Goal: Task Accomplishment & Management: Use online tool/utility

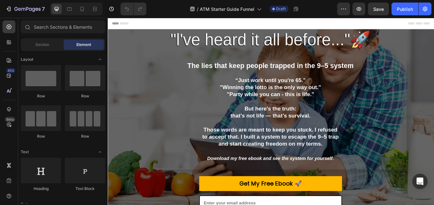
click at [209, 25] on div "Header" at bounding box center [299, 24] width 373 height 13
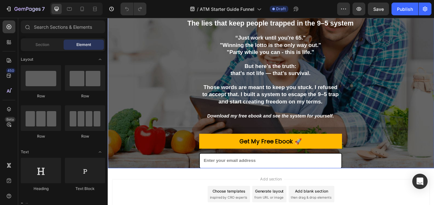
scroll to position [64, 0]
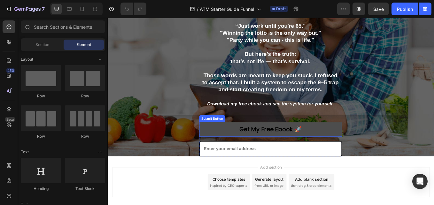
click at [228, 147] on button "Get My Free Ebook 🚀" at bounding box center [299, 149] width 168 height 18
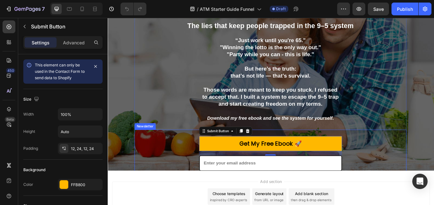
scroll to position [32, 0]
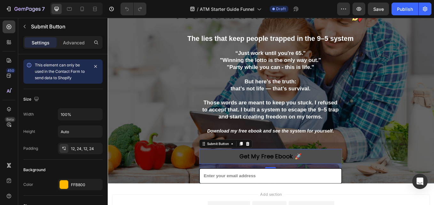
click at [243, 182] on button "Get My Free Ebook 🚀" at bounding box center [299, 181] width 168 height 18
click at [249, 182] on button "Get My Free Ebook 🚀" at bounding box center [299, 181] width 168 height 18
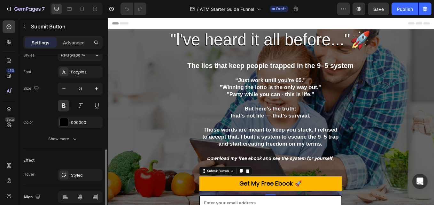
scroll to position [284, 0]
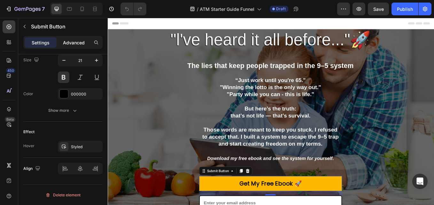
click at [79, 40] on p "Advanced" at bounding box center [74, 42] width 22 height 7
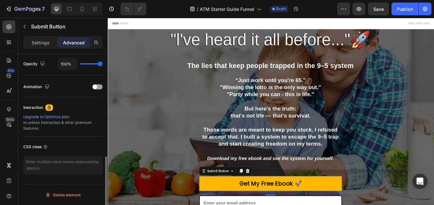
scroll to position [257, 0]
click at [46, 43] on p "Settings" at bounding box center [41, 42] width 18 height 7
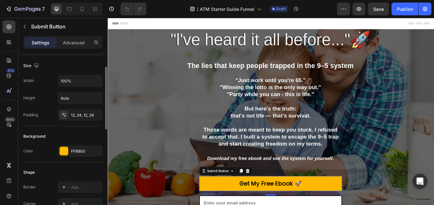
scroll to position [0, 0]
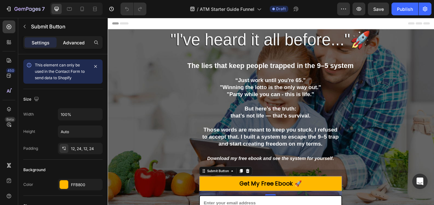
click at [74, 42] on p "Advanced" at bounding box center [74, 42] width 22 height 7
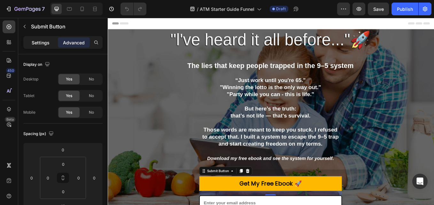
click at [45, 42] on p "Settings" at bounding box center [41, 42] width 18 height 7
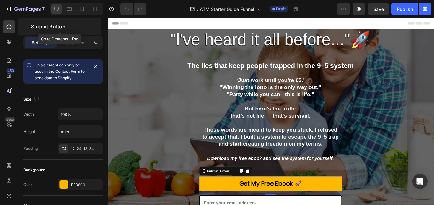
click at [25, 30] on button "button" at bounding box center [25, 26] width 10 height 10
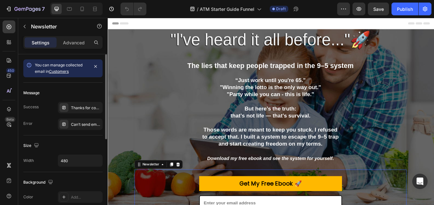
click at [83, 39] on p "Advanced" at bounding box center [74, 42] width 22 height 7
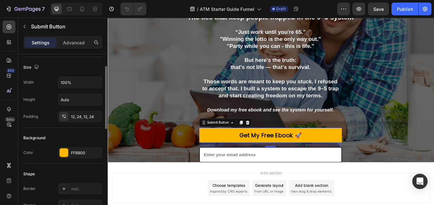
scroll to position [64, 0]
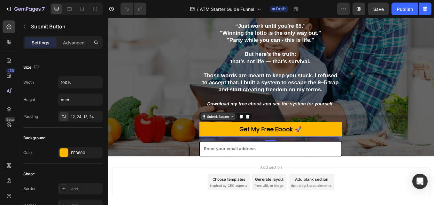
click at [244, 136] on div "Submit Button" at bounding box center [237, 134] width 28 height 6
click at [253, 136] on icon at bounding box center [253, 133] width 5 height 5
click at [263, 135] on icon at bounding box center [265, 134] width 4 height 4
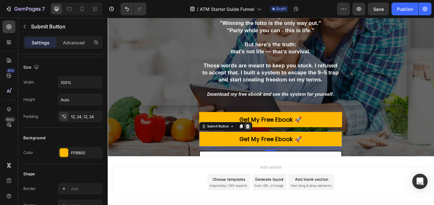
click at [270, 145] on icon at bounding box center [272, 145] width 5 height 5
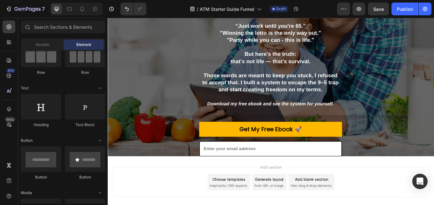
scroll to position [0, 0]
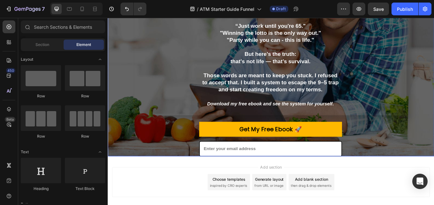
click at [123, 101] on div ""l've heard it all before..."🚀 Heading The lies that keep people trapped in the…" at bounding box center [298, 80] width 367 height 320
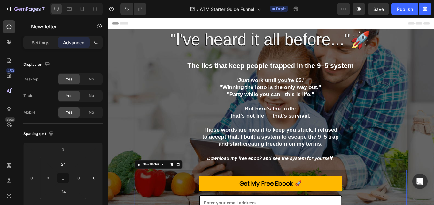
scroll to position [32, 0]
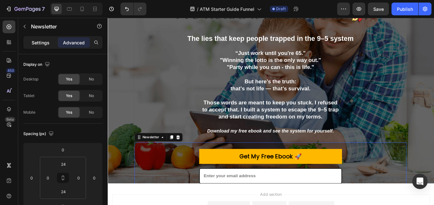
click at [46, 43] on p "Settings" at bounding box center [41, 42] width 18 height 7
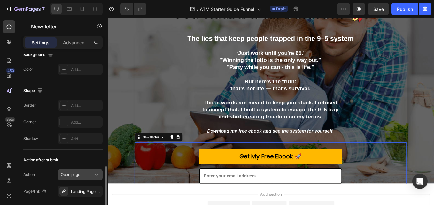
scroll to position [167, 0]
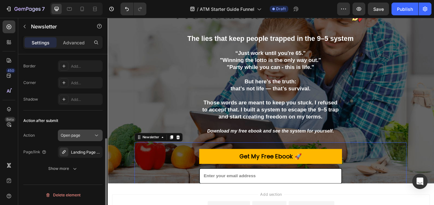
click at [98, 137] on icon at bounding box center [96, 135] width 6 height 6
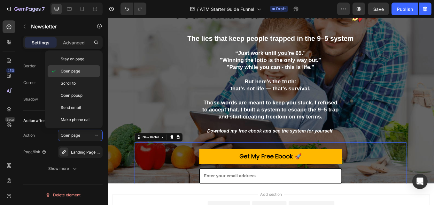
click at [80, 73] on span "Open page" at bounding box center [71, 71] width 20 height 6
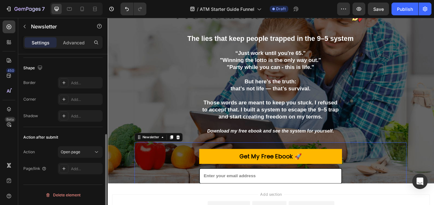
scroll to position [151, 0]
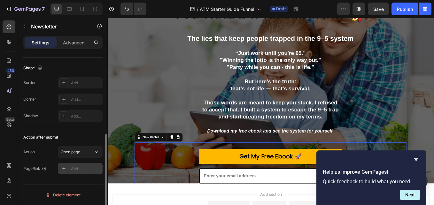
drag, startPoint x: 83, startPoint y: 170, endPoint x: 75, endPoint y: 171, distance: 7.8
click at [75, 171] on div "Add..." at bounding box center [86, 169] width 30 height 6
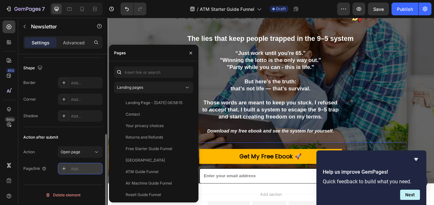
drag, startPoint x: 75, startPoint y: 169, endPoint x: 68, endPoint y: 171, distance: 7.7
click at [68, 171] on div at bounding box center [63, 168] width 9 height 9
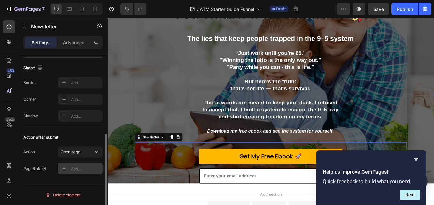
click at [76, 171] on div "Add..." at bounding box center [86, 169] width 30 height 6
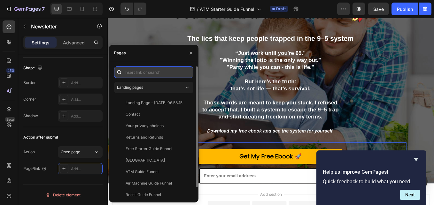
paste input "https://lumzwayapparel.com/products/copy-how-to-start-your-own-atm-business-com…"
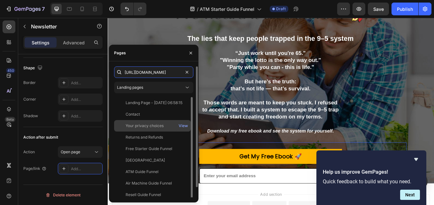
scroll to position [0, 124]
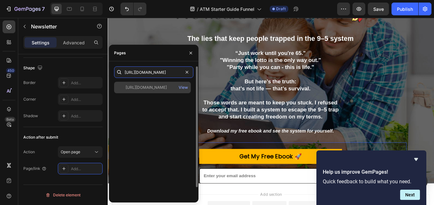
type input "https://lumzwayapparel.com/products/copy-how-to-start-your-own-atm-business-com…"
click at [164, 86] on div "https://lumzwayapparel.com/products/copy-how-to-start-your-own-atm-business-com…" at bounding box center [146, 88] width 41 height 6
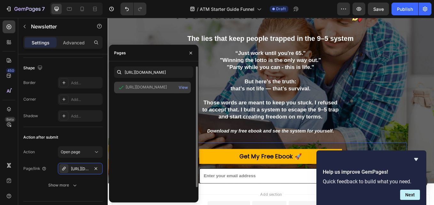
click at [160, 90] on div "https://lumzwayapparel.com/products/copy-how-to-start-your-own-atm-business-com…" at bounding box center [146, 87] width 41 height 6
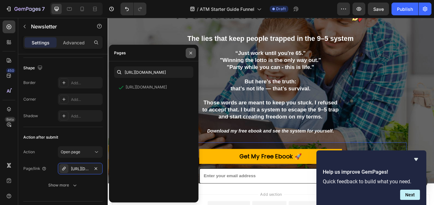
click at [191, 51] on icon "button" at bounding box center [190, 53] width 5 height 5
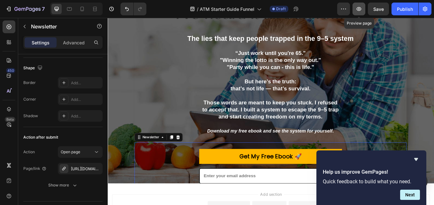
click at [363, 7] on button "button" at bounding box center [359, 9] width 13 height 13
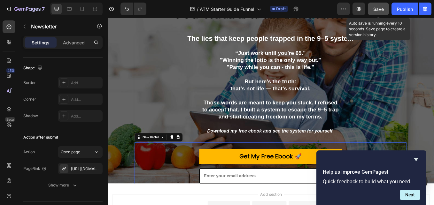
click at [380, 10] on span "Save" at bounding box center [378, 8] width 11 height 5
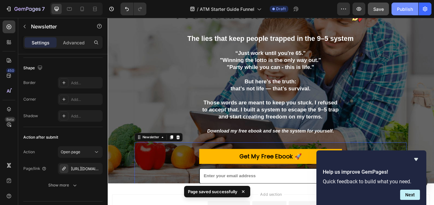
click at [402, 8] on div "Publish" at bounding box center [405, 9] width 16 height 7
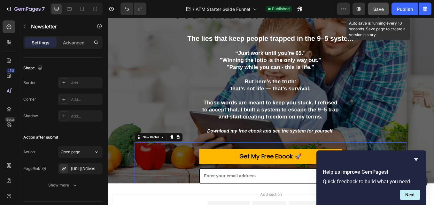
click at [379, 10] on span "Save" at bounding box center [378, 8] width 11 height 5
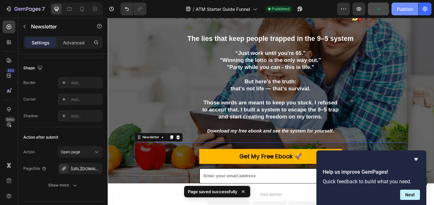
click at [410, 12] on div "Publish" at bounding box center [405, 9] width 16 height 7
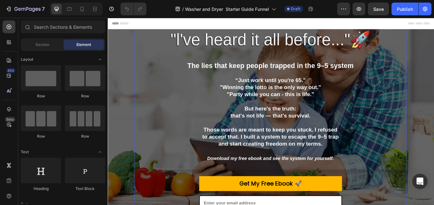
click at [139, 63] on div ""l've heard it all before..."🚀 Heading The lies that keep people trapped in the…" at bounding box center [299, 133] width 320 height 298
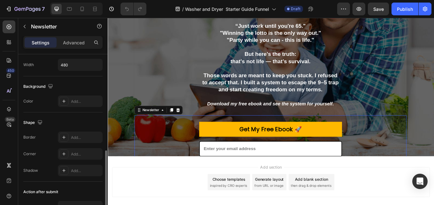
scroll to position [167, 0]
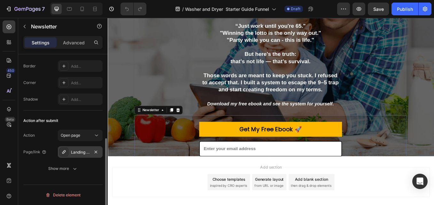
click at [91, 153] on div "Landing Page - [DATE] 06:58:15" at bounding box center [80, 152] width 45 height 12
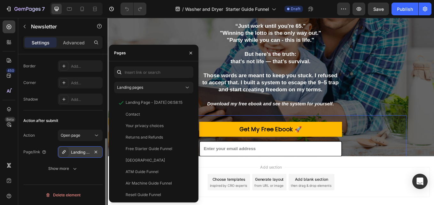
click at [76, 154] on div "Landing Page - [DATE] 06:58:15" at bounding box center [80, 153] width 19 height 6
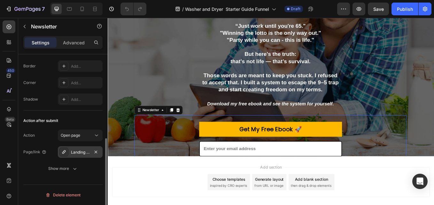
click at [76, 154] on div "Landing Page - [DATE] 06:58:15" at bounding box center [80, 153] width 19 height 6
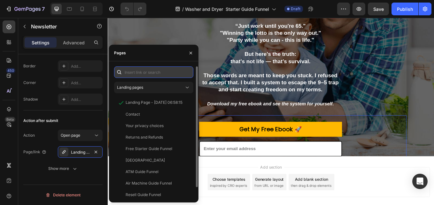
paste input "https://lumzwayapparel.com/products/copy-wash-and-dry-instant-profit"
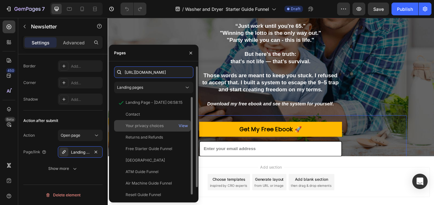
scroll to position [0, 76]
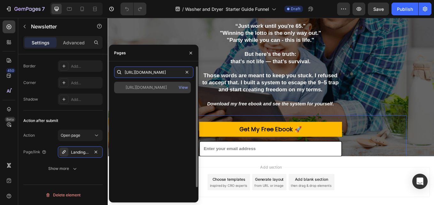
type input "https://lumzwayapparel.com/products/copy-wash-and-dry-instant-profit"
click at [163, 89] on div "https://lumzwayapparel.com/products/copy-wash-and-dry-instant-profit" at bounding box center [146, 88] width 41 height 6
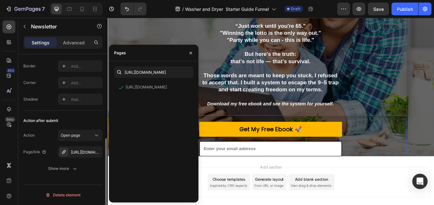
click at [87, 115] on div "Action after submit Action Open page Page/link https://lumzwayapparel.com/copy-…" at bounding box center [62, 145] width 79 height 69
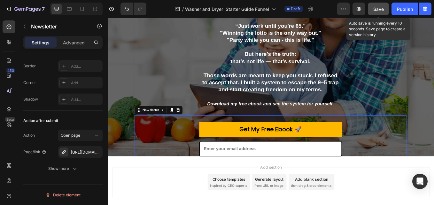
click at [380, 4] on button "Save" at bounding box center [378, 9] width 21 height 13
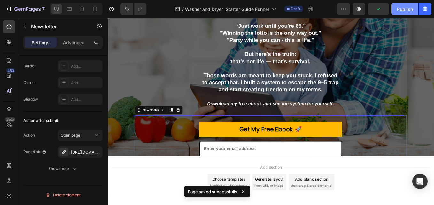
click at [407, 8] on div "Publish" at bounding box center [405, 9] width 16 height 7
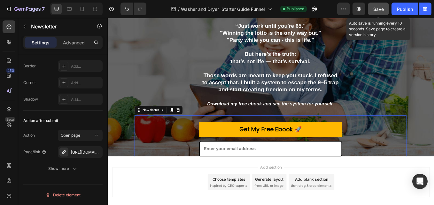
click at [382, 7] on span "Save" at bounding box center [378, 8] width 11 height 5
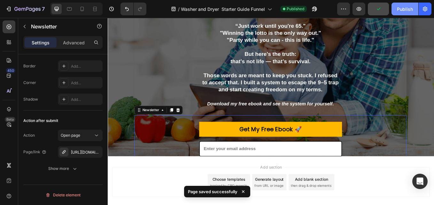
click at [398, 11] on div "Publish" at bounding box center [405, 9] width 16 height 7
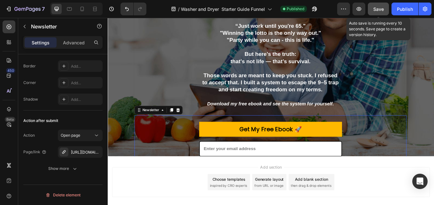
click at [381, 10] on span "Save" at bounding box center [378, 8] width 11 height 5
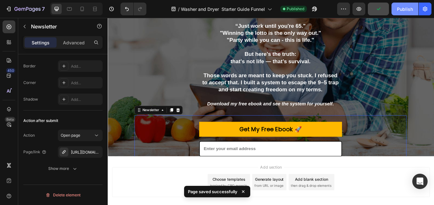
click at [400, 8] on div "Publish" at bounding box center [405, 9] width 16 height 7
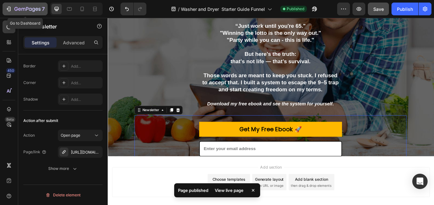
click at [10, 7] on icon "button" at bounding box center [8, 9] width 6 height 6
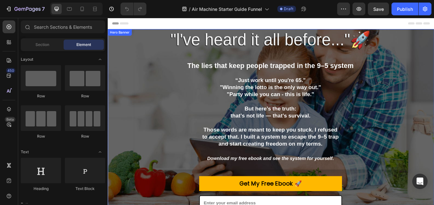
click at [136, 205] on div ""l've heard it all before..."🚀 Heading The lies that keep people trapped in the…" at bounding box center [298, 144] width 367 height 320
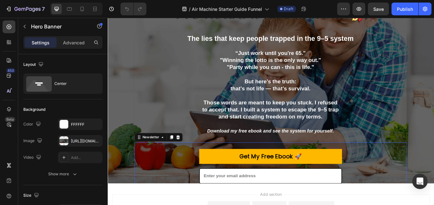
click at [182, 193] on div "Get My Free Ebook 🚀 Submit Button Email Field Row Newsletter 0" at bounding box center [299, 192] width 320 height 56
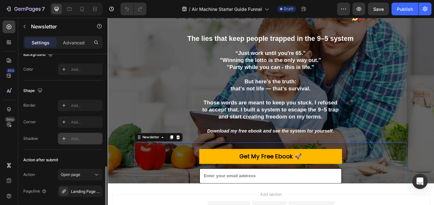
scroll to position [167, 0]
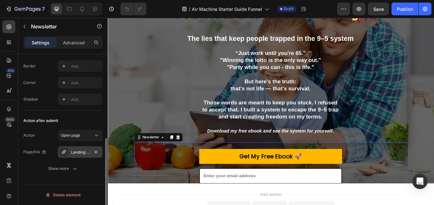
click at [82, 151] on div "Landing Page - [DATE] 06:58:15" at bounding box center [80, 153] width 19 height 6
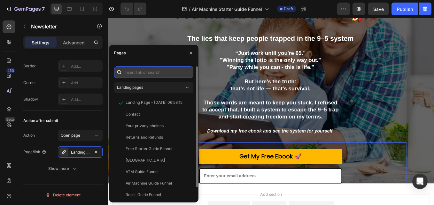
click at [154, 72] on input "text" at bounding box center [153, 73] width 79 height 12
paste input "https://lumzwayapparel.com/products/air-maxhin-small"
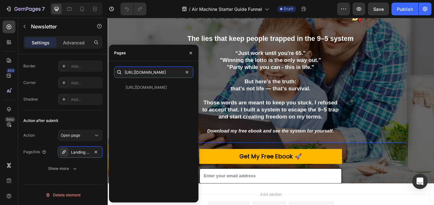
scroll to position [0, 45]
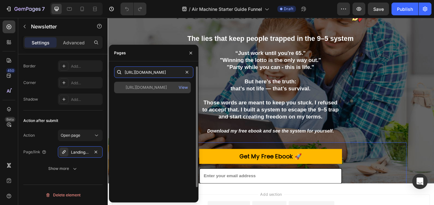
type input "https://lumzwayapparel.com/products/air-maxhin-small"
click at [162, 90] on div "https://lumzwayapparel.com/products/air-maxhin-small" at bounding box center [146, 88] width 41 height 6
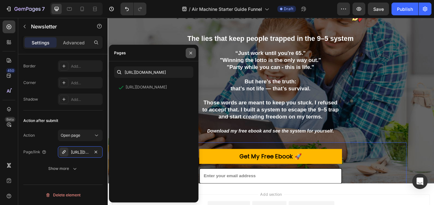
click at [191, 54] on icon "button" at bounding box center [190, 53] width 5 height 5
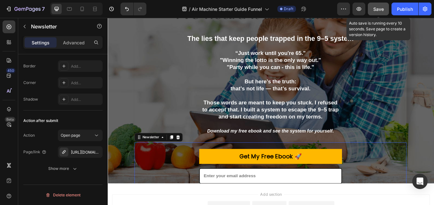
click at [382, 9] on span "Save" at bounding box center [378, 8] width 11 height 5
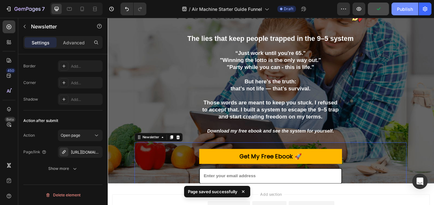
click at [400, 10] on div "Publish" at bounding box center [405, 9] width 16 height 7
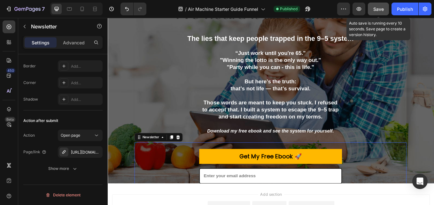
click at [383, 6] on div "Save" at bounding box center [378, 9] width 11 height 7
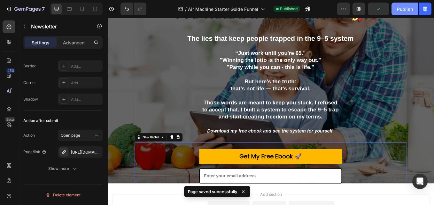
click at [408, 12] on div "Publish" at bounding box center [405, 9] width 16 height 7
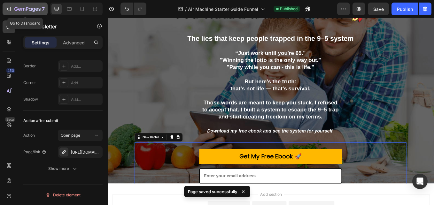
click at [7, 11] on icon "button" at bounding box center [8, 9] width 6 height 6
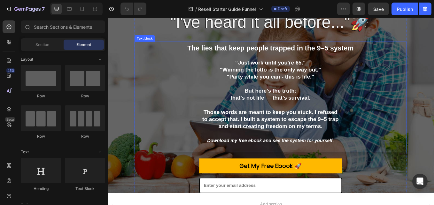
scroll to position [32, 0]
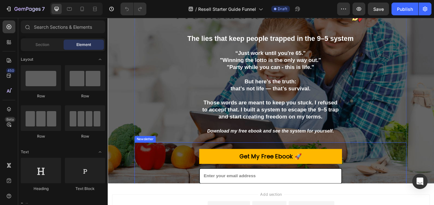
click at [169, 205] on div "Get My Free Ebook 🚀 Submit Button Email Field Row Newsletter" at bounding box center [299, 192] width 320 height 56
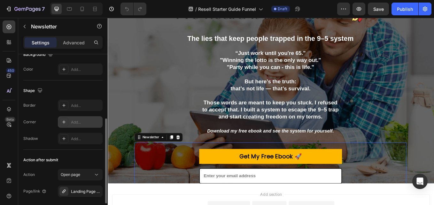
scroll to position [167, 0]
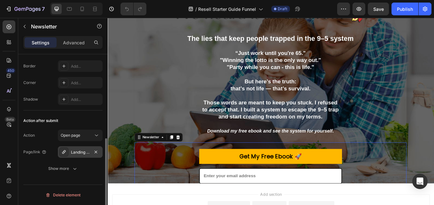
click at [89, 148] on div "Landing Page - [DATE] 06:58:15" at bounding box center [80, 152] width 45 height 12
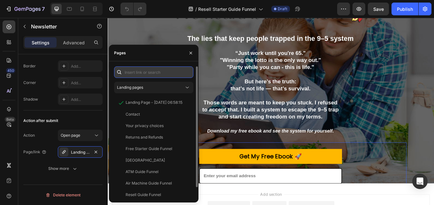
click at [160, 71] on input "text" at bounding box center [153, 73] width 79 height 12
paste input "[URL][DOMAIN_NAME]"
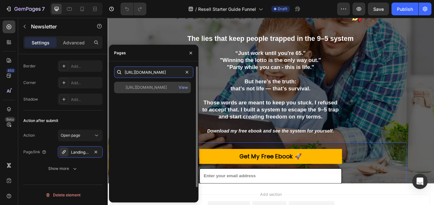
type input "[URL][DOMAIN_NAME]"
click at [166, 90] on div "[URL][DOMAIN_NAME]" at bounding box center [146, 88] width 41 height 6
click at [157, 86] on div "[URL][DOMAIN_NAME]" at bounding box center [146, 87] width 41 height 6
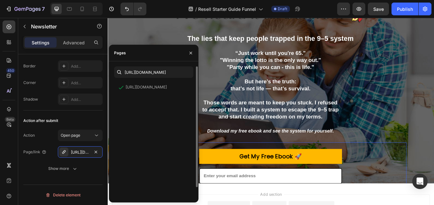
click at [147, 107] on div "[URL][DOMAIN_NAME] View" at bounding box center [153, 145] width 79 height 127
click at [149, 89] on div "[URL][DOMAIN_NAME]" at bounding box center [146, 87] width 41 height 6
click at [194, 54] on button "button" at bounding box center [191, 53] width 10 height 10
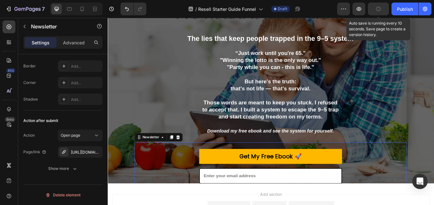
click at [384, 12] on button "button" at bounding box center [378, 9] width 21 height 13
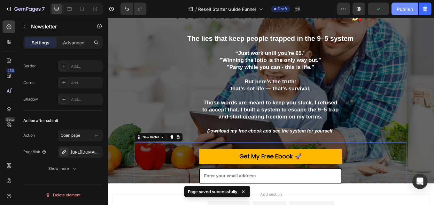
click at [408, 8] on div "Publish" at bounding box center [405, 9] width 16 height 7
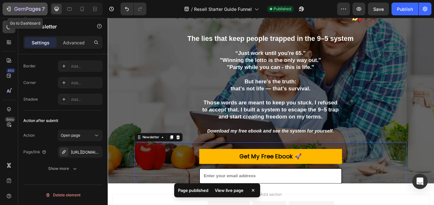
click at [12, 11] on div "7" at bounding box center [24, 9] width 39 height 8
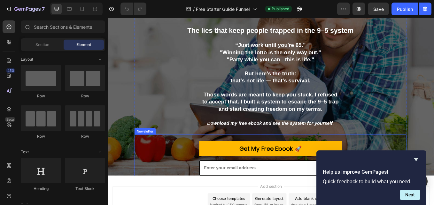
scroll to position [98, 0]
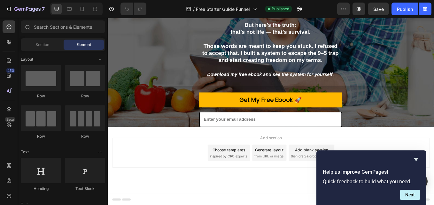
click at [434, 150] on div "Add section Choose templates inspired by CRO experts Generate layout from URL o…" at bounding box center [300, 185] width 384 height 79
click at [188, 193] on div "Add section Choose templates inspired by CRO experts Generate layout from URL o…" at bounding box center [299, 176] width 373 height 35
click at [412, 198] on button "Next" at bounding box center [410, 195] width 20 height 10
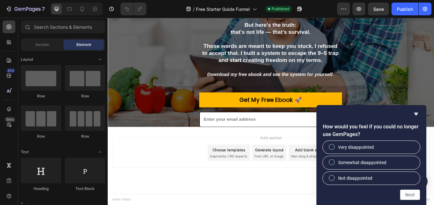
click at [318, 149] on div "Add section Choose templates inspired by CRO experts Generate layout from URL o…" at bounding box center [300, 185] width 384 height 79
click at [434, 94] on div ""l've heard it all before..."🚀 Heading The lies that keep people trapped in the…" at bounding box center [298, 46] width 367 height 320
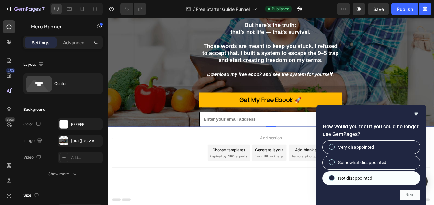
drag, startPoint x: 331, startPoint y: 177, endPoint x: 342, endPoint y: 178, distance: 11.2
click at [331, 177] on input "Not disappointed" at bounding box center [332, 178] width 4 height 4
radio input "true"
click at [411, 198] on button "Next" at bounding box center [410, 195] width 20 height 10
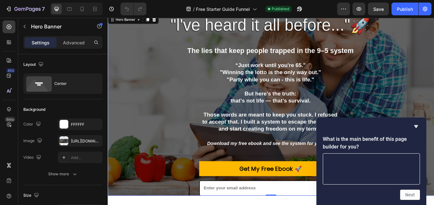
scroll to position [3, 0]
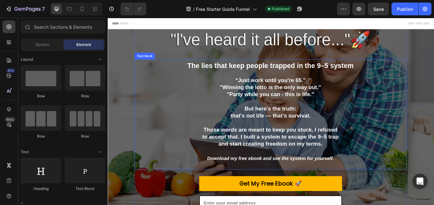
scroll to position [32, 0]
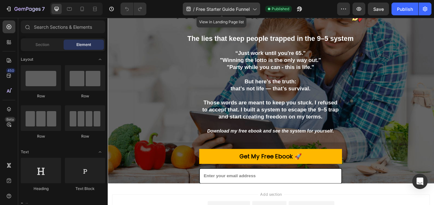
click at [252, 11] on icon at bounding box center [254, 9] width 6 height 6
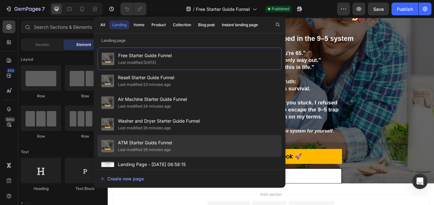
click at [146, 144] on span "ATM Starter Guide Funnel" at bounding box center [145, 143] width 54 height 8
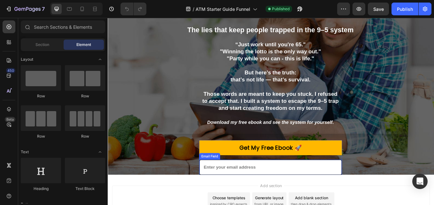
scroll to position [3, 0]
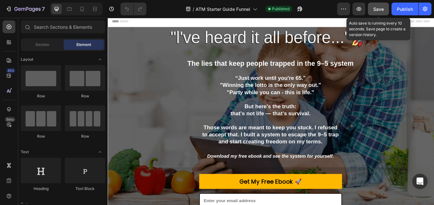
click at [379, 10] on span "Save" at bounding box center [378, 8] width 11 height 5
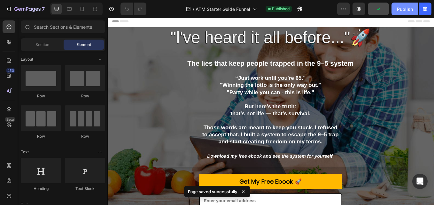
click at [403, 6] on div "Publish" at bounding box center [405, 9] width 16 height 7
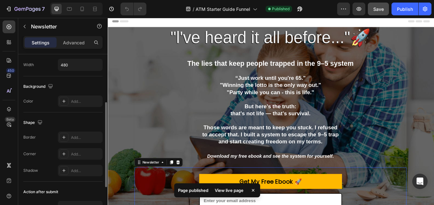
scroll to position [167, 0]
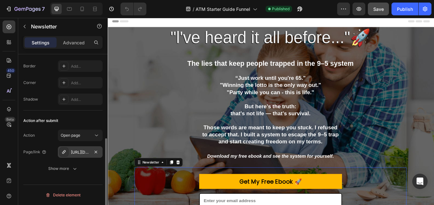
click at [84, 152] on div "[URL][DOMAIN_NAME]" at bounding box center [80, 153] width 19 height 6
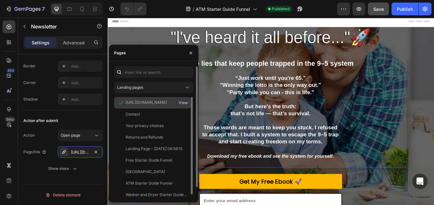
click at [185, 105] on div "View" at bounding box center [183, 103] width 9 height 6
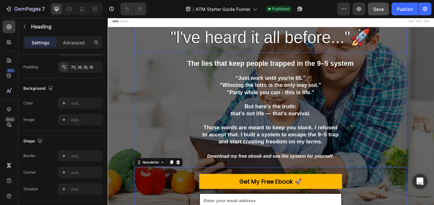
click at [151, 38] on h2 ""l've heard it all before..."🚀" at bounding box center [299, 19] width 320 height 77
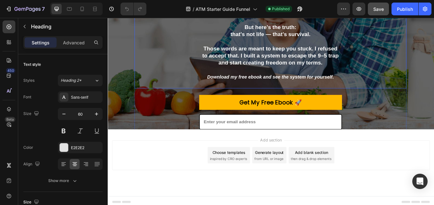
scroll to position [96, 0]
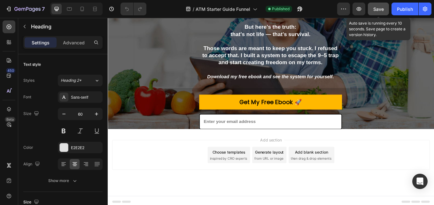
click at [376, 7] on span "Save" at bounding box center [378, 8] width 11 height 5
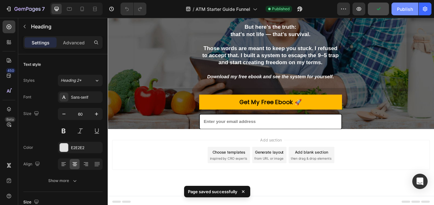
click at [403, 10] on div "Publish" at bounding box center [405, 9] width 16 height 7
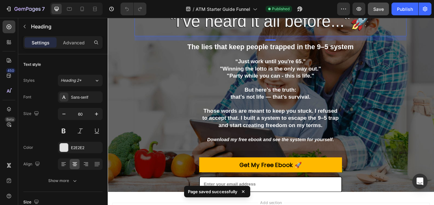
scroll to position [0, 0]
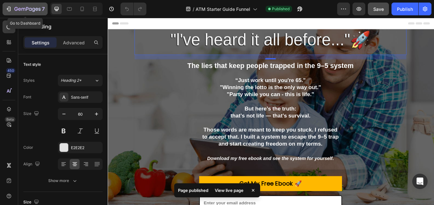
click at [11, 11] on icon "button" at bounding box center [8, 9] width 6 height 6
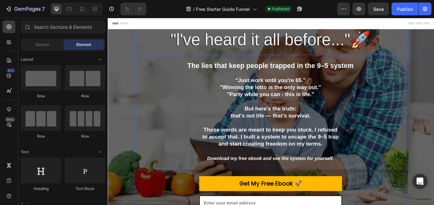
click at [147, 53] on h2 ""l've heard it all before..."🚀" at bounding box center [299, 22] width 320 height 77
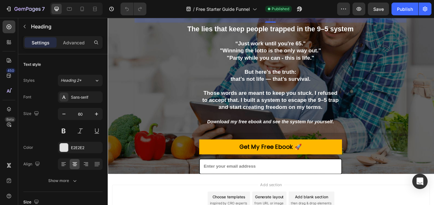
scroll to position [35, 0]
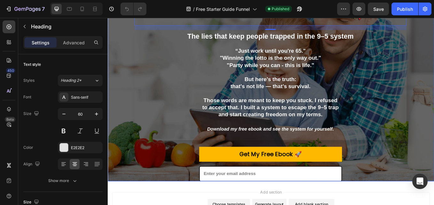
click at [434, 49] on div ""l've heard it all before..."🚀 Heading 16 The lies that keep people trapped in …" at bounding box center [298, 109] width 367 height 320
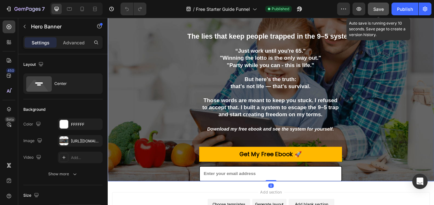
click at [379, 9] on span "Save" at bounding box center [378, 8] width 11 height 5
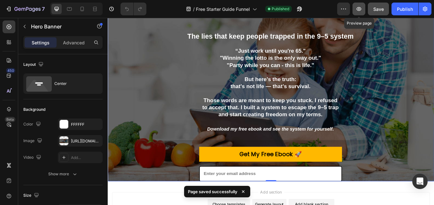
click at [362, 11] on icon "button" at bounding box center [359, 9] width 6 height 6
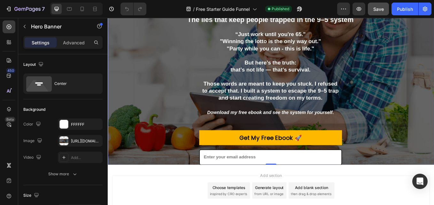
scroll to position [98, 0]
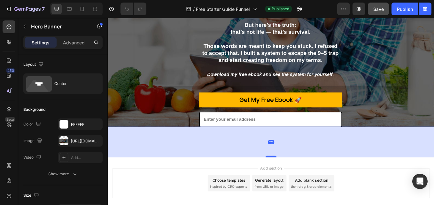
drag, startPoint x: 299, startPoint y: 145, endPoint x: 299, endPoint y: 183, distance: 38.1
click at [299, 182] on div at bounding box center [299, 181] width 13 height 2
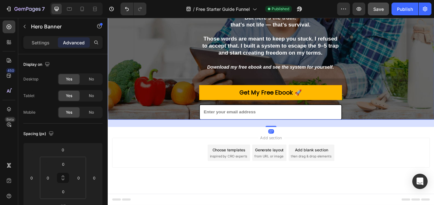
scroll to position [107, 0]
drag, startPoint x: 298, startPoint y: 145, endPoint x: 294, endPoint y: 116, distance: 29.8
click at [294, 116] on div ""l've heard it all before..."🚀 Heading The lies that keep people trapped in the…" at bounding box center [300, 31] width 384 height 214
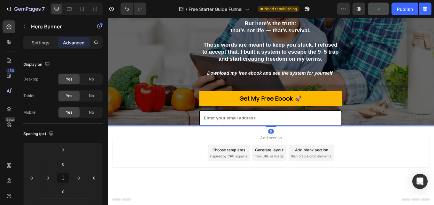
scroll to position [98, 0]
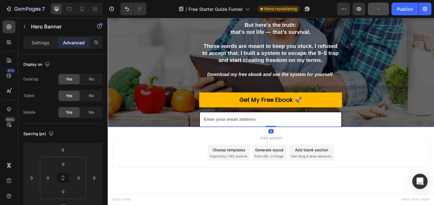
drag, startPoint x: 297, startPoint y: 145, endPoint x: 297, endPoint y: 135, distance: 9.9
click at [297, 135] on div ""l've heard it all before..."🚀 Heading The lies that keep people trapped in the…" at bounding box center [300, 40] width 384 height 214
type input "0"
click at [127, 66] on div ""l've heard it all before..."🚀 Heading The lies that keep people trapped in the…" at bounding box center [298, 46] width 367 height 320
click at [434, 40] on div ""l've heard it all before..."🚀 Heading The lies that keep people trapped in the…" at bounding box center [300, 39] width 384 height 333
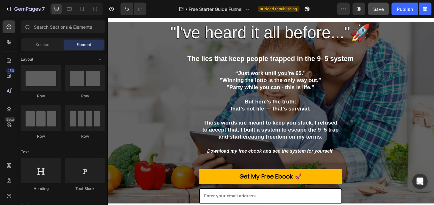
scroll to position [0, 0]
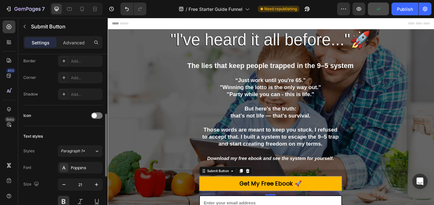
scroll to position [284, 0]
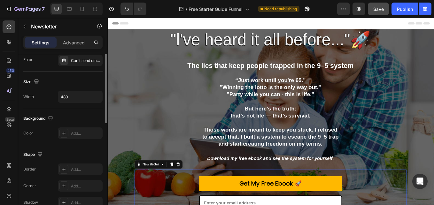
scroll to position [167, 0]
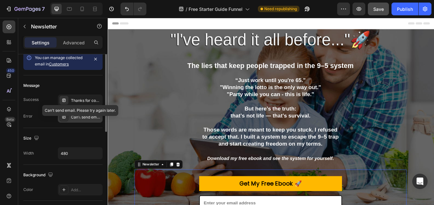
scroll to position [0, 0]
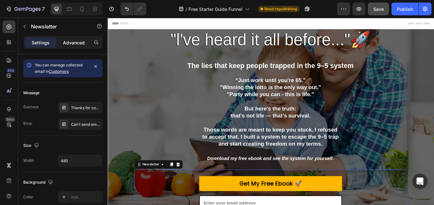
click at [75, 44] on p "Advanced" at bounding box center [74, 42] width 22 height 7
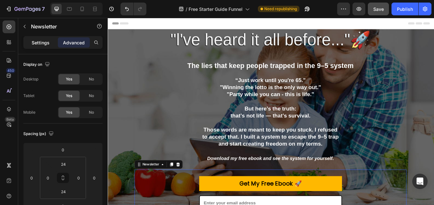
click at [45, 45] on p "Settings" at bounding box center [41, 42] width 18 height 7
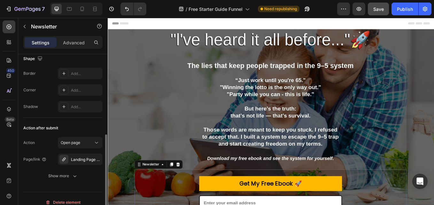
scroll to position [167, 0]
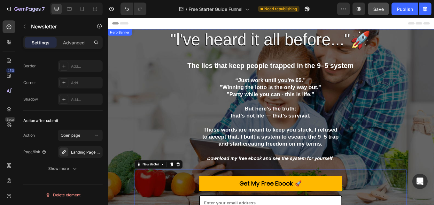
click at [115, 117] on div ""l've heard it all before..."🚀 Heading The lies that keep people trapped in the…" at bounding box center [298, 144] width 367 height 320
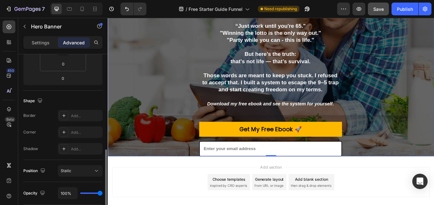
scroll to position [192, 0]
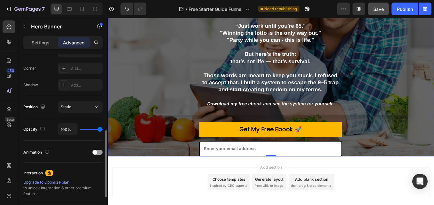
type input "89%"
type input "89"
type input "67%"
type input "67"
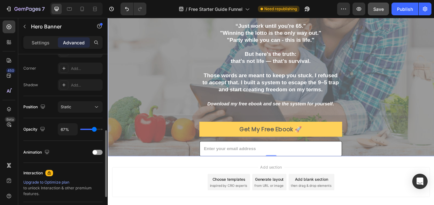
type input "65%"
type input "65"
type input "61%"
type input "61"
type input "59%"
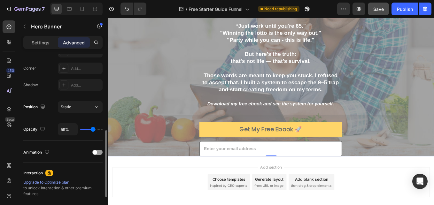
drag, startPoint x: 98, startPoint y: 129, endPoint x: 93, endPoint y: 129, distance: 5.4
type input "59"
click at [93, 129] on input "range" at bounding box center [91, 129] width 22 height 1
type input "78%"
type input "78"
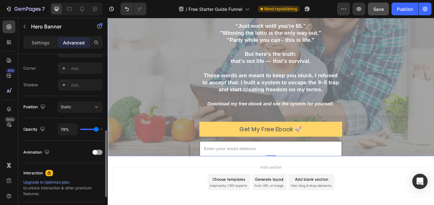
type input "83%"
type input "83"
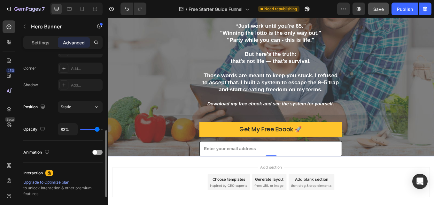
type input "87%"
type input "87"
type input "89%"
type input "89"
type input "93%"
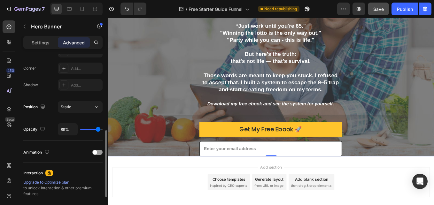
type input "93"
type input "94%"
type input "94"
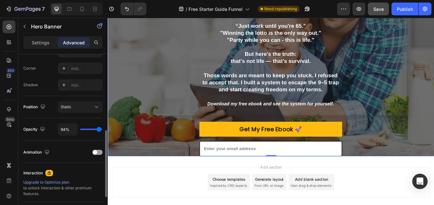
type input "96%"
type input "96"
type input "98%"
type input "98"
type input "100%"
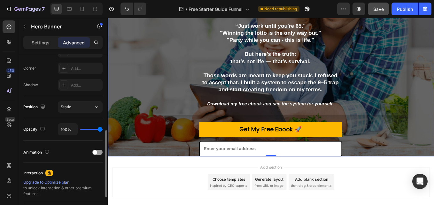
drag, startPoint x: 93, startPoint y: 129, endPoint x: 102, endPoint y: 131, distance: 8.8
type input "100"
click at [102, 130] on input "range" at bounding box center [91, 129] width 22 height 1
type input "98%"
type input "98"
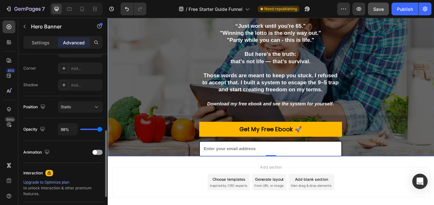
type input "96%"
type input "96"
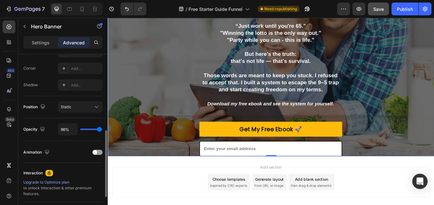
type input "94%"
type input "94"
click at [99, 129] on input "range" at bounding box center [91, 129] width 22 height 1
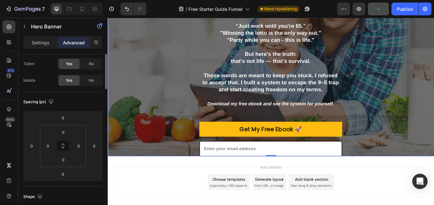
scroll to position [0, 0]
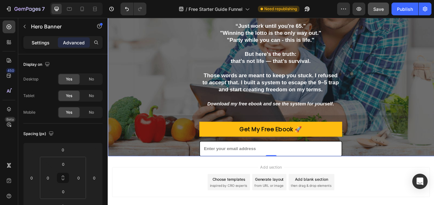
click at [46, 43] on p "Settings" at bounding box center [41, 42] width 18 height 7
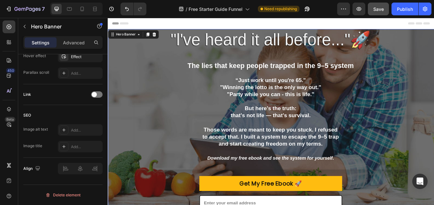
click at [127, 94] on div ""l've heard it all before..."🚀 Heading The lies that keep people trapped in the…" at bounding box center [298, 144] width 367 height 320
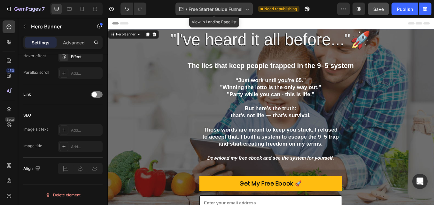
click at [209, 7] on span "Free Starter Guide Funnel" at bounding box center [216, 9] width 54 height 7
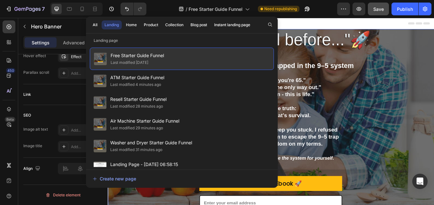
click at [140, 61] on div "Last modified 10 days ago" at bounding box center [130, 62] width 38 height 6
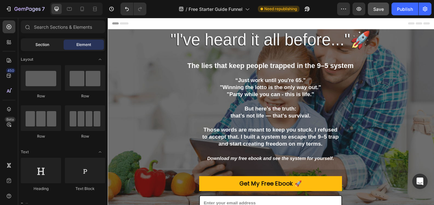
click at [45, 47] on span "Section" at bounding box center [42, 45] width 14 height 6
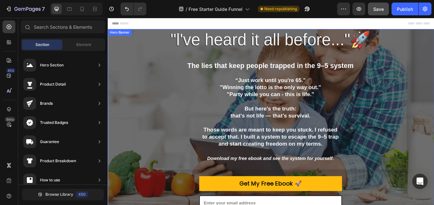
click at [434, 130] on div ""l've heard it all before..."🚀 Heading The lies that keep people trapped in the…" at bounding box center [298, 144] width 367 height 320
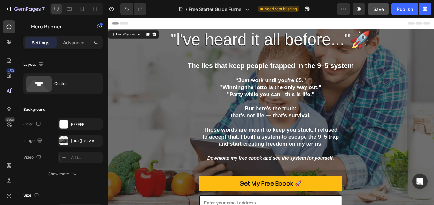
click at [434, 130] on div ""l've heard it all before..."🚀 Heading The lies that keep people trapped in the…" at bounding box center [298, 144] width 367 height 320
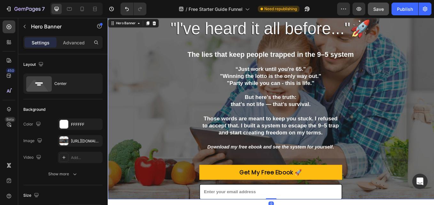
scroll to position [32, 0]
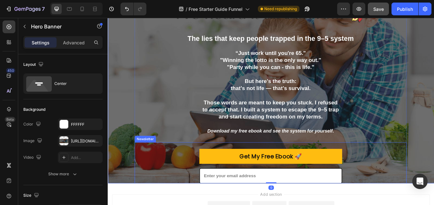
click at [152, 194] on div "Get My Free Ebook 🚀 Submit Button Email Field Row Newsletter" at bounding box center [299, 192] width 320 height 56
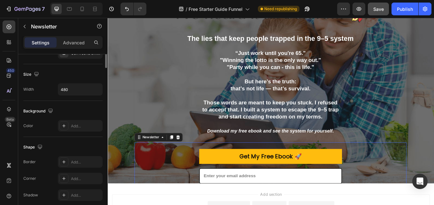
scroll to position [0, 0]
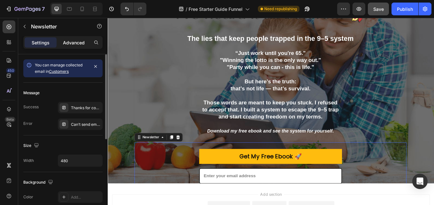
click at [73, 42] on p "Advanced" at bounding box center [74, 42] width 22 height 7
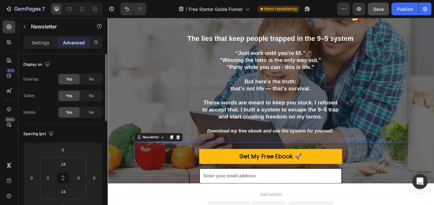
scroll to position [32, 0]
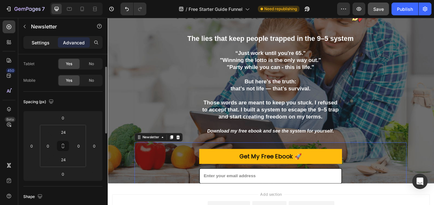
click at [47, 43] on p "Settings" at bounding box center [41, 42] width 18 height 7
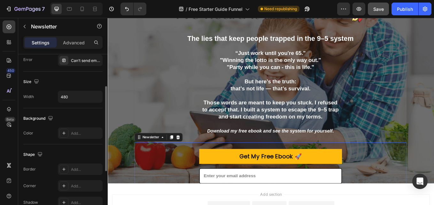
scroll to position [96, 0]
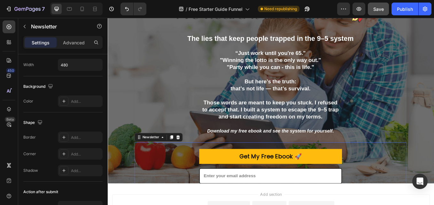
click at [183, 200] on div "Get My Free Ebook 🚀 Submit Button Email Field Row Newsletter 0" at bounding box center [299, 192] width 320 height 56
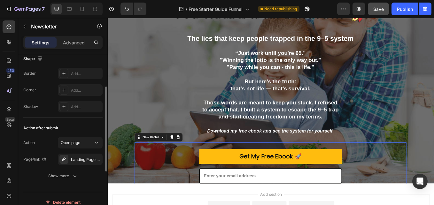
scroll to position [167, 0]
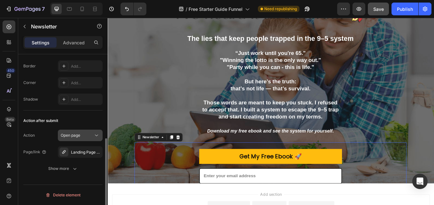
click at [95, 137] on icon at bounding box center [96, 135] width 6 height 6
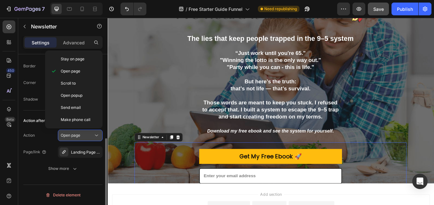
click at [95, 136] on icon at bounding box center [96, 135] width 6 height 6
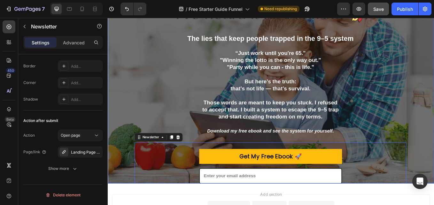
click at [114, 167] on div ""l've heard it all before..."🚀 Heading The lies that keep people trapped in the…" at bounding box center [300, 105] width 384 height 333
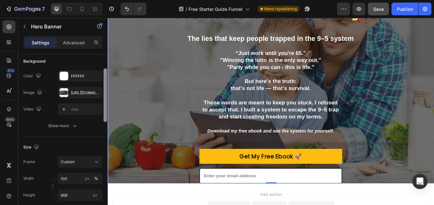
scroll to position [51, 0]
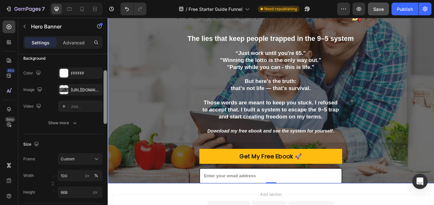
drag, startPoint x: 105, startPoint y: 100, endPoint x: 108, endPoint y: 116, distance: 16.5
click at [108, 0] on div "7 Version history / Free Starter Guide Funnel Need republishing Preview Save Pu…" at bounding box center [217, 0] width 434 height 0
click at [122, 152] on div ""l've heard it all before..."🚀 Heading The lies that keep people trapped in the…" at bounding box center [298, 112] width 367 height 320
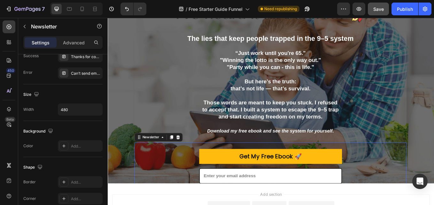
click at [156, 193] on div "Get My Free Ebook 🚀 Submit Button Email Field Row Newsletter 0" at bounding box center [299, 192] width 320 height 56
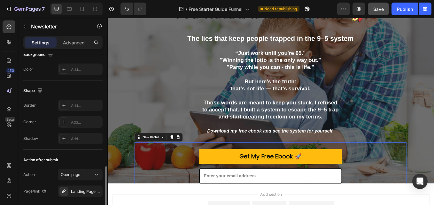
scroll to position [167, 0]
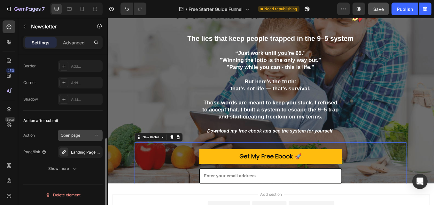
click at [98, 137] on icon at bounding box center [96, 135] width 6 height 6
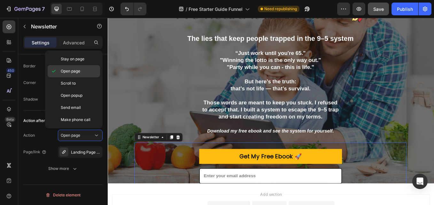
click at [80, 74] on div "Open page" at bounding box center [74, 71] width 52 height 12
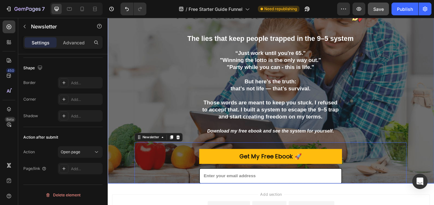
scroll to position [64, 0]
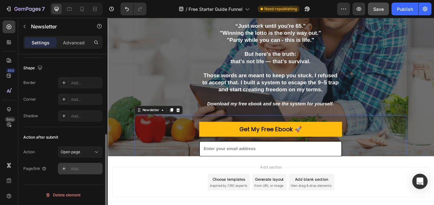
click at [89, 168] on div "Add..." at bounding box center [86, 169] width 30 height 6
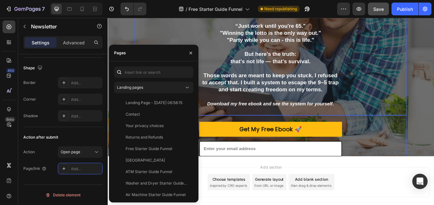
click at [165, 29] on p "“Just work until you're 65."" at bounding box center [299, 27] width 318 height 8
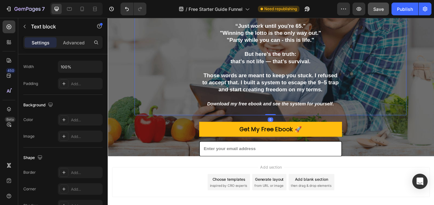
scroll to position [0, 0]
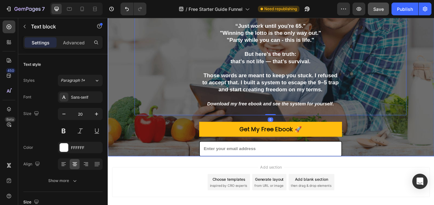
click at [125, 57] on div ""l've heard it all before..."🚀 Heading The lies that keep people trapped in the…" at bounding box center [298, 80] width 367 height 320
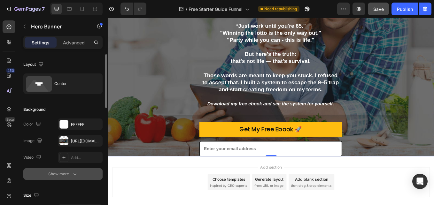
click at [75, 175] on icon "button" at bounding box center [74, 175] width 3 height 2
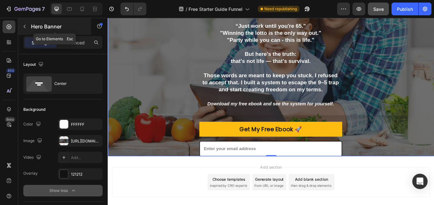
click at [27, 27] on button "button" at bounding box center [25, 26] width 10 height 10
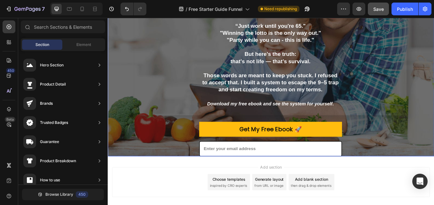
click at [434, 62] on div ""l've heard it all before..."🚀 Heading The lies that keep people trapped in the…" at bounding box center [298, 80] width 367 height 320
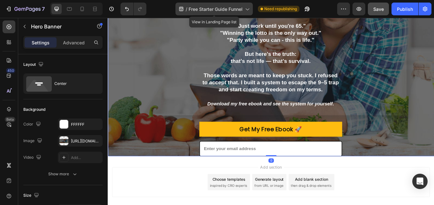
click at [246, 11] on icon at bounding box center [247, 9] width 6 height 6
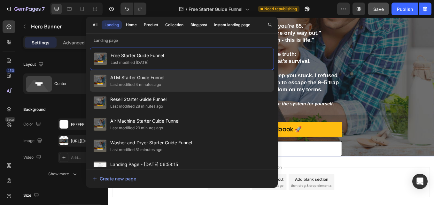
click at [134, 87] on div "Last modified 4 minutes ago" at bounding box center [135, 85] width 51 height 6
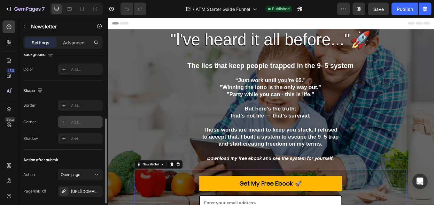
scroll to position [167, 0]
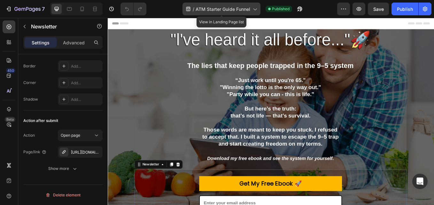
click at [255, 11] on icon at bounding box center [255, 9] width 6 height 6
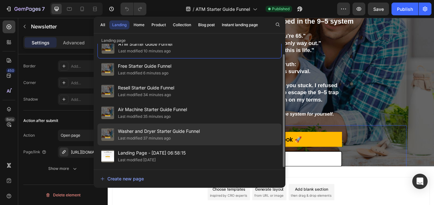
scroll to position [64, 0]
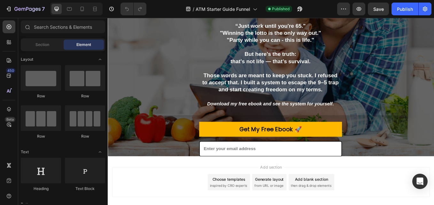
click at [46, 46] on span "Section" at bounding box center [42, 45] width 14 height 6
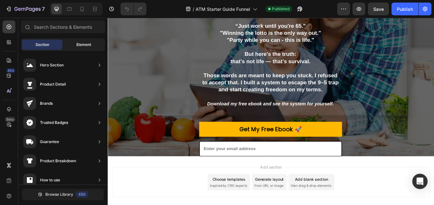
click at [70, 44] on div "Element" at bounding box center [84, 45] width 40 height 10
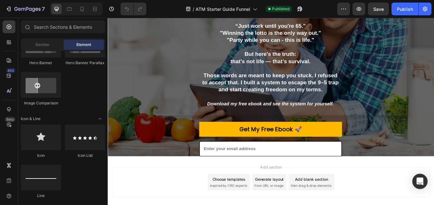
scroll to position [128, 0]
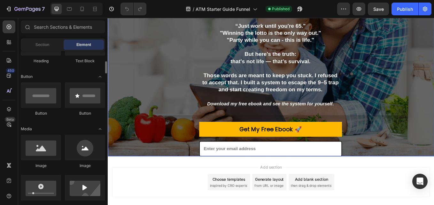
click at [140, 65] on p "that’s not life — that’s survival." at bounding box center [299, 69] width 318 height 8
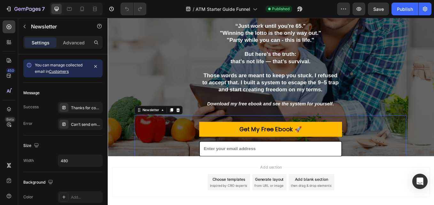
click at [185, 165] on div "Get My Free Ebook 🚀 Submit Button Email Field Row Newsletter 0" at bounding box center [299, 160] width 320 height 56
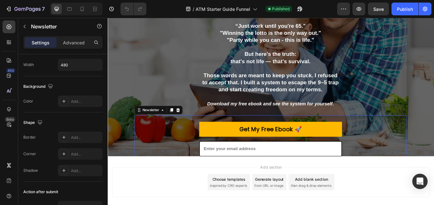
scroll to position [167, 0]
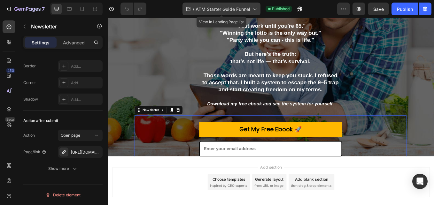
click at [252, 12] on div "/ ATM Starter Guide Funnel" at bounding box center [222, 9] width 78 height 13
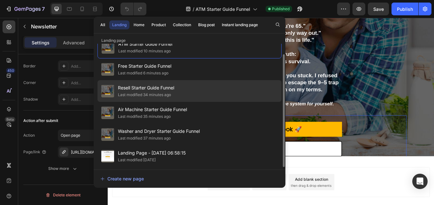
click at [130, 85] on span "Resell Starter Guide Funnel" at bounding box center [146, 88] width 56 height 8
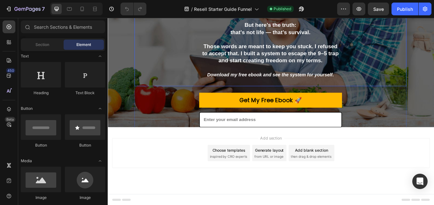
scroll to position [98, 0]
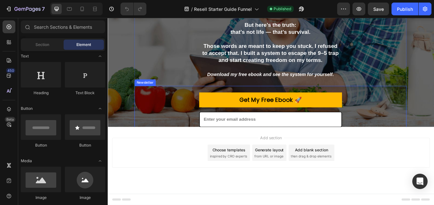
click at [180, 126] on div "Get My Free Ebook 🚀 Submit Button Email Field Row Newsletter" at bounding box center [299, 126] width 320 height 56
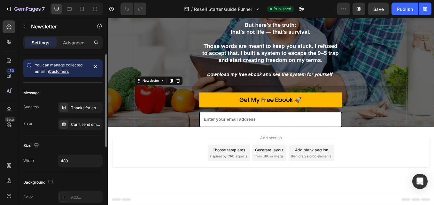
scroll to position [167, 0]
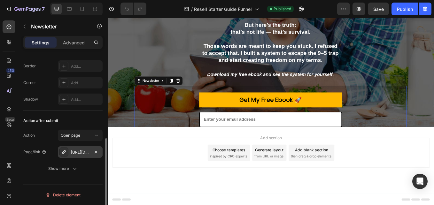
click at [83, 153] on div "[URL][DOMAIN_NAME]" at bounding box center [80, 153] width 19 height 6
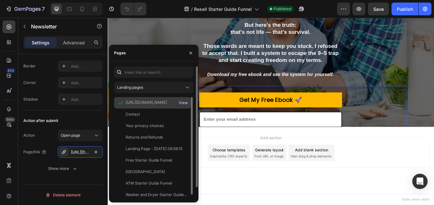
click at [185, 104] on div "View" at bounding box center [183, 103] width 9 height 6
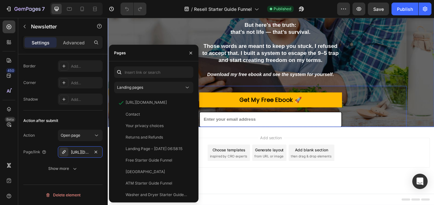
click at [123, 25] on div ""l've heard it all before..."🚀 Heading The lies that keep people trapped in the…" at bounding box center [298, 46] width 367 height 320
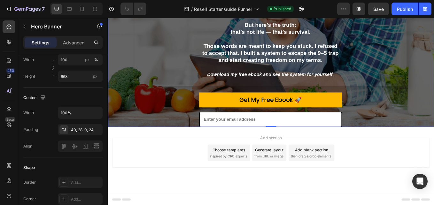
scroll to position [0, 0]
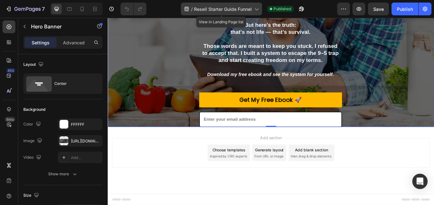
click at [257, 10] on icon at bounding box center [256, 9] width 6 height 6
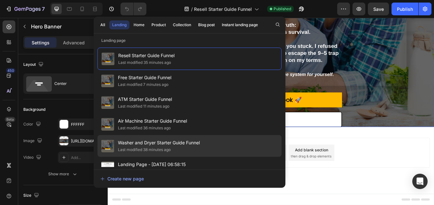
click at [140, 144] on span "Washer and Dryer Starter Guide Funnel" at bounding box center [159, 143] width 82 height 8
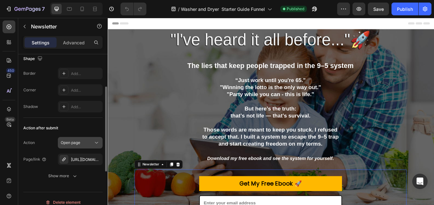
scroll to position [167, 0]
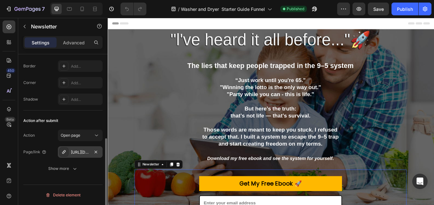
click at [92, 148] on div "https://lumzwayapparel.com/copy-wash-and-dry-instant-profit" at bounding box center [80, 152] width 45 height 12
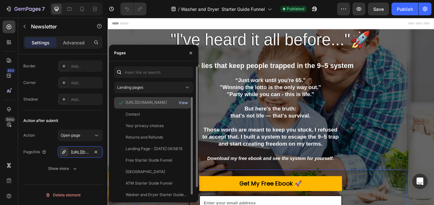
click at [179, 103] on div "View" at bounding box center [183, 103] width 9 height 6
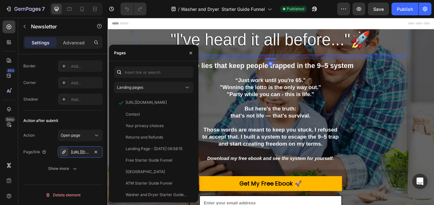
click at [144, 39] on h2 ""l've heard it all before..."🚀" at bounding box center [299, 22] width 320 height 77
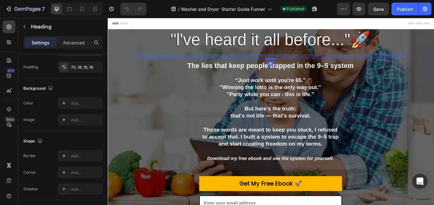
scroll to position [0, 0]
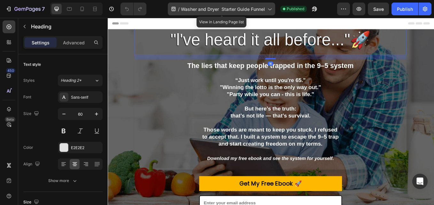
click at [271, 12] on div "/ Washer and Dryer Starter Guide Funnel" at bounding box center [221, 9] width 107 height 13
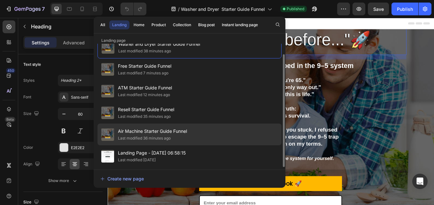
scroll to position [32, 0]
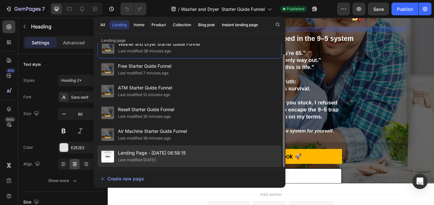
click at [153, 153] on span "Landing Page - [DATE] 06:58:15" at bounding box center [152, 153] width 68 height 8
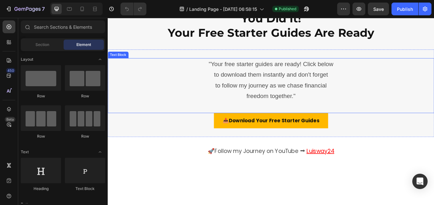
scroll to position [64, 0]
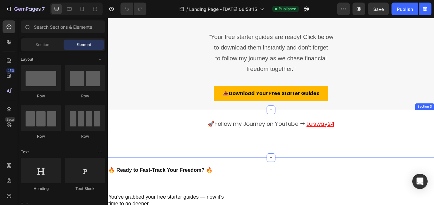
click at [177, 180] on div "🚀Follow my Journey on YouTube ⮕ Luisway24 Text Block Section 3" at bounding box center [300, 154] width 384 height 56
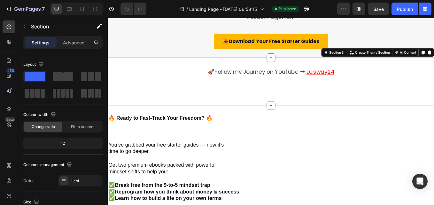
scroll to position [128, 0]
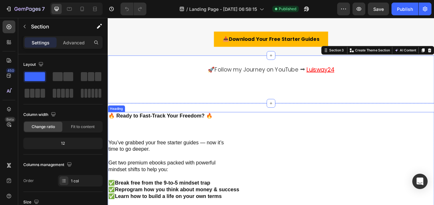
click at [178, 180] on h2 "🔥 Ready to Fast-Track Your Freedom? 🔥 You’ve grabbed your free starter guides —…" at bounding box center [300, 205] width 384 height 153
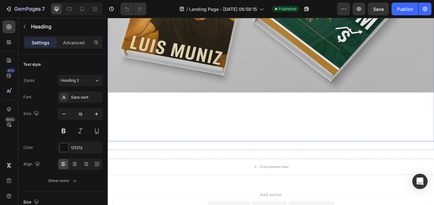
scroll to position [576, 0]
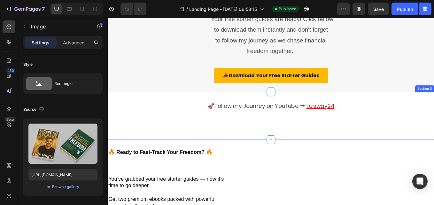
scroll to position [96, 0]
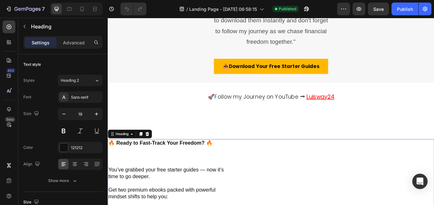
drag, startPoint x: 269, startPoint y: 202, endPoint x: 251, endPoint y: 205, distance: 18.0
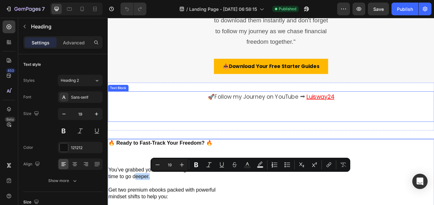
click at [184, 109] on p "🚀Follow my Journey on YouTube ⮕ Luisway24" at bounding box center [299, 111] width 382 height 12
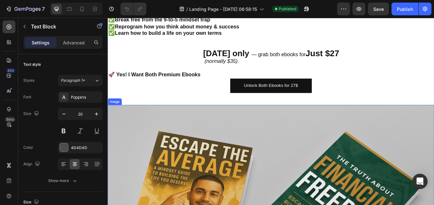
scroll to position [384, 0]
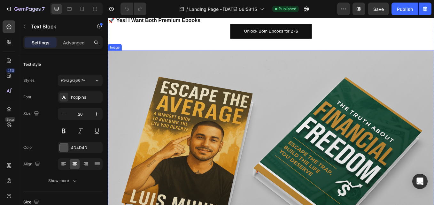
click at [221, 122] on img at bounding box center [300, 171] width 384 height 230
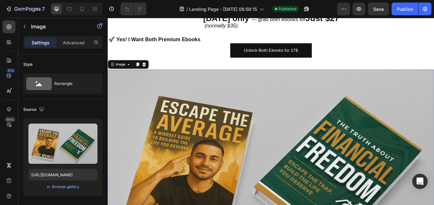
scroll to position [288, 0]
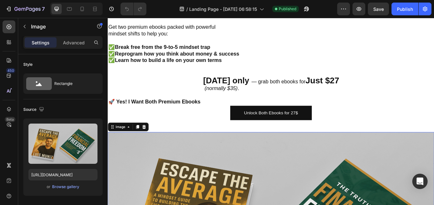
click at [150, 145] on icon at bounding box center [150, 146] width 4 height 4
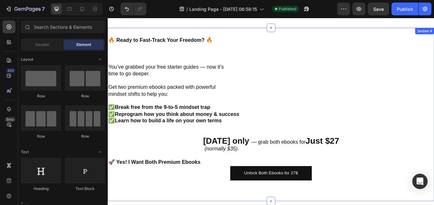
scroll to position [192, 0]
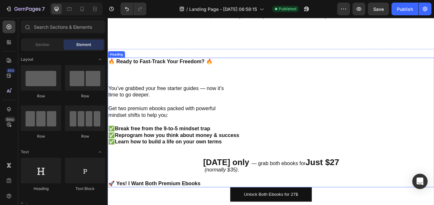
click at [175, 100] on h2 "🔥 Ready to Fast-Track Your Freedom? 🔥 You’ve grabbed your free starter guides —…" at bounding box center [300, 141] width 384 height 153
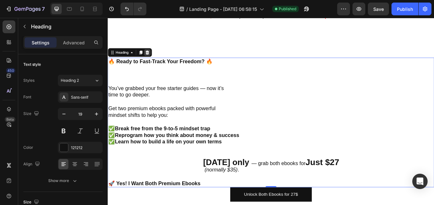
click at [156, 58] on icon at bounding box center [154, 58] width 4 height 4
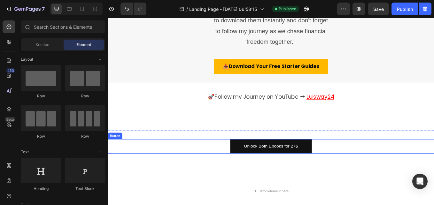
scroll to position [95, 0]
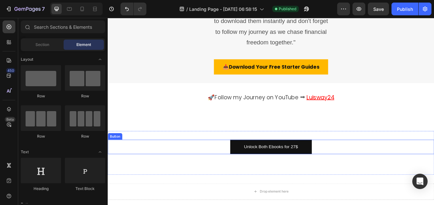
click at [149, 166] on div "Unlock Both Ebooks for 27$ Button" at bounding box center [300, 169] width 384 height 17
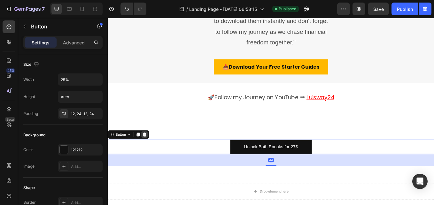
click at [154, 154] on div at bounding box center [151, 155] width 8 height 8
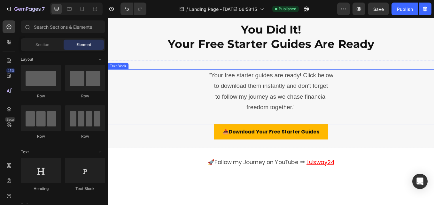
scroll to position [0, 0]
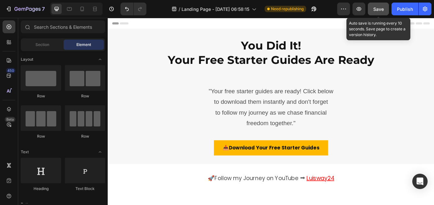
click at [384, 7] on button "Save" at bounding box center [378, 9] width 21 height 13
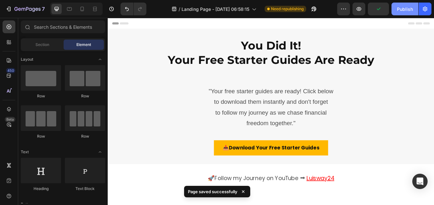
click at [410, 10] on div "Publish" at bounding box center [405, 9] width 16 height 7
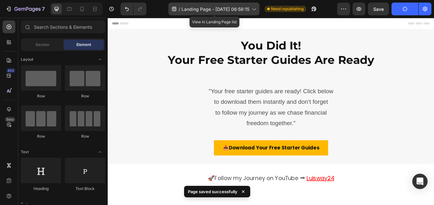
click at [257, 10] on icon at bounding box center [254, 9] width 6 height 6
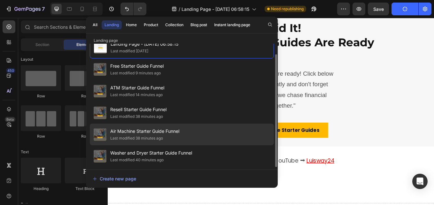
scroll to position [32, 0]
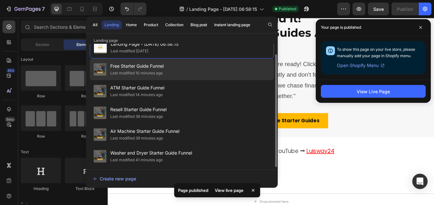
click at [136, 69] on span "Free Starter Guide Funnel" at bounding box center [136, 66] width 53 height 8
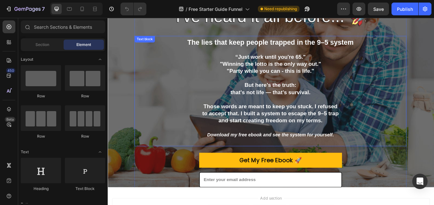
scroll to position [64, 0]
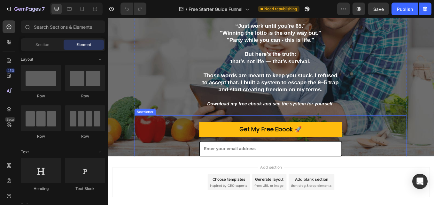
click at [175, 145] on div "Get My Free Ebook 🚀 Submit Button Email Field Row Newsletter" at bounding box center [299, 160] width 320 height 56
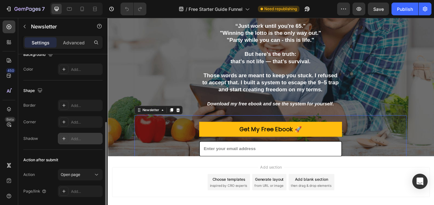
scroll to position [151, 0]
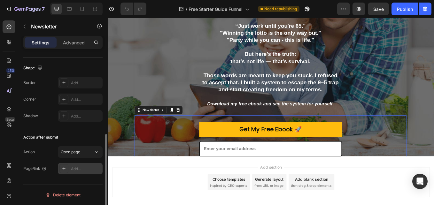
click at [80, 170] on div "Add..." at bounding box center [86, 169] width 30 height 6
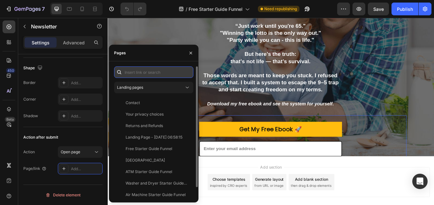
click at [154, 74] on input "text" at bounding box center [153, 73] width 79 height 12
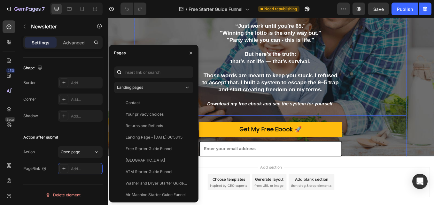
click at [158, 34] on p ""Winning the lotto is the only way out."" at bounding box center [299, 35] width 318 height 8
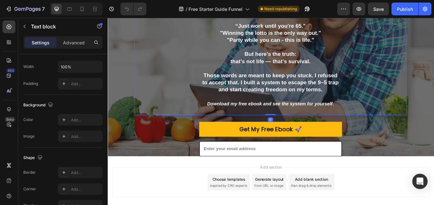
scroll to position [0, 0]
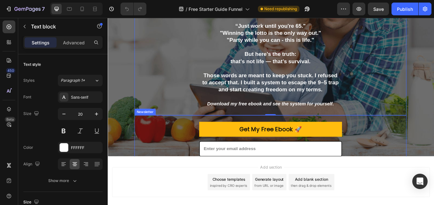
click at [190, 167] on div "Get My Free Ebook 🚀 Submit Button Email Field Row Newsletter" at bounding box center [299, 160] width 320 height 56
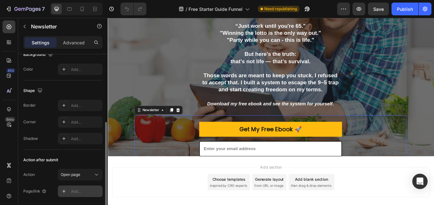
scroll to position [151, 0]
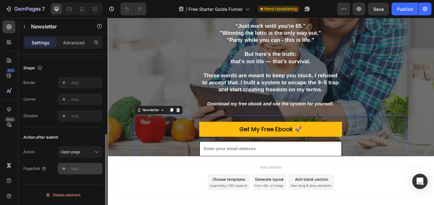
click at [77, 167] on div "Add..." at bounding box center [86, 169] width 30 height 6
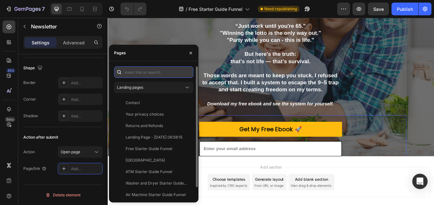
click at [167, 73] on input "text" at bounding box center [153, 73] width 79 height 12
drag, startPoint x: 167, startPoint y: 73, endPoint x: 156, endPoint y: 75, distance: 11.3
drag, startPoint x: 156, startPoint y: 75, endPoint x: 147, endPoint y: 69, distance: 10.4
paste input "[URL][DOMAIN_NAME]"
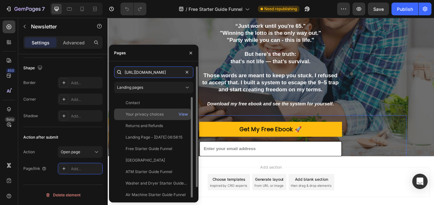
scroll to position [0, 101]
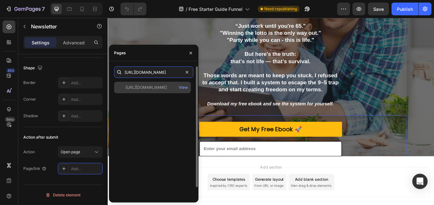
type input "[URL][DOMAIN_NAME]"
click at [167, 88] on div "[URL][DOMAIN_NAME]" at bounding box center [146, 88] width 41 height 6
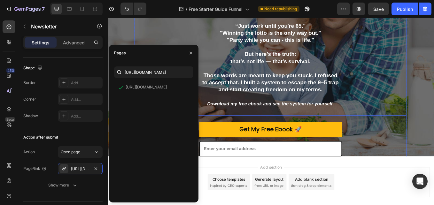
click at [196, 35] on p ""Winning the lotto is the only way out."" at bounding box center [299, 35] width 318 height 8
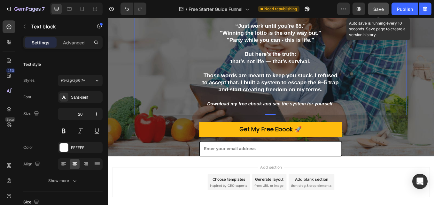
click at [373, 10] on span "Save" at bounding box center [378, 8] width 11 height 5
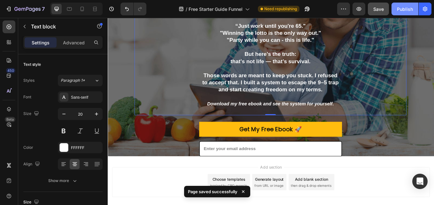
click at [407, 10] on div "Publish" at bounding box center [405, 9] width 16 height 7
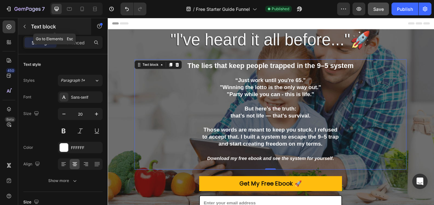
click at [27, 27] on button "button" at bounding box center [25, 26] width 10 height 10
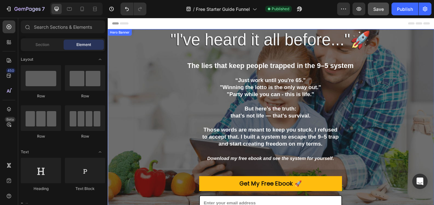
click at [434, 170] on div ""l've heard it all before..."🚀 Heading The lies that keep people trapped in the…" at bounding box center [298, 144] width 367 height 320
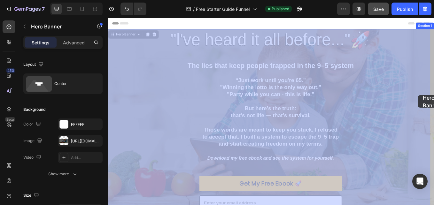
drag, startPoint x: 477, startPoint y: 170, endPoint x: 472, endPoint y: 107, distance: 63.2
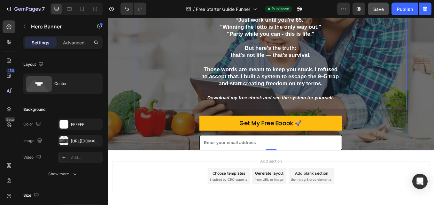
scroll to position [35, 0]
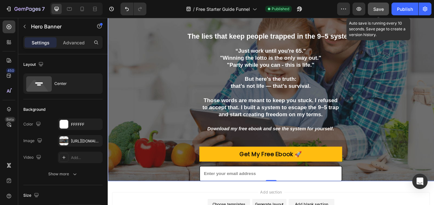
click at [380, 12] on div "Save" at bounding box center [378, 9] width 11 height 7
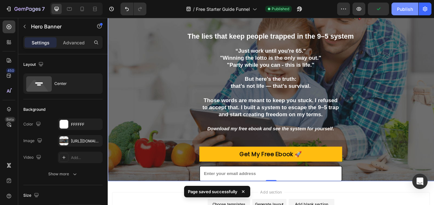
click at [401, 9] on div "Publish" at bounding box center [405, 9] width 16 height 7
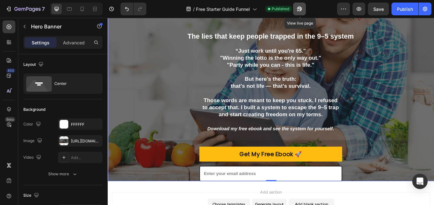
click at [300, 7] on icon "button" at bounding box center [299, 9] width 5 height 5
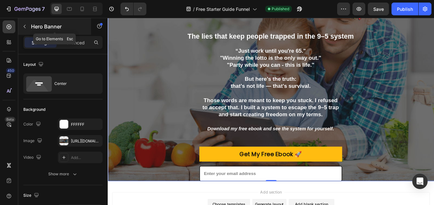
click at [23, 26] on icon "button" at bounding box center [24, 26] width 5 height 5
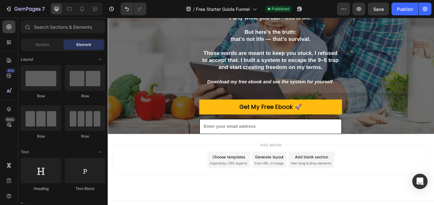
scroll to position [98, 0]
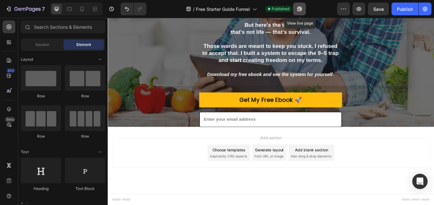
click at [302, 10] on icon "button" at bounding box center [299, 9] width 6 height 6
click at [167, 122] on div "Get My Free Ebook 🚀 Submit Button Email Field Row Newsletter" at bounding box center [299, 126] width 320 height 56
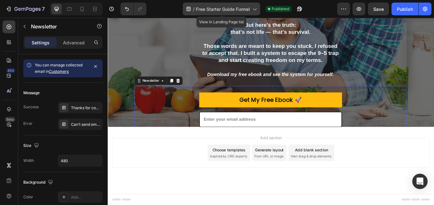
click at [251, 8] on icon at bounding box center [254, 9] width 6 height 6
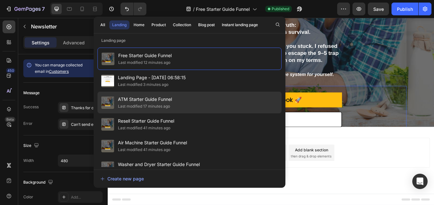
click at [122, 105] on div "Last modified 17 minutes ago" at bounding box center [144, 106] width 52 height 6
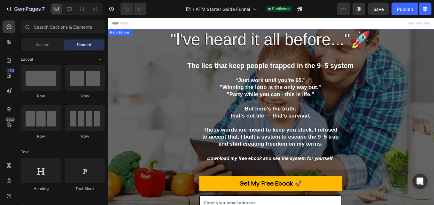
click at [119, 186] on div ""l've heard it all before..."🚀 Heading The lies that keep people trapped in the…" at bounding box center [298, 144] width 367 height 320
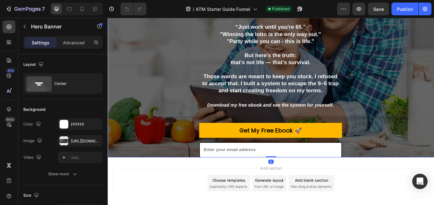
scroll to position [64, 0]
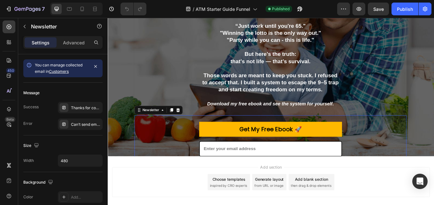
click at [166, 167] on div "Get My Free Ebook 🚀 Submit Button Email Field Row Newsletter 0" at bounding box center [299, 160] width 320 height 56
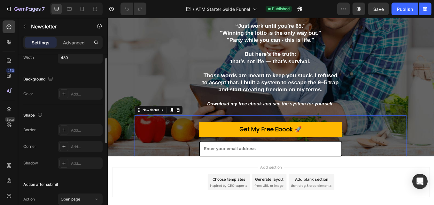
scroll to position [71, 0]
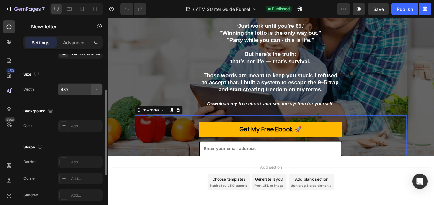
click at [96, 92] on icon "button" at bounding box center [96, 89] width 6 height 6
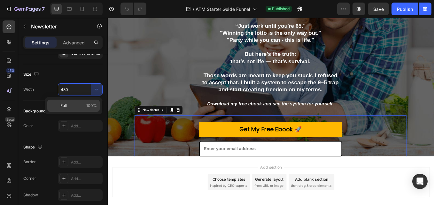
click at [89, 107] on span "100%" at bounding box center [91, 106] width 11 height 6
type input "100%"
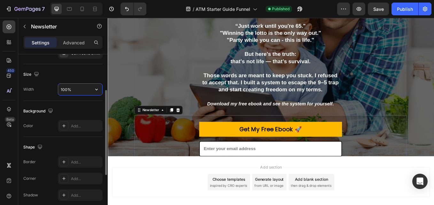
click at [71, 86] on input "100%" at bounding box center [80, 90] width 44 height 12
click at [99, 89] on icon "button" at bounding box center [96, 89] width 6 height 6
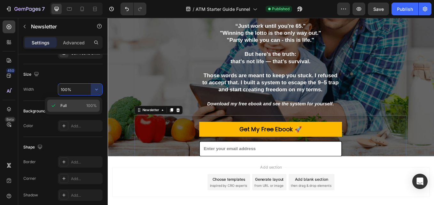
click at [84, 104] on p "Full 100%" at bounding box center [78, 106] width 36 height 6
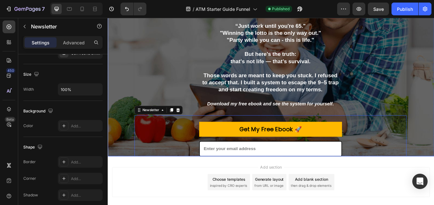
click at [116, 105] on div ""l've heard it all before..."🚀 Heading The lies that keep people trapped in the…" at bounding box center [298, 80] width 367 height 320
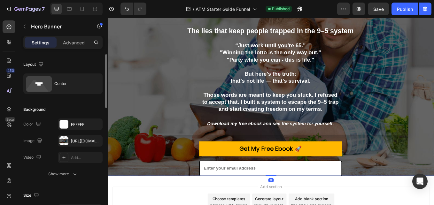
scroll to position [32, 0]
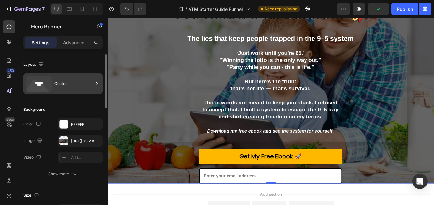
click at [68, 85] on div "Center" at bounding box center [73, 83] width 39 height 15
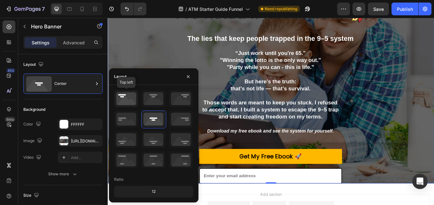
click at [120, 99] on icon at bounding box center [126, 98] width 24 height 17
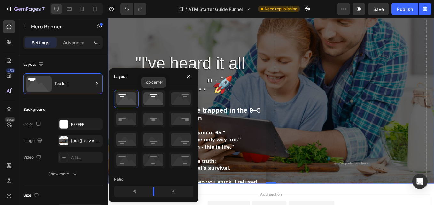
click at [153, 102] on icon at bounding box center [154, 98] width 24 height 17
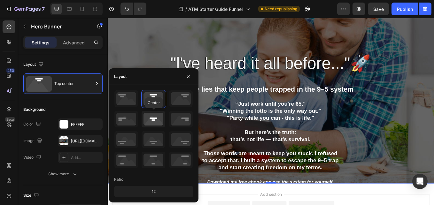
click at [153, 115] on icon at bounding box center [154, 119] width 24 height 17
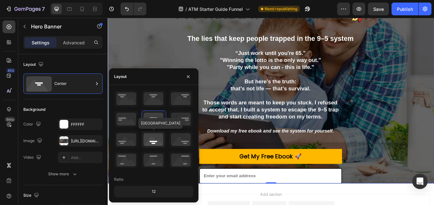
click at [156, 138] on icon at bounding box center [154, 139] width 24 height 17
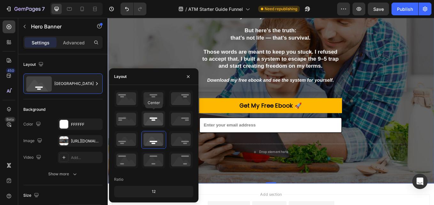
click at [149, 116] on icon at bounding box center [154, 119] width 24 height 17
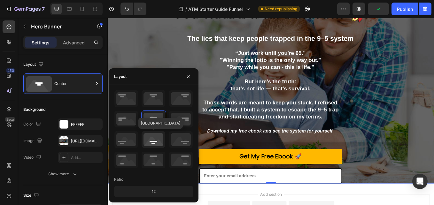
click at [155, 140] on icon at bounding box center [154, 139] width 24 height 17
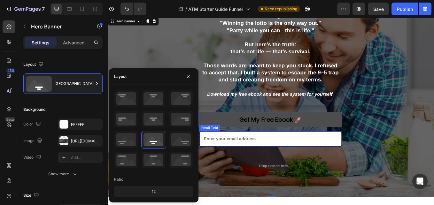
scroll to position [0, 0]
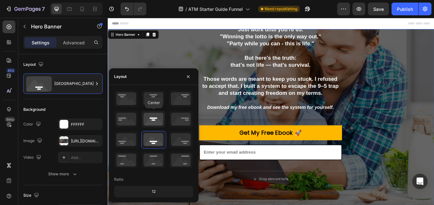
click at [149, 121] on icon at bounding box center [154, 119] width 24 height 17
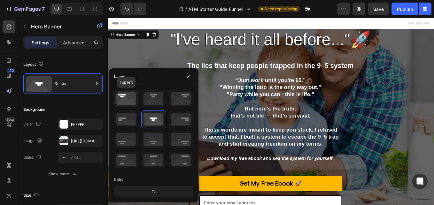
click at [125, 95] on icon at bounding box center [126, 98] width 24 height 17
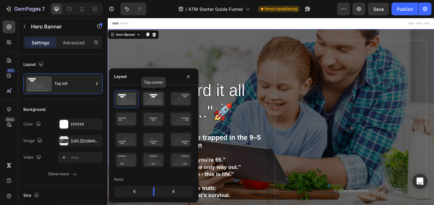
click at [158, 101] on icon at bounding box center [154, 98] width 24 height 17
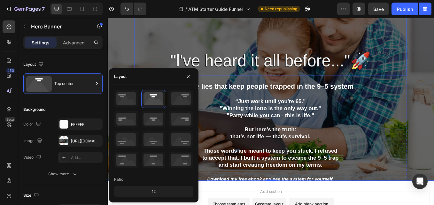
scroll to position [35, 0]
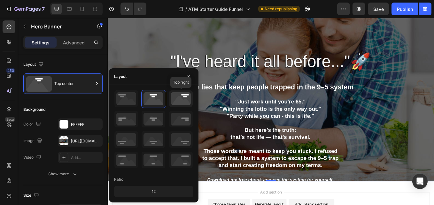
click at [173, 97] on icon at bounding box center [181, 98] width 24 height 17
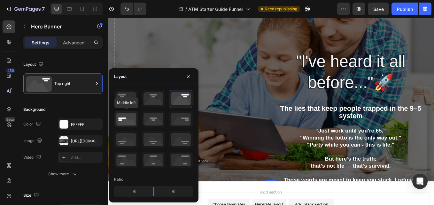
click at [127, 121] on icon at bounding box center [126, 119] width 24 height 17
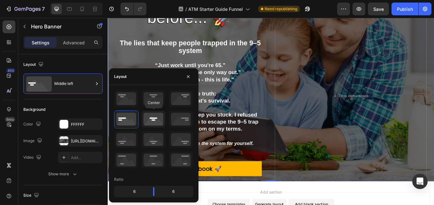
click at [150, 119] on icon at bounding box center [154, 119] width 24 height 17
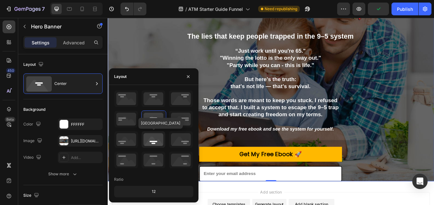
scroll to position [67, 0]
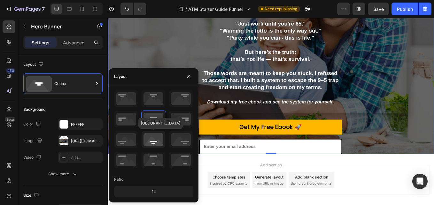
click at [155, 136] on icon at bounding box center [154, 139] width 24 height 17
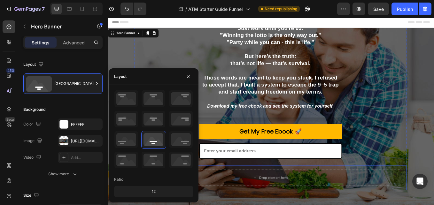
scroll to position [0, 0]
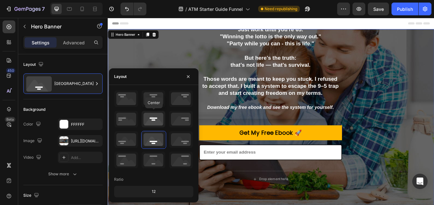
click at [147, 115] on icon at bounding box center [154, 119] width 24 height 17
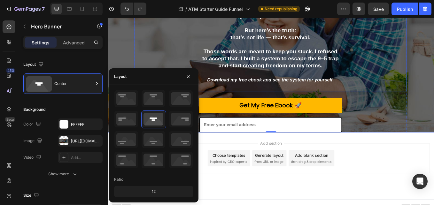
scroll to position [98, 0]
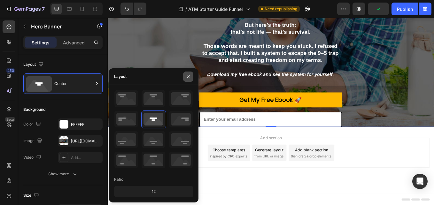
click at [186, 77] on icon "button" at bounding box center [188, 76] width 5 height 5
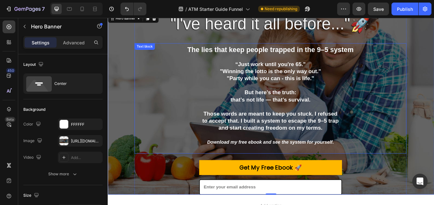
scroll to position [3, 0]
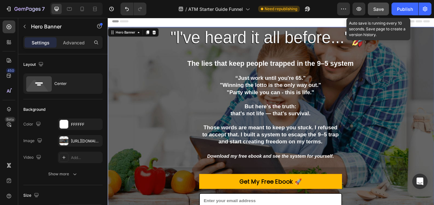
click at [381, 4] on button "Save" at bounding box center [378, 9] width 21 height 13
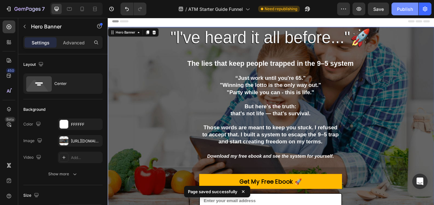
click at [400, 7] on div "Publish" at bounding box center [405, 9] width 16 height 7
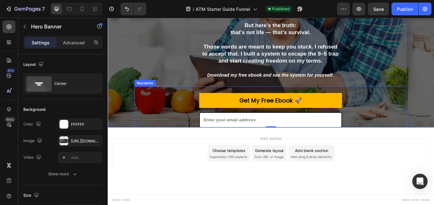
scroll to position [98, 0]
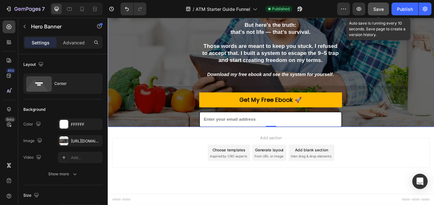
click at [382, 12] on div "Save" at bounding box center [378, 9] width 11 height 7
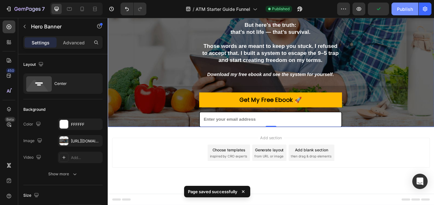
click at [401, 9] on div "Publish" at bounding box center [405, 9] width 16 height 7
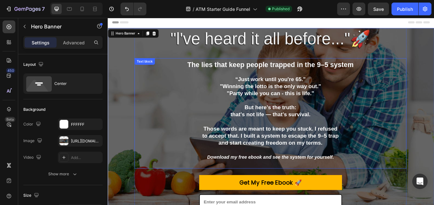
scroll to position [0, 0]
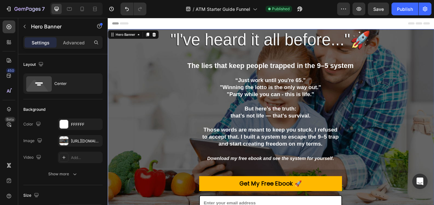
click at [118, 91] on div ""l've heard it all before..."🚀 Heading The lies that keep people trapped in the…" at bounding box center [298, 144] width 367 height 320
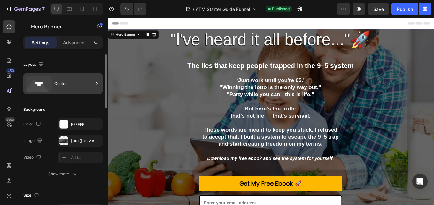
click at [57, 80] on div "Center" at bounding box center [73, 83] width 39 height 15
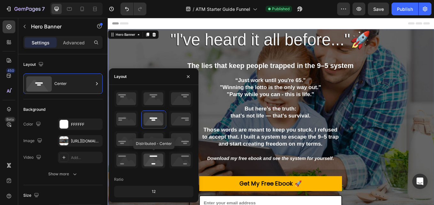
scroll to position [64, 0]
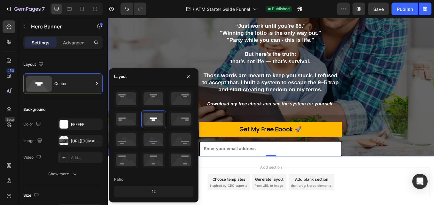
click at [162, 194] on div "12" at bounding box center [153, 191] width 77 height 9
click at [153, 192] on div "12" at bounding box center [153, 191] width 77 height 9
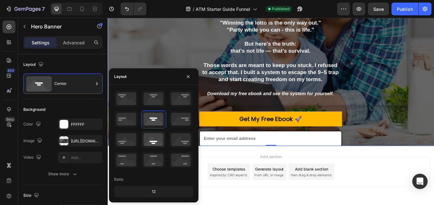
scroll to position [67, 0]
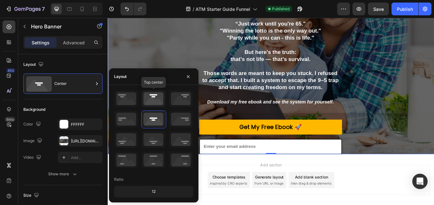
click at [155, 100] on icon at bounding box center [154, 98] width 24 height 17
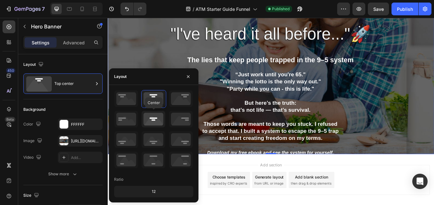
click at [158, 117] on icon at bounding box center [154, 119] width 24 height 17
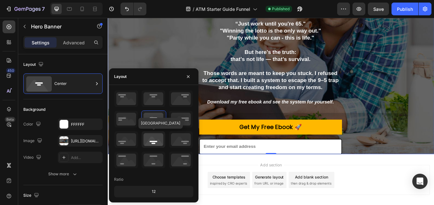
click at [153, 145] on icon at bounding box center [154, 139] width 24 height 17
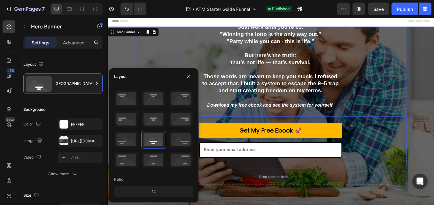
scroll to position [0, 0]
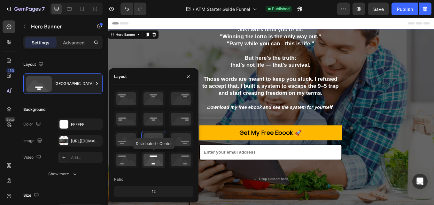
click at [156, 161] on icon at bounding box center [154, 160] width 24 height 17
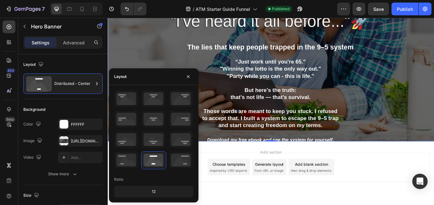
scroll to position [98, 0]
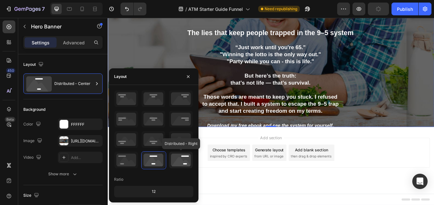
click at [180, 159] on icon at bounding box center [181, 160] width 24 height 17
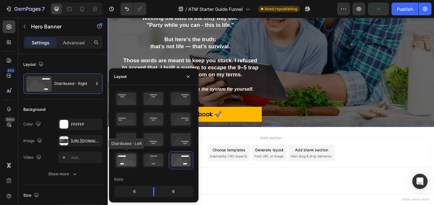
click at [115, 158] on icon at bounding box center [126, 160] width 24 height 17
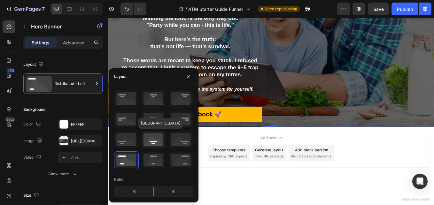
click at [162, 140] on icon at bounding box center [154, 139] width 24 height 17
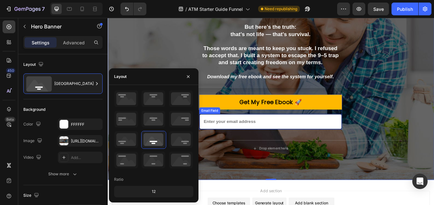
scroll to position [35, 0]
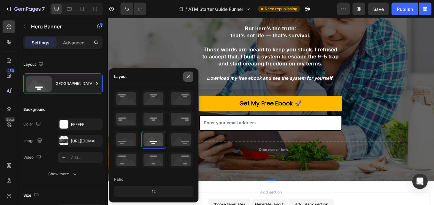
click at [190, 78] on icon "button" at bounding box center [188, 76] width 5 height 5
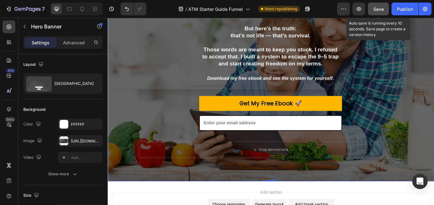
click at [374, 6] on span "Save" at bounding box center [378, 8] width 11 height 5
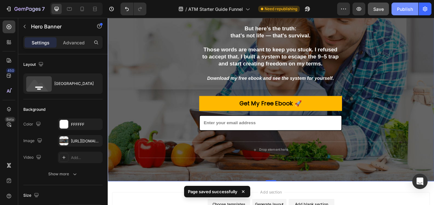
click at [402, 12] on div "Publish" at bounding box center [405, 9] width 16 height 7
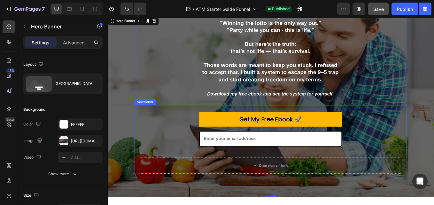
scroll to position [0, 0]
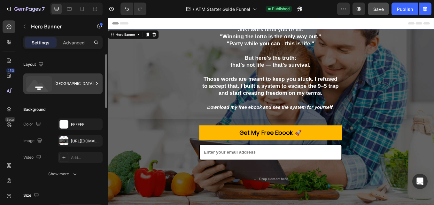
click at [63, 86] on div "Bottom center" at bounding box center [73, 83] width 39 height 15
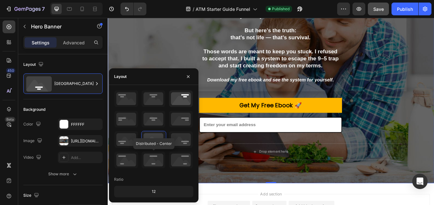
scroll to position [32, 0]
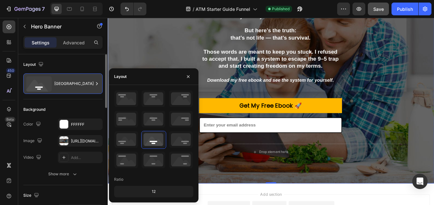
click at [67, 82] on div "Bottom center" at bounding box center [73, 83] width 39 height 15
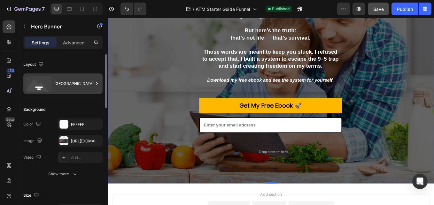
click at [77, 86] on div "Bottom center" at bounding box center [73, 83] width 39 height 15
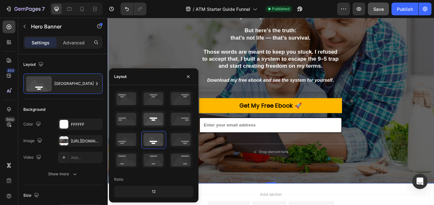
click at [141, 116] on div at bounding box center [153, 120] width 25 height 18
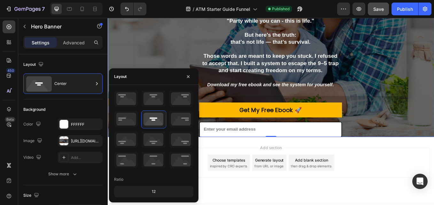
scroll to position [98, 0]
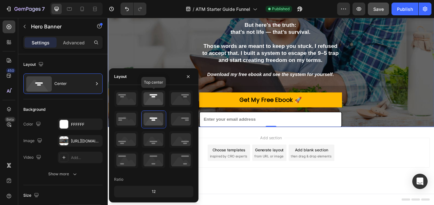
click at [155, 100] on icon at bounding box center [154, 98] width 24 height 17
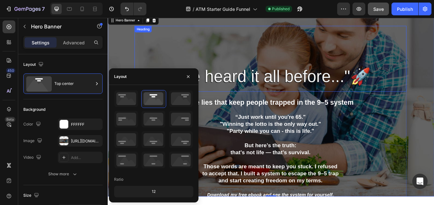
scroll to position [32, 0]
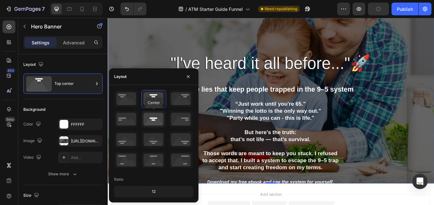
click at [157, 116] on icon at bounding box center [154, 119] width 24 height 17
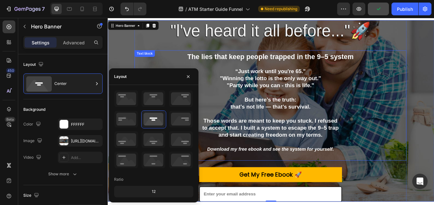
scroll to position [0, 0]
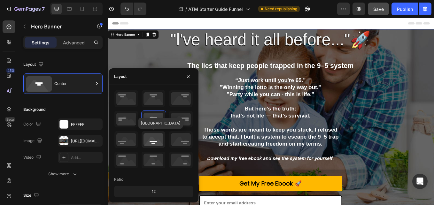
click at [156, 139] on icon at bounding box center [154, 139] width 24 height 17
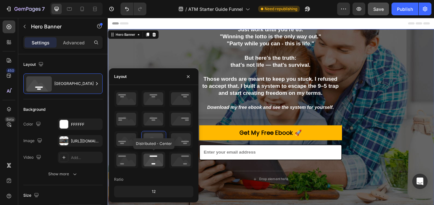
click at [154, 154] on icon at bounding box center [154, 160] width 24 height 17
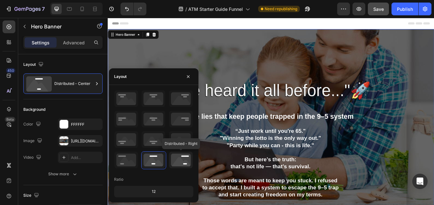
click at [183, 161] on icon at bounding box center [181, 160] width 24 height 17
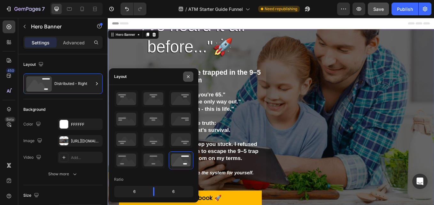
click at [189, 78] on icon "button" at bounding box center [188, 76] width 5 height 5
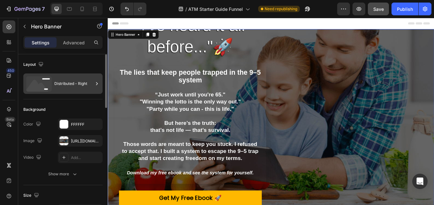
click at [81, 80] on div "Distributed - Right" at bounding box center [73, 83] width 39 height 15
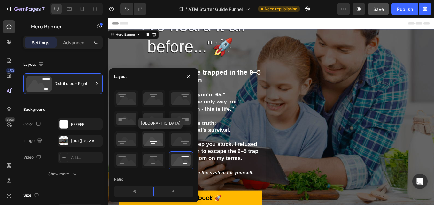
click at [160, 141] on icon at bounding box center [154, 139] width 24 height 17
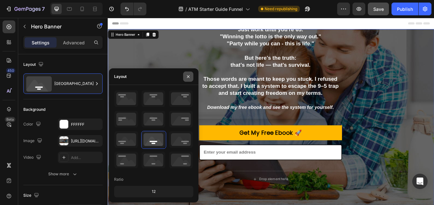
click at [192, 78] on button "button" at bounding box center [188, 77] width 10 height 10
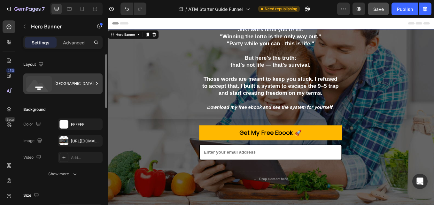
click at [77, 88] on div "Bottom center" at bounding box center [73, 83] width 39 height 15
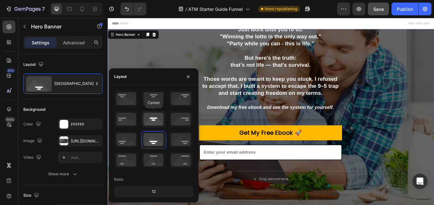
click at [155, 120] on icon at bounding box center [154, 119] width 24 height 17
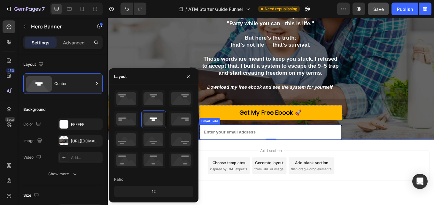
scroll to position [98, 0]
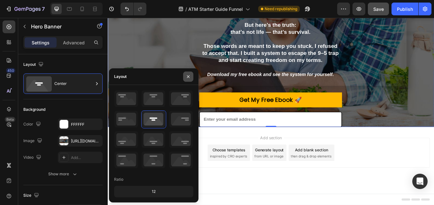
click at [191, 78] on button "button" at bounding box center [188, 77] width 10 height 10
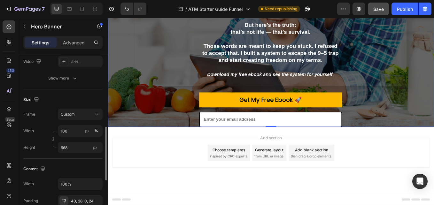
scroll to position [128, 0]
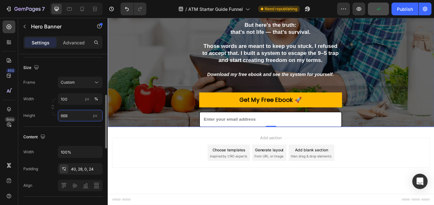
click at [71, 116] on input "668" at bounding box center [80, 116] width 45 height 12
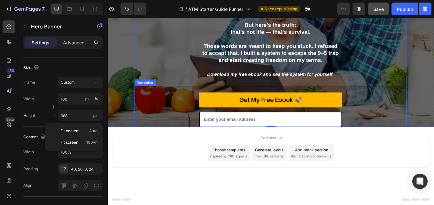
click at [153, 93] on div "Newsletter" at bounding box center [151, 94] width 22 height 6
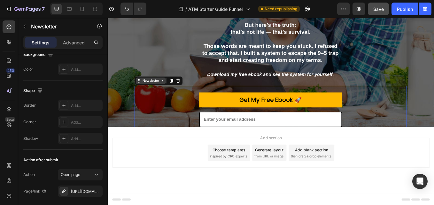
scroll to position [0, 0]
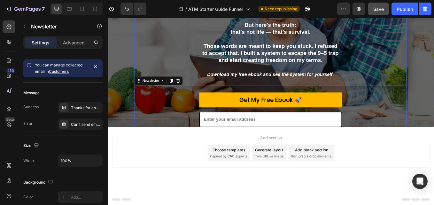
click at [156, 56] on p "to accept that. I built a system to escape the 9–5 trap" at bounding box center [299, 59] width 318 height 8
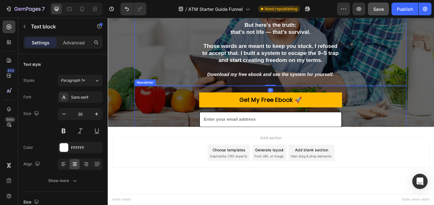
click at [177, 118] on div "Get My Free Ebook 🚀 Submit Button Email Field Row Newsletter" at bounding box center [299, 126] width 320 height 56
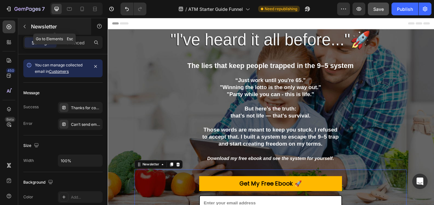
click at [27, 27] on icon "button" at bounding box center [24, 26] width 5 height 5
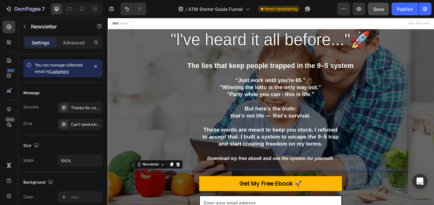
click at [83, 47] on div "Advanced" at bounding box center [74, 42] width 32 height 10
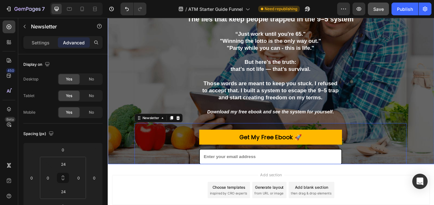
scroll to position [64, 0]
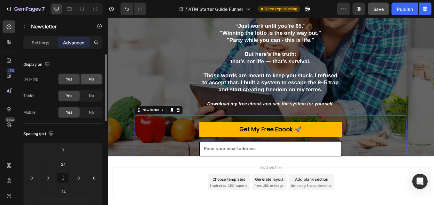
click at [90, 80] on span "No" at bounding box center [91, 79] width 5 height 6
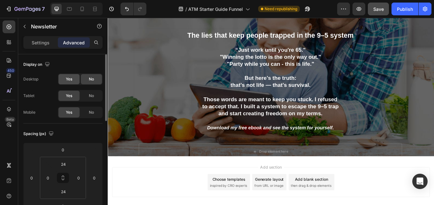
click at [69, 78] on span "Yes" at bounding box center [69, 79] width 6 height 6
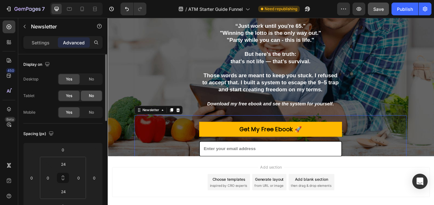
click at [86, 95] on div "No" at bounding box center [91, 96] width 21 height 10
click at [67, 98] on span "Yes" at bounding box center [69, 96] width 6 height 6
click at [85, 114] on div "No" at bounding box center [91, 112] width 21 height 10
click at [72, 113] on span "Yes" at bounding box center [69, 113] width 6 height 6
click at [89, 79] on span "No" at bounding box center [91, 79] width 5 height 6
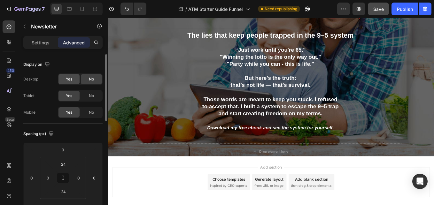
click at [71, 81] on span "Yes" at bounding box center [69, 79] width 6 height 6
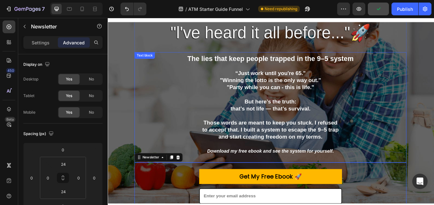
scroll to position [0, 0]
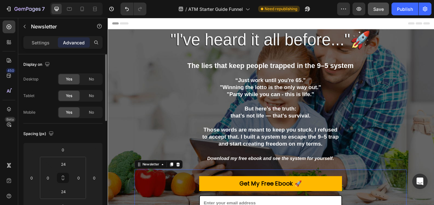
click at [43, 64] on div "Display on" at bounding box center [37, 64] width 28 height 9
click at [48, 64] on icon "button" at bounding box center [47, 64] width 6 height 6
click at [51, 87] on icon "button" at bounding box center [48, 86] width 5 height 4
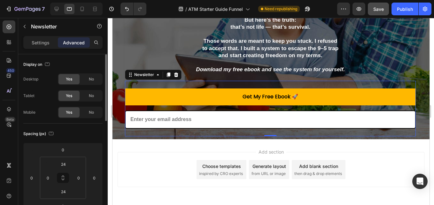
scroll to position [131, 0]
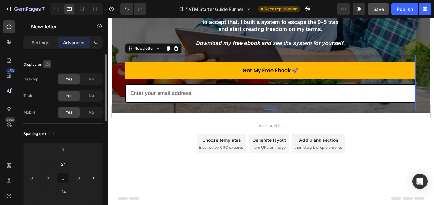
click at [50, 65] on icon "button" at bounding box center [47, 64] width 5 height 4
click at [49, 97] on icon "button" at bounding box center [48, 97] width 6 height 6
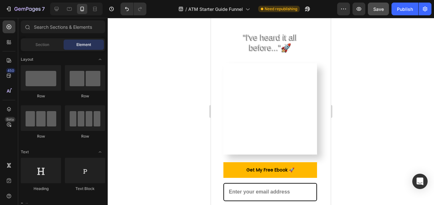
scroll to position [0, 0]
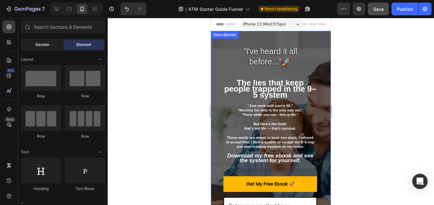
click at [45, 40] on div "Section" at bounding box center [42, 45] width 40 height 10
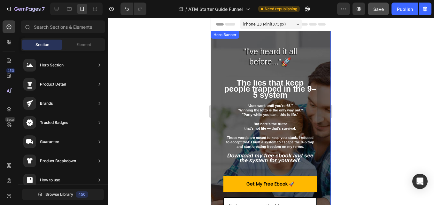
click at [126, 50] on div at bounding box center [271, 111] width 326 height 187
click at [410, 95] on div at bounding box center [271, 111] width 326 height 187
click at [156, 91] on div at bounding box center [271, 111] width 326 height 187
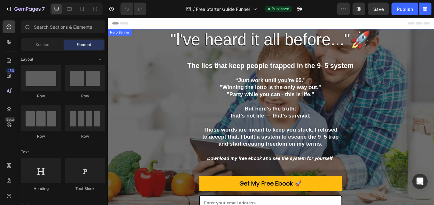
click at [116, 51] on div ""l've heard it all before..."🚀 Heading The lies that keep people trapped in the…" at bounding box center [298, 144] width 367 height 320
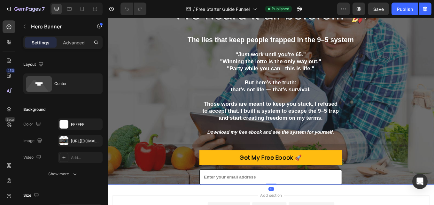
scroll to position [32, 0]
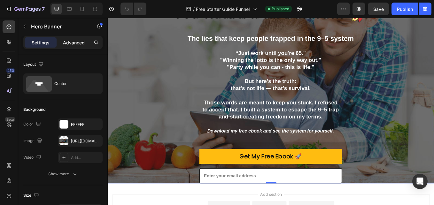
click at [84, 42] on p "Advanced" at bounding box center [74, 42] width 22 height 7
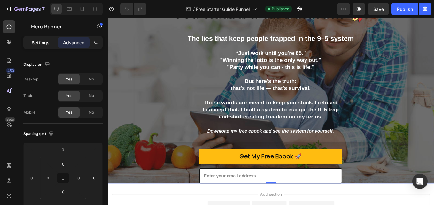
click at [32, 43] on p "Settings" at bounding box center [41, 42] width 18 height 7
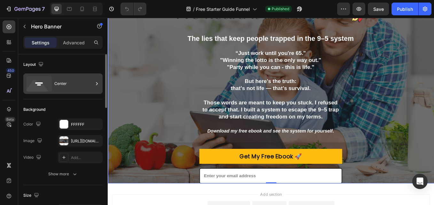
click at [64, 89] on div "Center" at bounding box center [73, 83] width 39 height 15
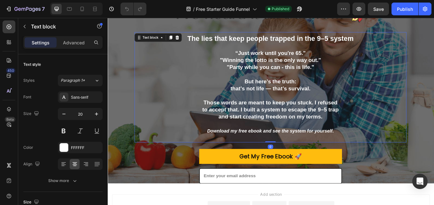
click at [148, 51] on p at bounding box center [299, 51] width 318 height 8
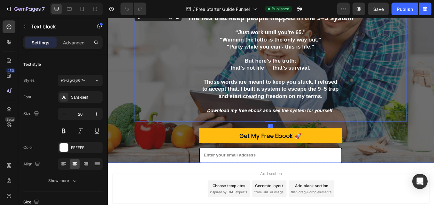
scroll to position [96, 0]
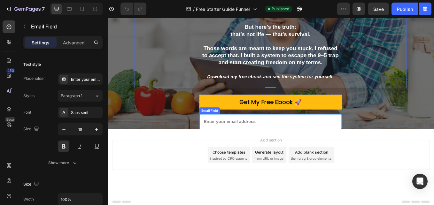
click at [242, 132] on input "email" at bounding box center [299, 140] width 168 height 18
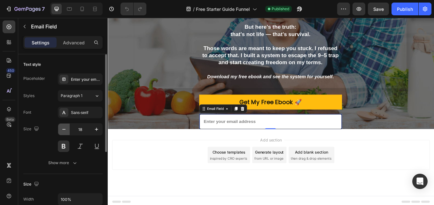
click at [66, 132] on icon "button" at bounding box center [64, 129] width 6 height 6
click at [96, 132] on icon "button" at bounding box center [96, 129] width 6 height 6
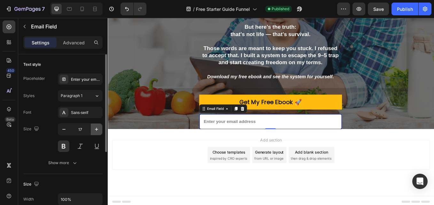
click at [95, 132] on icon "button" at bounding box center [96, 129] width 6 height 6
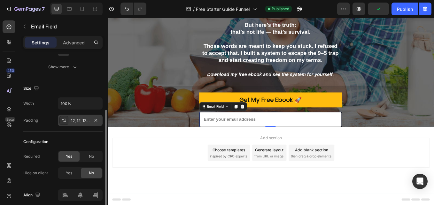
click at [80, 122] on div "12, 12, 12, 12" at bounding box center [80, 121] width 19 height 6
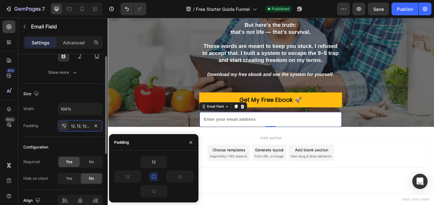
scroll to position [59, 0]
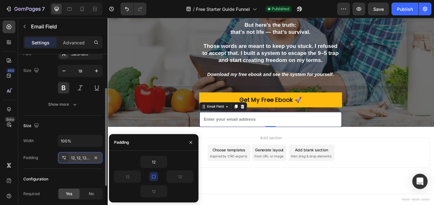
click at [84, 158] on div "12, 12, 12, 12" at bounding box center [80, 158] width 19 height 6
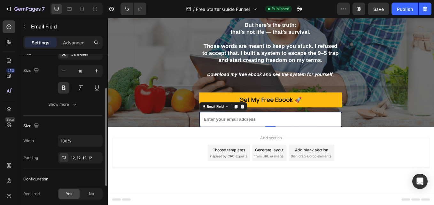
click at [38, 142] on div "Width 100%" at bounding box center [62, 141] width 79 height 12
click at [35, 125] on icon "button" at bounding box center [36, 125] width 4 height 4
click at [35, 148] on icon "button" at bounding box center [38, 147] width 6 height 6
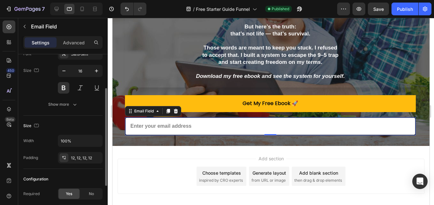
scroll to position [131, 0]
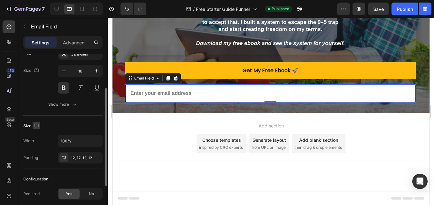
click at [37, 126] on icon "button" at bounding box center [36, 125] width 6 height 6
click at [41, 136] on icon "button" at bounding box center [38, 136] width 6 height 6
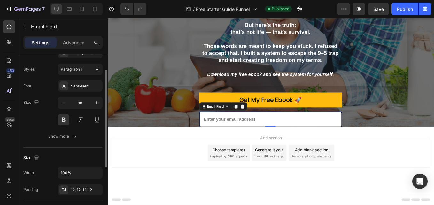
scroll to position [0, 0]
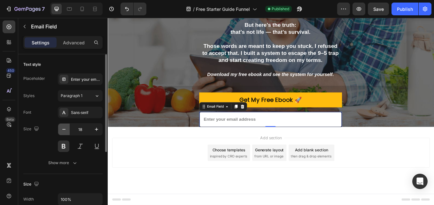
click at [65, 130] on icon "button" at bounding box center [64, 129] width 6 height 6
type input "17"
click at [68, 43] on p "Advanced" at bounding box center [74, 42] width 22 height 7
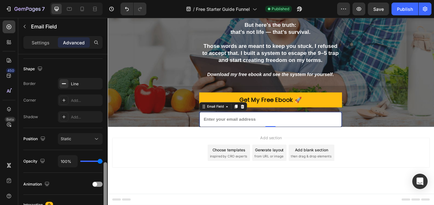
scroll to position [224, 0]
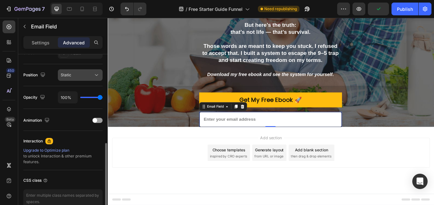
click at [99, 73] on icon at bounding box center [96, 75] width 6 height 6
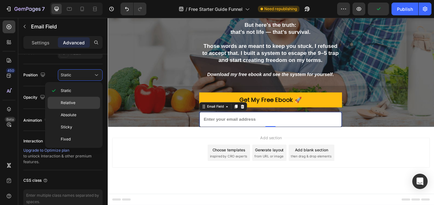
click at [69, 99] on div "Relative" at bounding box center [74, 103] width 52 height 12
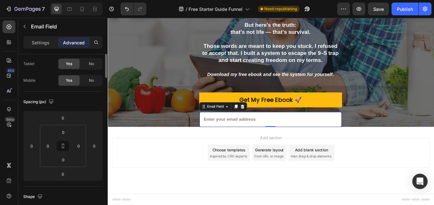
scroll to position [0, 0]
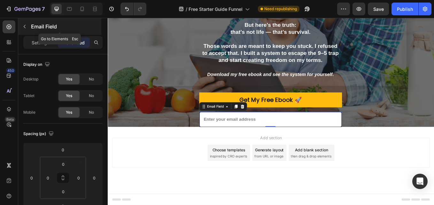
click at [22, 27] on button "button" at bounding box center [25, 26] width 10 height 10
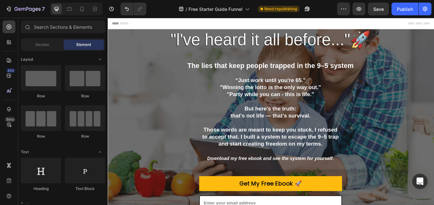
click at [130, 25] on span "Header" at bounding box center [127, 24] width 14 height 6
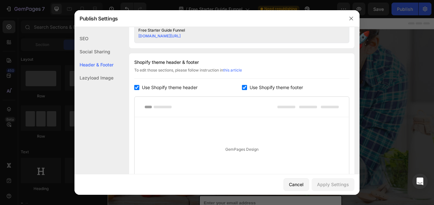
scroll to position [300, 0]
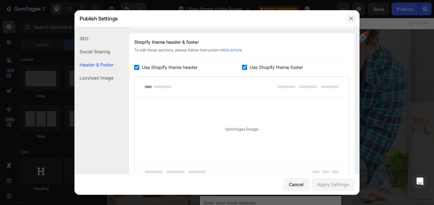
click at [354, 18] on button "button" at bounding box center [351, 18] width 10 height 10
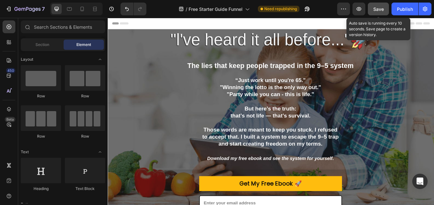
click at [382, 7] on span "Save" at bounding box center [378, 8] width 11 height 5
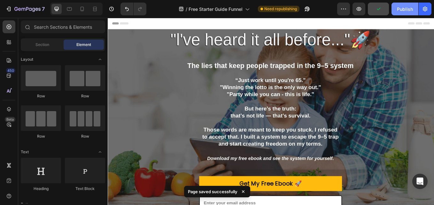
click at [399, 7] on div "Publish" at bounding box center [405, 9] width 16 height 7
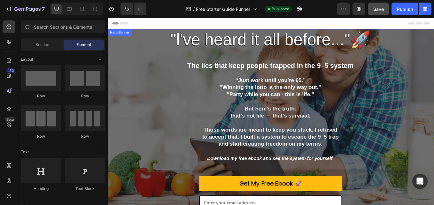
click at [126, 49] on div ""l've heard it all before..."🚀 Heading The lies that keep people trapped in the…" at bounding box center [298, 144] width 367 height 320
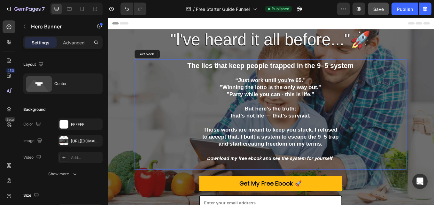
click at [184, 170] on p at bounding box center [299, 174] width 318 height 8
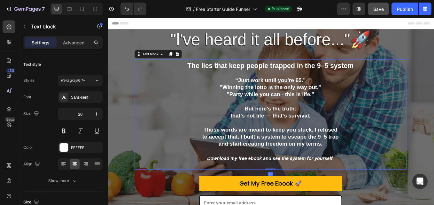
click at [247, 138] on p at bounding box center [299, 141] width 318 height 8
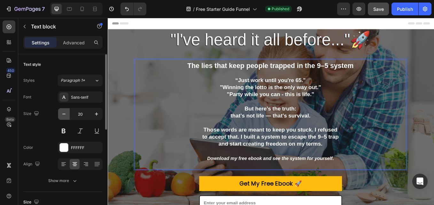
click at [67, 117] on icon "button" at bounding box center [64, 114] width 6 height 6
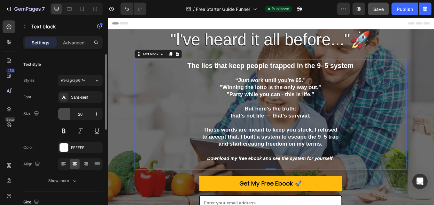
type input "19"
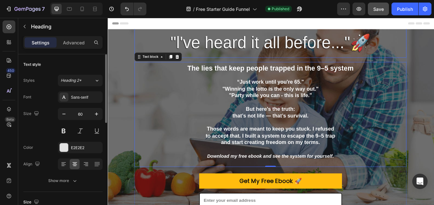
click at [266, 43] on span ""l've heard it all before..."🚀" at bounding box center [298, 46] width 235 height 21
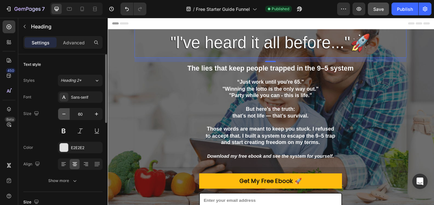
click at [65, 113] on icon "button" at bounding box center [64, 114] width 6 height 6
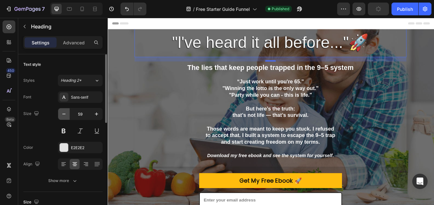
click at [65, 113] on icon "button" at bounding box center [64, 114] width 6 height 6
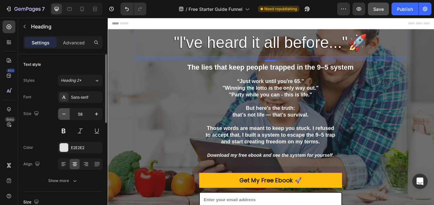
click at [65, 113] on icon "button" at bounding box center [64, 114] width 6 height 6
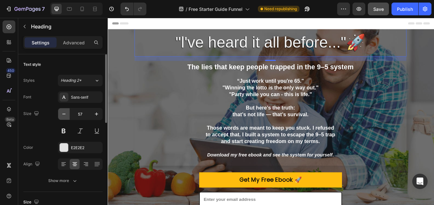
click at [65, 113] on icon "button" at bounding box center [64, 114] width 6 height 6
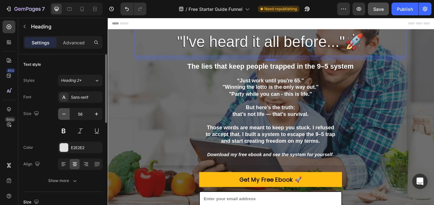
click at [65, 113] on icon "button" at bounding box center [64, 114] width 6 height 6
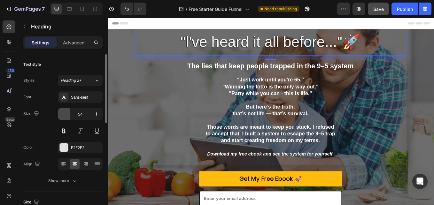
click at [65, 113] on icon "button" at bounding box center [64, 114] width 6 height 6
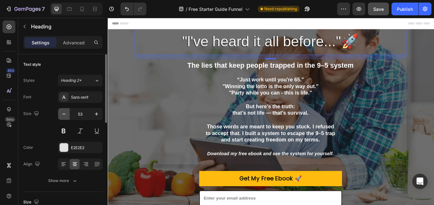
click at [65, 113] on icon "button" at bounding box center [64, 114] width 6 height 6
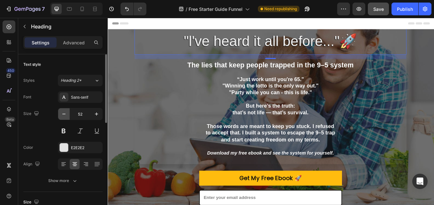
click at [65, 113] on icon "button" at bounding box center [64, 114] width 6 height 6
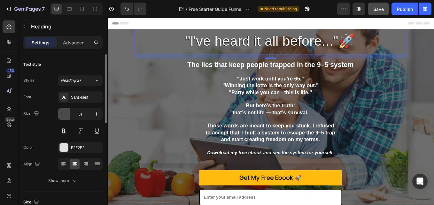
click at [65, 113] on icon "button" at bounding box center [64, 114] width 6 height 6
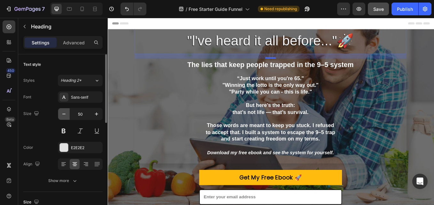
click at [65, 113] on icon "button" at bounding box center [64, 114] width 6 height 6
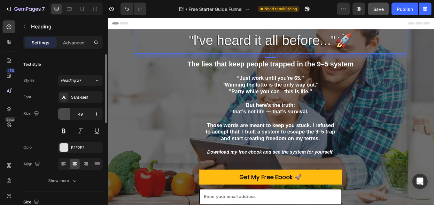
click at [65, 113] on icon "button" at bounding box center [64, 114] width 6 height 6
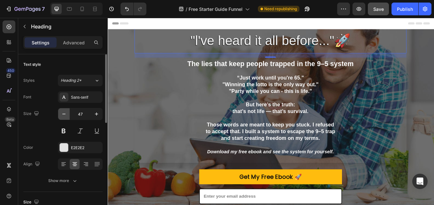
click at [65, 113] on icon "button" at bounding box center [64, 114] width 6 height 6
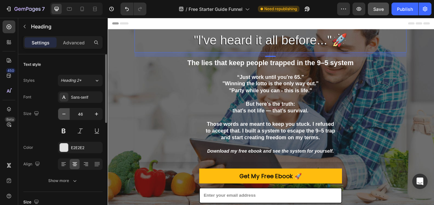
click at [65, 113] on icon "button" at bounding box center [64, 114] width 6 height 6
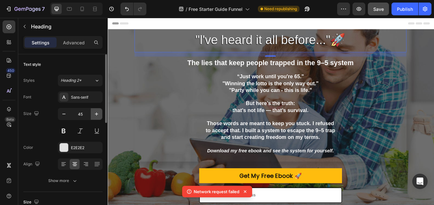
click at [98, 116] on icon "button" at bounding box center [96, 114] width 6 height 6
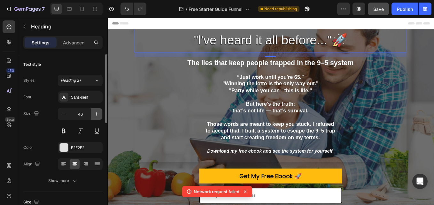
click at [97, 116] on icon "button" at bounding box center [96, 114] width 6 height 6
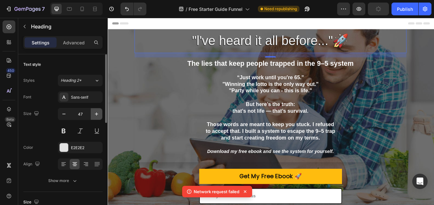
click at [97, 116] on icon "button" at bounding box center [96, 114] width 6 height 6
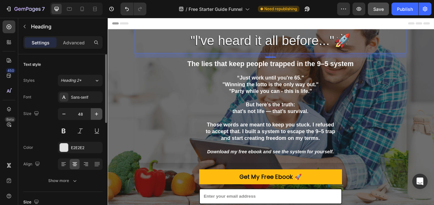
click at [96, 116] on icon "button" at bounding box center [96, 114] width 6 height 6
type input "49"
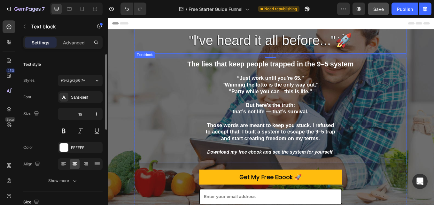
click at [246, 178] on icon "Download my free ebook and see the system for yourself." at bounding box center [298, 176] width 149 height 6
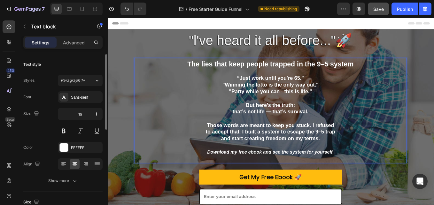
click at [368, 161] on p "and start creating freedom on my terms." at bounding box center [299, 160] width 318 height 8
click at [361, 177] on icon "Download my free ebook and see the system for yourself." at bounding box center [298, 176] width 149 height 6
click at [373, 176] on p "Download my free ebook and see the system for yourself." at bounding box center [299, 180] width 318 height 16
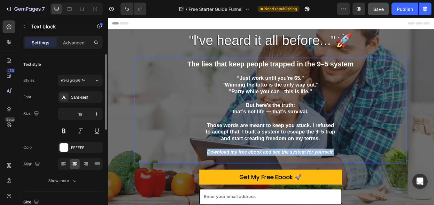
drag, startPoint x: 373, startPoint y: 176, endPoint x: 211, endPoint y: 173, distance: 162.4
click at [211, 173] on p "Download my free ebook and see the system for yourself." at bounding box center [299, 180] width 318 height 16
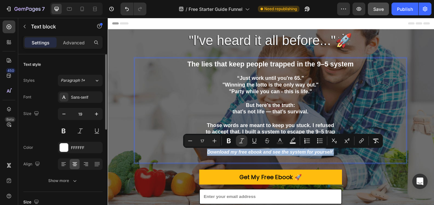
copy icon "Download my free ebook and see the system for yourself."
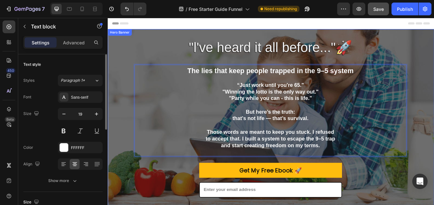
click at [434, 53] on div ""l've heard it all before..."🚀 Heading The lies that keep people trapped in the…" at bounding box center [300, 138] width 384 height 302
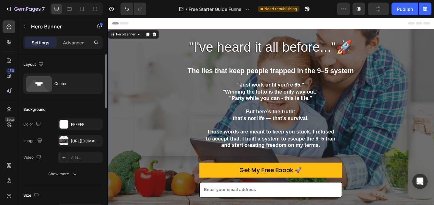
click at [434, 139] on div ""l've heard it all before..."🚀 Heading The lies that keep people trapped in the…" at bounding box center [298, 144] width 367 height 289
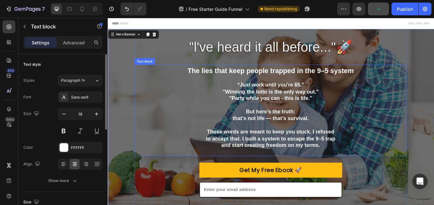
click at [280, 106] on p ""Winning the lotto is the only way out."" at bounding box center [299, 105] width 318 height 8
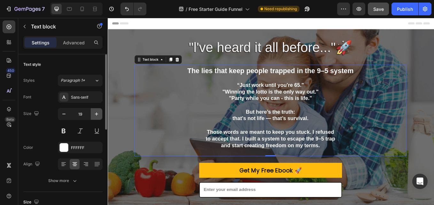
click at [94, 112] on icon "button" at bounding box center [96, 114] width 6 height 6
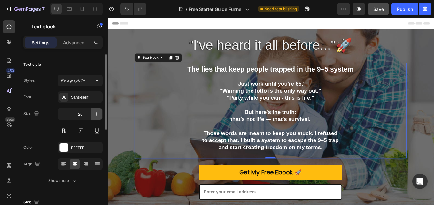
click at [94, 112] on icon "button" at bounding box center [96, 114] width 6 height 6
type input "21"
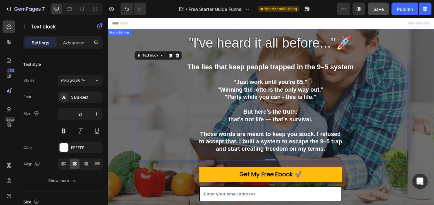
click at [127, 133] on div ""l've heard it all before..."🚀 Heading The lies that keep people trapped in the…" at bounding box center [298, 144] width 367 height 299
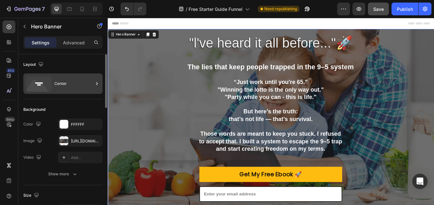
click at [80, 85] on div "Center" at bounding box center [73, 83] width 39 height 15
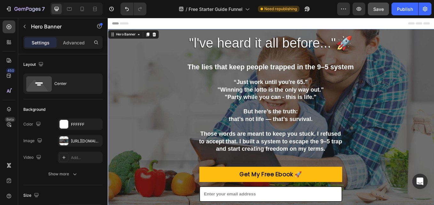
click at [128, 67] on div ""l've heard it all before..."🚀 Heading The lies that keep people trapped in the…" at bounding box center [298, 144] width 367 height 299
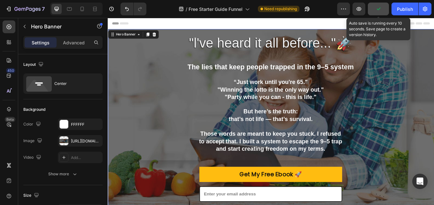
click at [380, 8] on icon "button" at bounding box center [378, 9] width 6 height 6
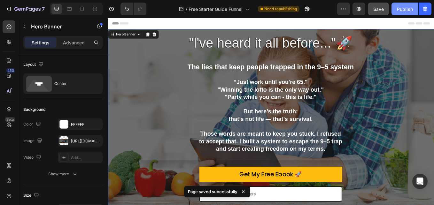
click at [402, 9] on div "Publish" at bounding box center [405, 9] width 16 height 7
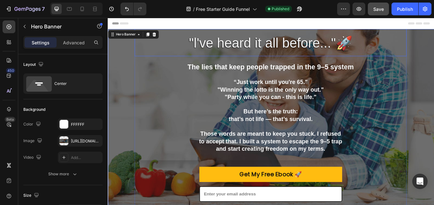
click at [172, 44] on h2 ""l've heard it all before..."🚀" at bounding box center [299, 29] width 320 height 68
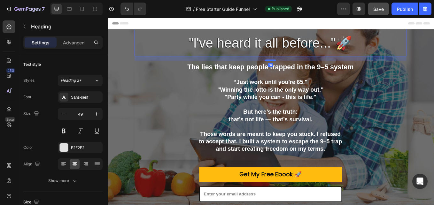
click at [253, 34] on h2 "⁠⁠⁠⁠⁠⁠⁠ "l've heard it all before..."🚀" at bounding box center [299, 29] width 320 height 68
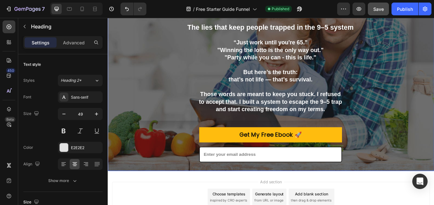
scroll to position [0, 0]
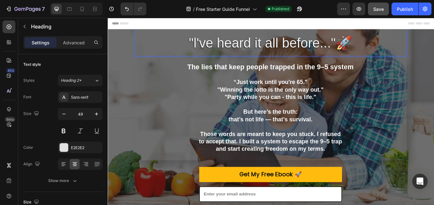
click at [434, 47] on p "⁠⁠⁠⁠⁠⁠⁠ "l've heard it all before..."🚀" at bounding box center [299, 37] width 310 height 41
click at [184, 46] on p ""l've heard it all before..."🚀" at bounding box center [299, 37] width 310 height 41
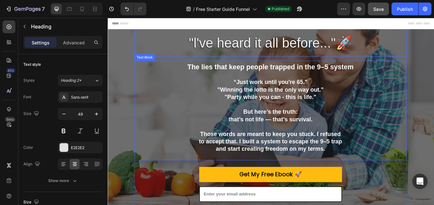
click at [252, 147] on p "Rich Text Editor. Editing area: main" at bounding box center [299, 145] width 318 height 9
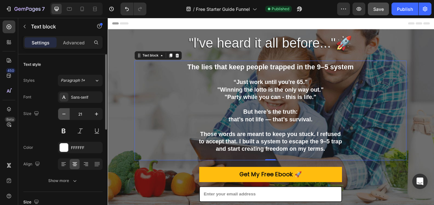
click at [64, 115] on icon "button" at bounding box center [64, 114] width 6 height 6
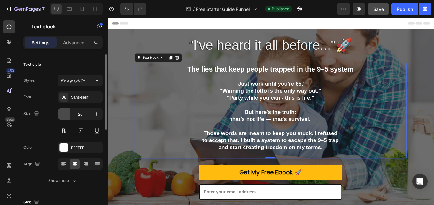
click at [64, 115] on icon "button" at bounding box center [64, 114] width 6 height 6
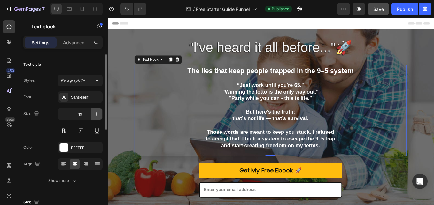
click at [98, 117] on icon "button" at bounding box center [96, 114] width 6 height 6
type input "20"
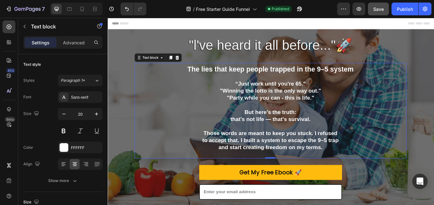
click at [307, 178] on p "and start creating freedom on my terms." at bounding box center [299, 174] width 318 height 17
click at [225, 172] on p "and start creating freedom on my terms." at bounding box center [299, 174] width 318 height 17
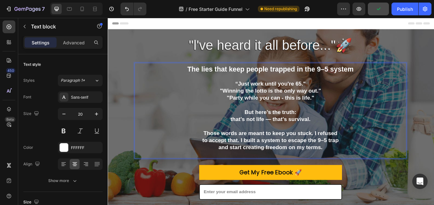
click at [317, 177] on p "and start creating freedom on my terms." at bounding box center [299, 174] width 318 height 17
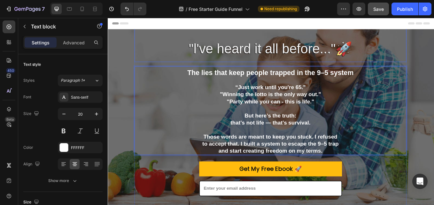
click at [433, 47] on p "⁠⁠⁠⁠⁠⁠⁠ "l've heard it all before..."🚀" at bounding box center [299, 44] width 310 height 41
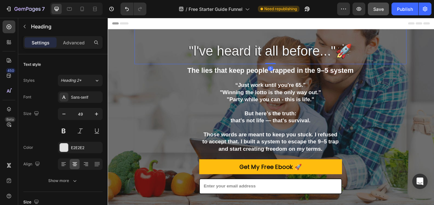
drag, startPoint x: 300, startPoint y: 73, endPoint x: 327, endPoint y: -31, distance: 107.9
click at [327, 18] on html "Header ⁠⁠⁠⁠⁠⁠⁠ "l've heard it all before..."🚀 Heading 0 The lies that keep peop…" at bounding box center [300, 177] width 384 height 319
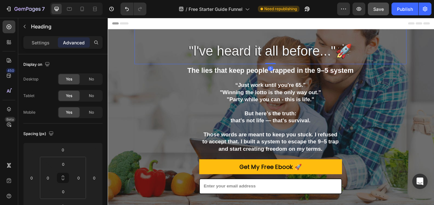
click at [434, 53] on h2 "⁠⁠⁠⁠⁠⁠⁠ "l've heard it all before..."🚀" at bounding box center [299, 38] width 320 height 68
click at [434, 83] on div ""l've heard it all before..."🚀 Heading 0 The lies that keep people trapped in t…" at bounding box center [298, 144] width 367 height 281
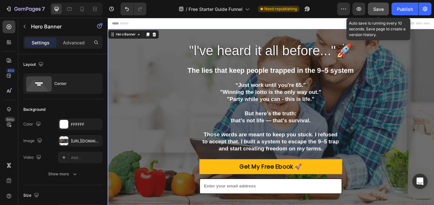
click at [375, 11] on span "Save" at bounding box center [378, 8] width 11 height 5
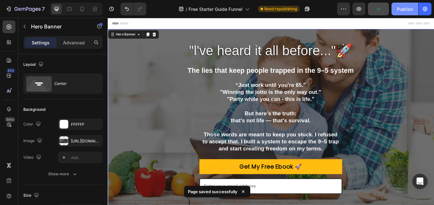
click at [399, 8] on div "Publish" at bounding box center [405, 9] width 16 height 7
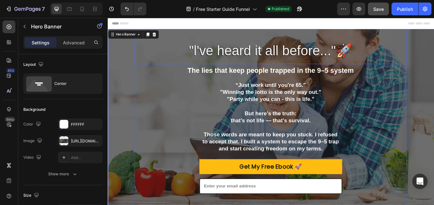
click at [238, 35] on p "⁠⁠⁠⁠⁠⁠⁠ "l've heard it all before..."🚀" at bounding box center [299, 46] width 310 height 41
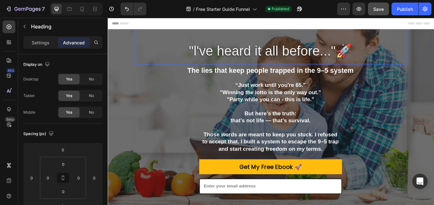
click at [197, 61] on p "⁠⁠⁠⁠⁠⁠⁠ "l've heard it all before..."🚀" at bounding box center [299, 46] width 310 height 41
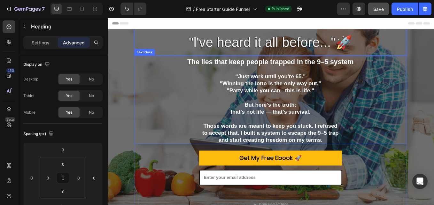
click at [180, 95] on p ""Winning the lotto is the only way out."" at bounding box center [299, 95] width 318 height 8
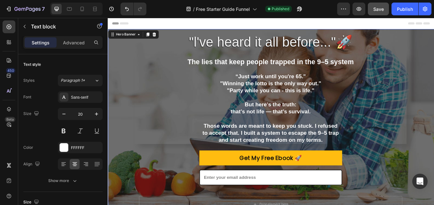
click at [434, 53] on div "⁠⁠⁠⁠⁠⁠⁠ "l've heard it all before..."🚀 Heading The lies that keep people trappe…" at bounding box center [298, 144] width 367 height 260
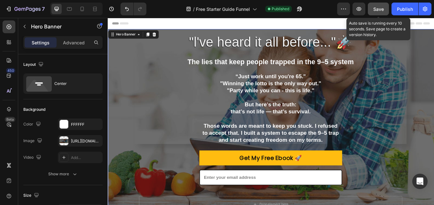
click at [380, 9] on span "Save" at bounding box center [378, 8] width 11 height 5
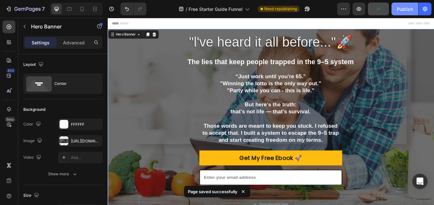
click at [408, 6] on div "Publish" at bounding box center [405, 9] width 16 height 7
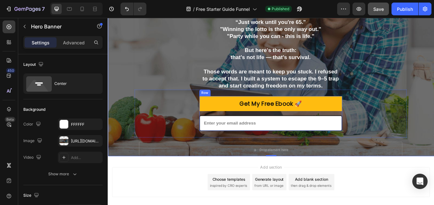
scroll to position [32, 0]
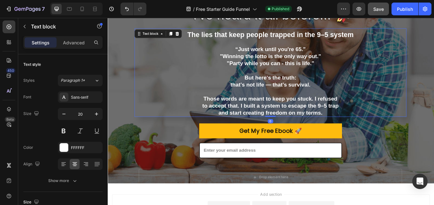
click at [321, 60] on p ""Winning the lotto is the only way out."" at bounding box center [299, 63] width 318 height 8
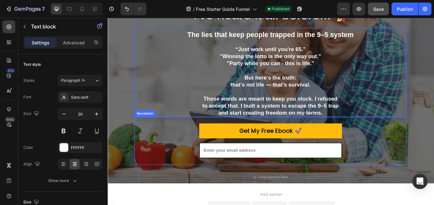
scroll to position [0, 0]
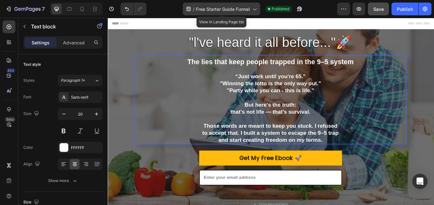
click at [256, 11] on icon at bounding box center [254, 9] width 6 height 6
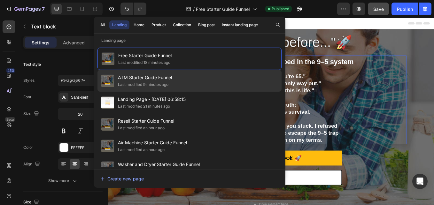
click at [176, 72] on div "ATM Starter Guide Funnel Last modified 9 minutes ago" at bounding box center [190, 81] width 184 height 22
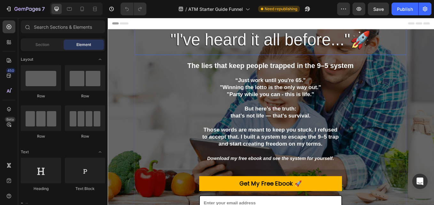
click at [196, 47] on span ""l've heard it all before..."🚀" at bounding box center [298, 43] width 235 height 21
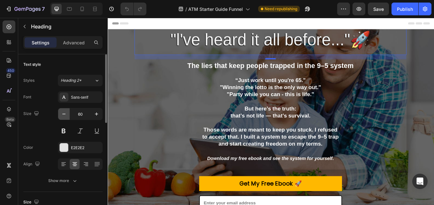
click at [66, 114] on icon "button" at bounding box center [64, 114] width 6 height 6
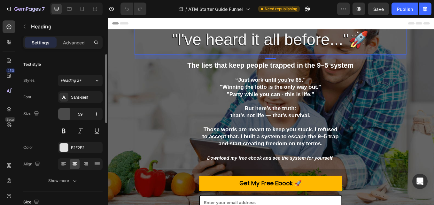
click at [66, 114] on icon "button" at bounding box center [64, 114] width 6 height 6
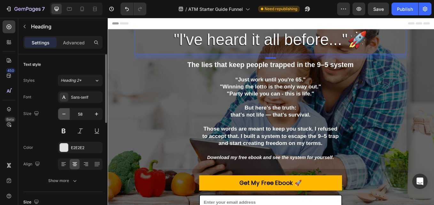
click at [66, 114] on icon "button" at bounding box center [64, 114] width 6 height 6
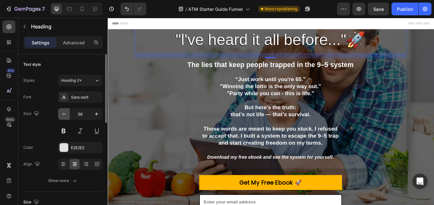
click at [66, 114] on icon "button" at bounding box center [64, 114] width 6 height 6
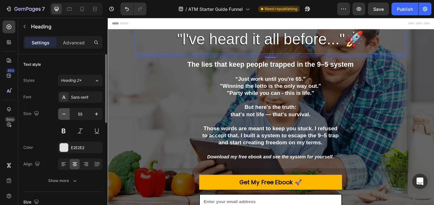
click at [66, 114] on icon "button" at bounding box center [64, 114] width 6 height 6
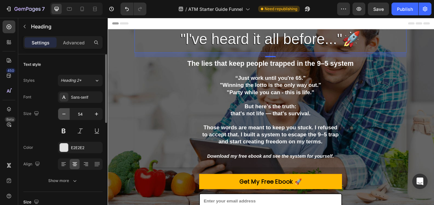
click at [66, 114] on icon "button" at bounding box center [64, 114] width 6 height 6
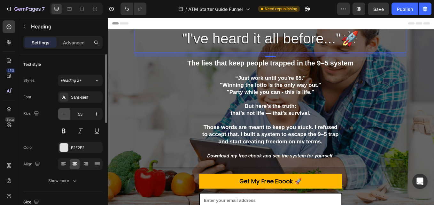
click at [66, 114] on icon "button" at bounding box center [64, 114] width 6 height 6
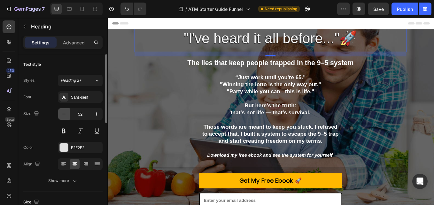
click at [66, 114] on icon "button" at bounding box center [64, 114] width 6 height 6
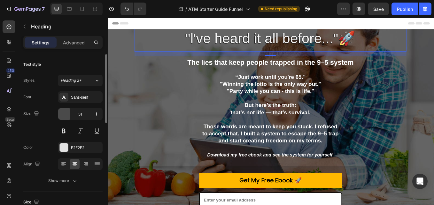
click at [66, 114] on icon "button" at bounding box center [64, 114] width 6 height 6
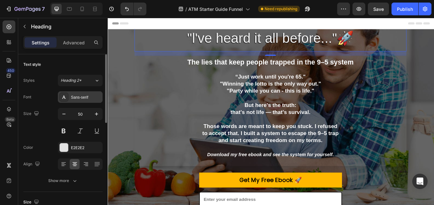
type input "49"
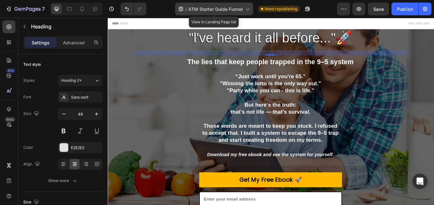
click at [245, 8] on icon at bounding box center [247, 9] width 6 height 6
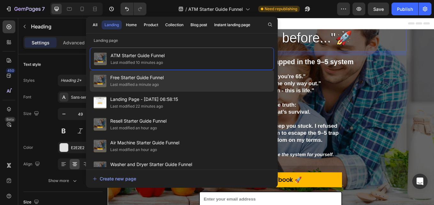
click at [139, 83] on div "Last modified a minute ago" at bounding box center [134, 85] width 49 height 6
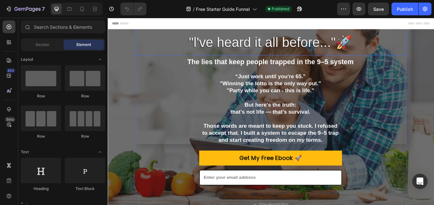
click at [250, 51] on span ""l've heard it all before..."🚀" at bounding box center [299, 46] width 192 height 17
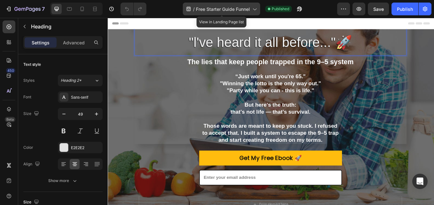
click at [257, 8] on icon at bounding box center [254, 9] width 6 height 6
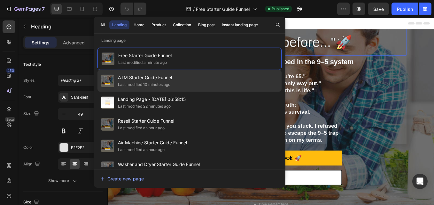
click at [159, 75] on span "ATM Starter Guide Funnel" at bounding box center [145, 78] width 54 height 8
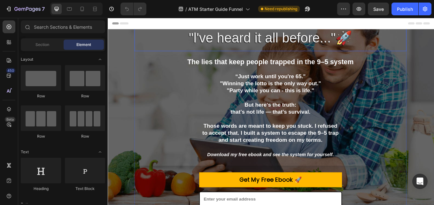
click at [248, 46] on span ""l've heard it all before..."🚀" at bounding box center [299, 41] width 192 height 17
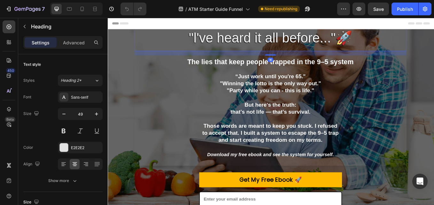
click at [259, 52] on h2 ""l've heard it all before..."🚀" at bounding box center [299, 22] width 320 height 68
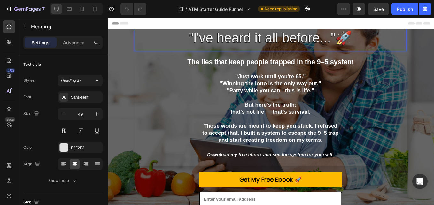
click at [292, 48] on span ""l've heard it all before..."🚀" at bounding box center [299, 41] width 192 height 17
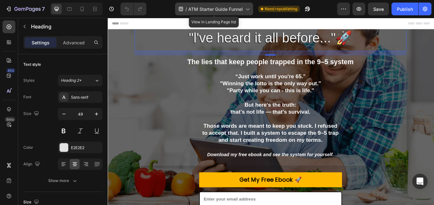
click at [248, 10] on icon at bounding box center [248, 10] width 4 height 2
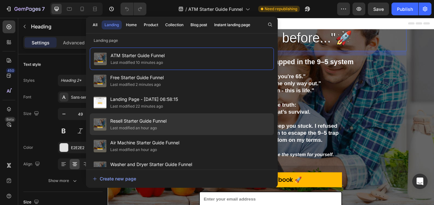
click at [139, 121] on span "Resell Starter Guide Funnel" at bounding box center [138, 121] width 56 height 8
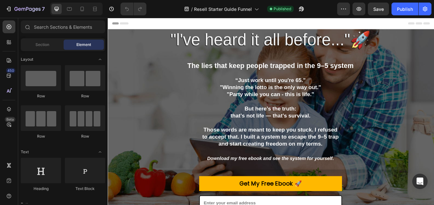
click at [257, 44] on span ""l've heard it all before..."🚀" at bounding box center [298, 43] width 235 height 21
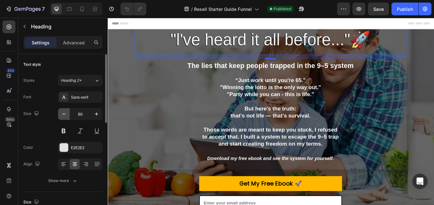
click at [66, 113] on icon "button" at bounding box center [64, 114] width 6 height 6
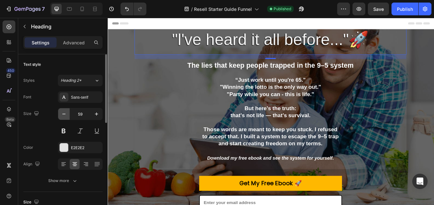
click at [66, 113] on icon "button" at bounding box center [64, 114] width 6 height 6
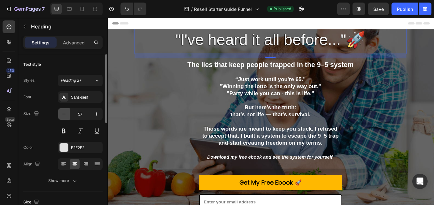
click at [66, 113] on icon "button" at bounding box center [64, 114] width 6 height 6
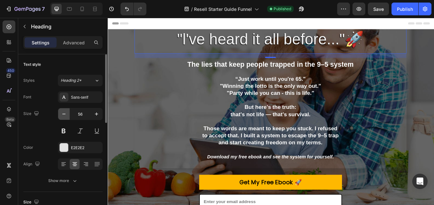
click at [66, 113] on icon "button" at bounding box center [64, 114] width 6 height 6
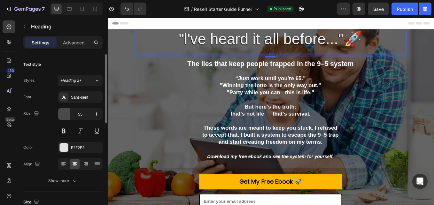
click at [66, 113] on icon "button" at bounding box center [64, 114] width 6 height 6
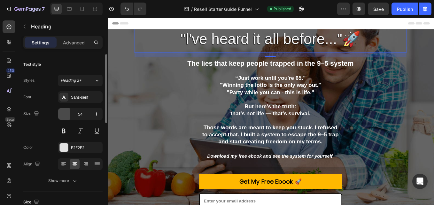
click at [66, 113] on icon "button" at bounding box center [64, 114] width 6 height 6
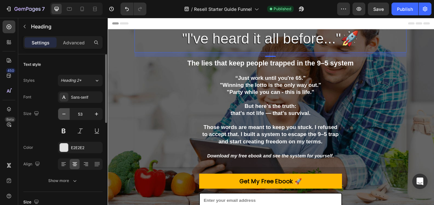
click at [66, 113] on icon "button" at bounding box center [64, 114] width 6 height 6
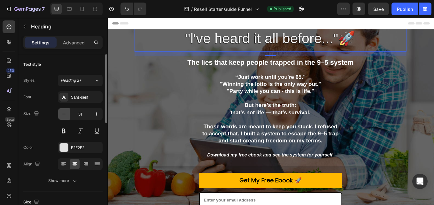
click at [66, 113] on icon "button" at bounding box center [64, 114] width 6 height 6
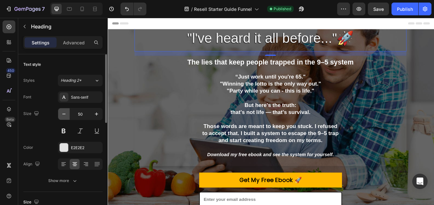
click at [66, 113] on icon "button" at bounding box center [64, 114] width 6 height 6
type input "49"
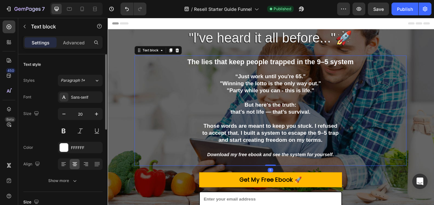
click at [370, 180] on icon "Download my free ebook and see the system for yourself." at bounding box center [298, 179] width 149 height 6
click at [375, 179] on p "Download my free ebook and see the system for yourself." at bounding box center [299, 182] width 318 height 17
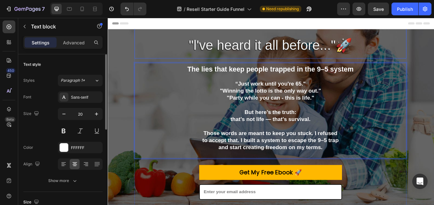
click at [241, 31] on h2 ""l've heard it all before..."🚀" at bounding box center [299, 31] width 320 height 68
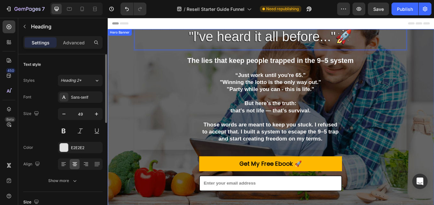
click at [434, 119] on div ""l've heard it all before..."🚀 Heading 16 The lies that keep people trapped in …" at bounding box center [298, 144] width 367 height 274
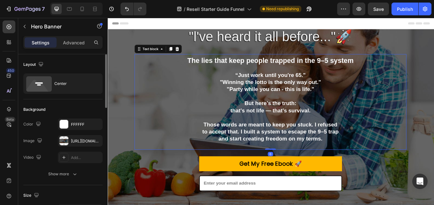
click at [280, 122] on p "But here’s the truth:" at bounding box center [299, 118] width 318 height 8
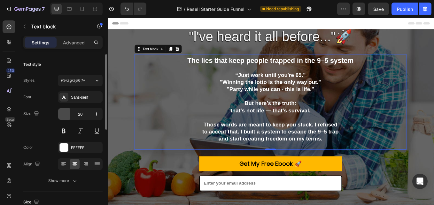
click at [66, 116] on icon "button" at bounding box center [64, 114] width 6 height 6
type input "19"
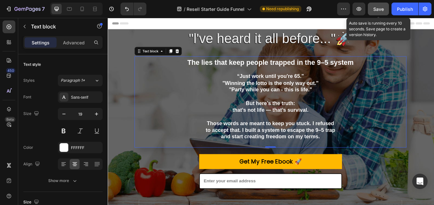
click at [381, 4] on button "Save" at bounding box center [378, 9] width 21 height 13
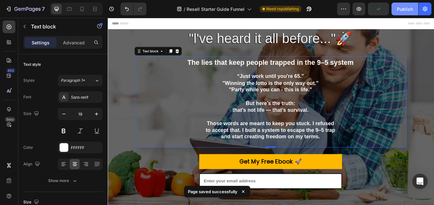
click at [405, 11] on div "Publish" at bounding box center [405, 9] width 16 height 7
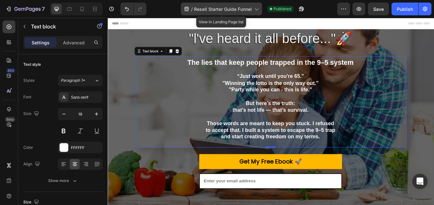
click at [258, 8] on icon at bounding box center [256, 9] width 6 height 6
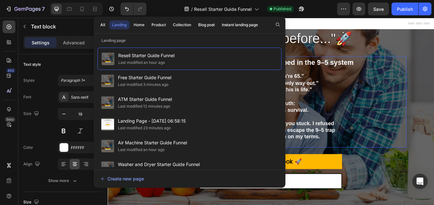
click at [336, 27] on div "Header" at bounding box center [299, 24] width 373 height 13
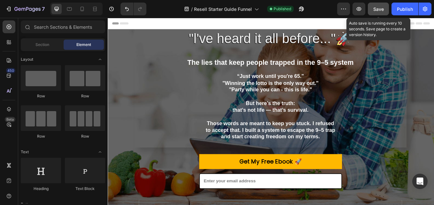
click at [381, 4] on button "Save" at bounding box center [378, 9] width 21 height 13
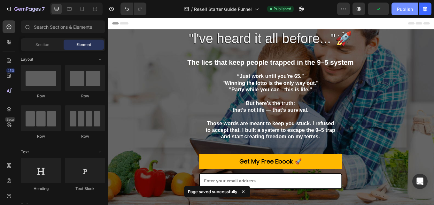
click at [407, 11] on div "Publish" at bounding box center [405, 9] width 16 height 7
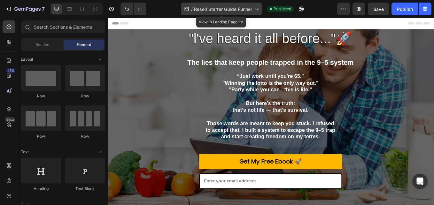
click at [258, 10] on icon at bounding box center [256, 9] width 6 height 6
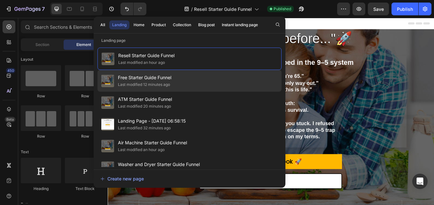
click at [153, 75] on span "Free Starter Guide Funnel" at bounding box center [144, 78] width 53 height 8
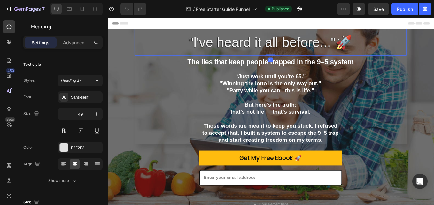
click at [273, 46] on span ""l've heard it all before..."🚀" at bounding box center [299, 46] width 192 height 17
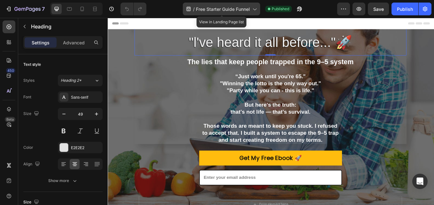
click at [253, 9] on icon at bounding box center [254, 9] width 6 height 6
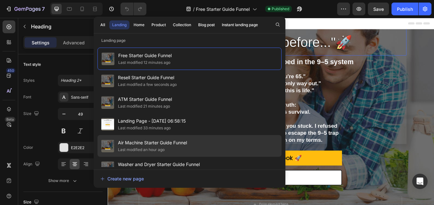
click at [148, 145] on span "Air Machine Starter Guide Funnel" at bounding box center [152, 143] width 69 height 8
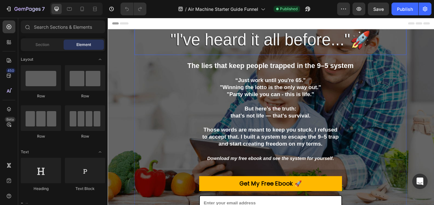
click at [274, 45] on span ""l've heard it all before..."🚀" at bounding box center [298, 43] width 235 height 21
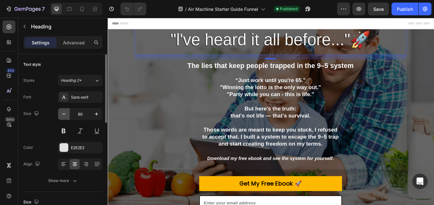
click at [66, 116] on icon "button" at bounding box center [64, 114] width 6 height 6
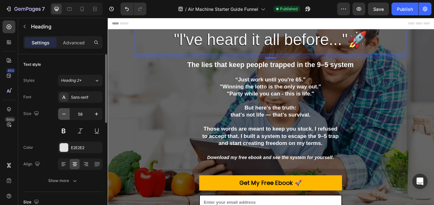
click at [66, 116] on icon "button" at bounding box center [64, 114] width 6 height 6
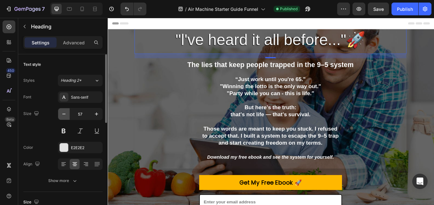
click at [66, 116] on icon "button" at bounding box center [64, 114] width 6 height 6
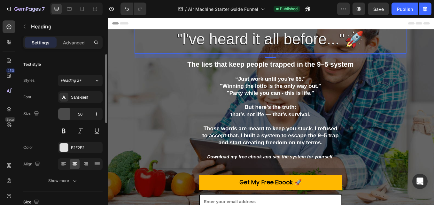
click at [66, 116] on icon "button" at bounding box center [64, 114] width 6 height 6
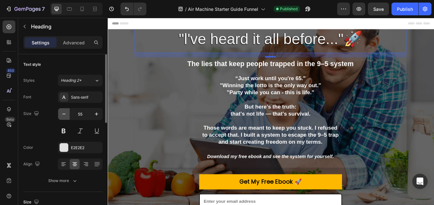
click at [66, 116] on icon "button" at bounding box center [64, 114] width 6 height 6
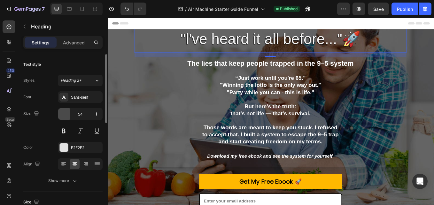
click at [66, 116] on icon "button" at bounding box center [64, 114] width 6 height 6
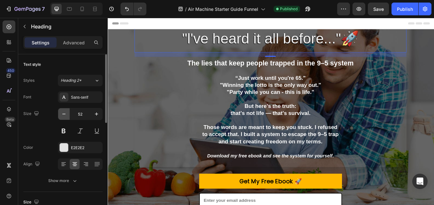
click at [66, 116] on icon "button" at bounding box center [64, 114] width 6 height 6
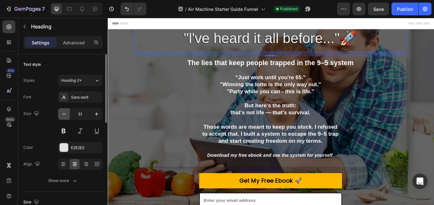
click at [66, 116] on icon "button" at bounding box center [64, 114] width 6 height 6
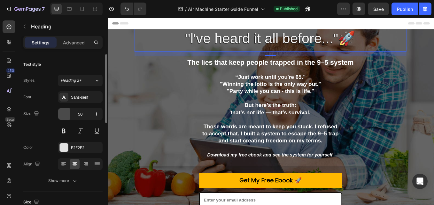
click at [66, 116] on icon "button" at bounding box center [64, 114] width 6 height 6
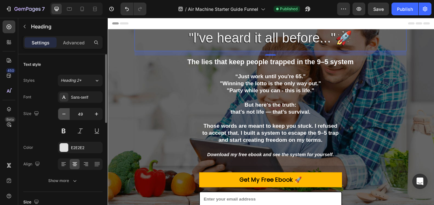
click at [66, 116] on icon "button" at bounding box center [64, 114] width 6 height 6
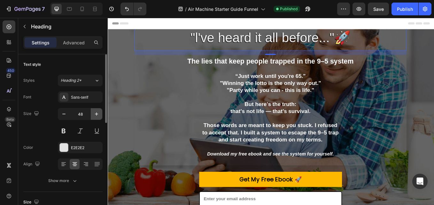
click at [98, 116] on icon "button" at bounding box center [96, 114] width 6 height 6
type input "49"
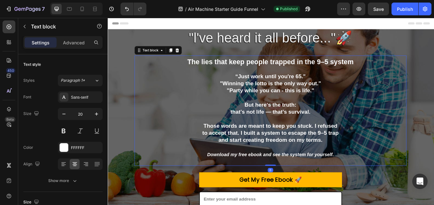
click at [312, 176] on icon "Download my free ebook and see the system for yourself." at bounding box center [298, 179] width 149 height 6
click at [385, 175] on p "Download my free ebook and see the system for yourself." at bounding box center [299, 182] width 318 height 17
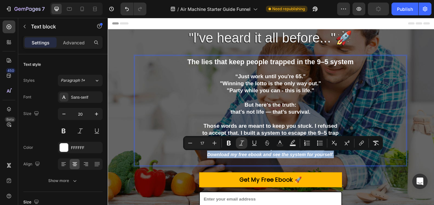
drag, startPoint x: 372, startPoint y: 177, endPoint x: 328, endPoint y: 164, distance: 46.4
click at [239, 168] on div "The lies that keep people trapped in the 9–5 system “Just work until you're 65.…" at bounding box center [299, 128] width 320 height 127
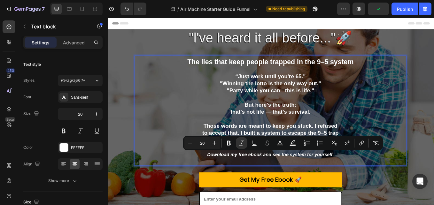
click at [176, 114] on p "Rich Text Editor. Editing area: main" at bounding box center [299, 111] width 318 height 8
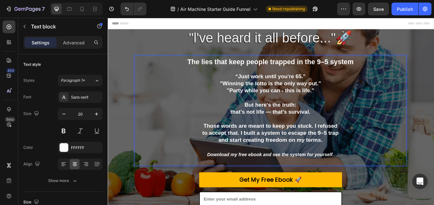
click at [242, 70] on span "The lies that keep people trapped in the 9–5 system" at bounding box center [298, 69] width 195 height 9
click at [228, 72] on span "The lies that keep people trapped in the 9–5 system" at bounding box center [298, 69] width 195 height 9
click at [207, 70] on span "The lies that keep people trapped in the 9–5 system" at bounding box center [298, 69] width 195 height 9
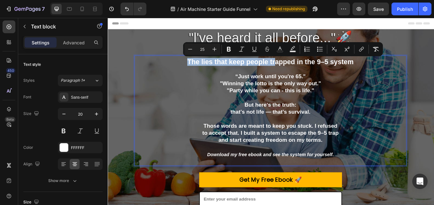
drag, startPoint x: 200, startPoint y: 70, endPoint x: 303, endPoint y: 72, distance: 103.3
click at [303, 72] on span "The lies that keep people trapped in the 9–5 system" at bounding box center [298, 69] width 195 height 9
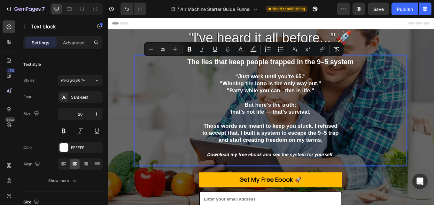
click at [401, 72] on p "The lies that keep people trapped in the 9–5 system" at bounding box center [299, 69] width 318 height 9
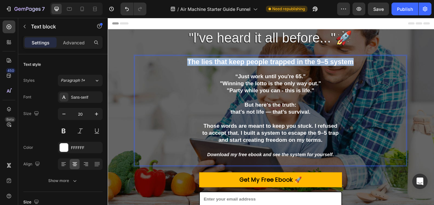
drag, startPoint x: 396, startPoint y: 72, endPoint x: 197, endPoint y: 66, distance: 199.3
click at [197, 66] on p "The lies that keep people trapped in the 9–5 system" at bounding box center [299, 69] width 318 height 9
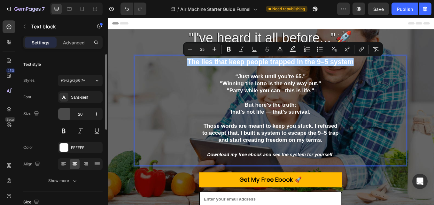
click at [64, 115] on icon "button" at bounding box center [64, 114] width 6 height 6
type input "19"
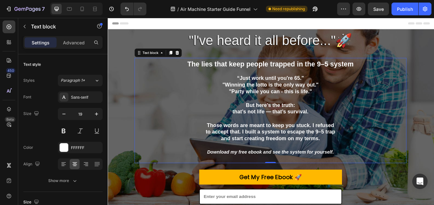
click at [179, 117] on p "But here’s the truth:" at bounding box center [299, 121] width 318 height 8
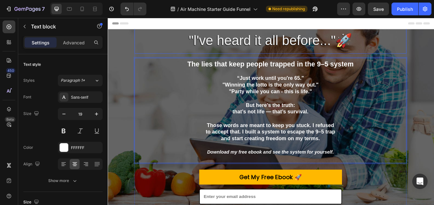
click at [203, 48] on span ""l've heard it all before..."🚀" at bounding box center [299, 44] width 192 height 17
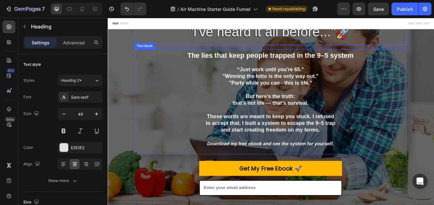
click at [370, 163] on icon "Download my free ebook and see the system for yourself." at bounding box center [298, 166] width 149 height 6
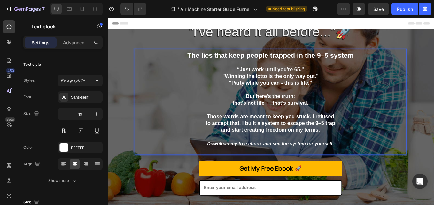
click at [357, 166] on icon "Download my free ebook and see the system for yourself." at bounding box center [298, 166] width 149 height 6
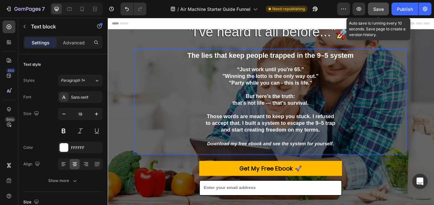
click at [378, 10] on span "Save" at bounding box center [378, 8] width 11 height 5
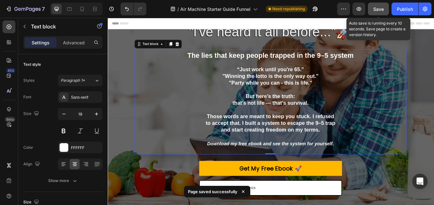
click at [378, 8] on span "Save" at bounding box center [378, 8] width 11 height 5
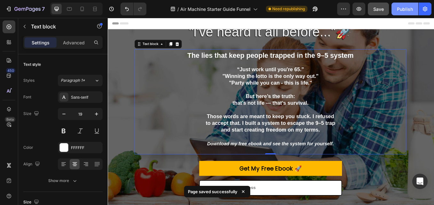
click at [405, 12] on div "Publish" at bounding box center [405, 9] width 16 height 7
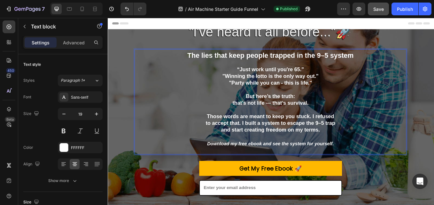
click at [372, 171] on p "Download my free ebook and see the system for yourself." at bounding box center [299, 170] width 318 height 16
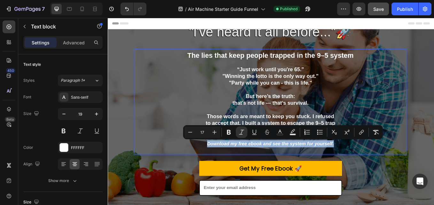
drag, startPoint x: 372, startPoint y: 165, endPoint x: 212, endPoint y: 164, distance: 160.2
click at [212, 164] on p "Download my free ebook and see the system for yourself." at bounding box center [299, 170] width 318 height 16
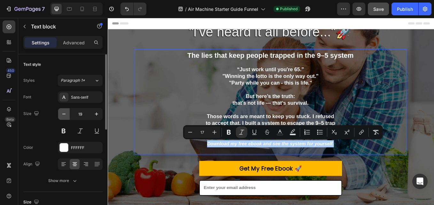
click at [66, 116] on icon "button" at bounding box center [64, 114] width 6 height 6
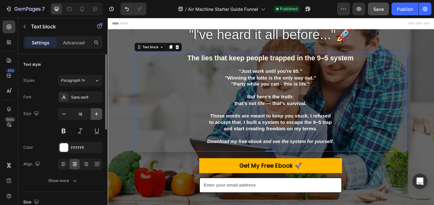
click at [98, 115] on icon "button" at bounding box center [96, 114] width 6 height 6
type input "19"
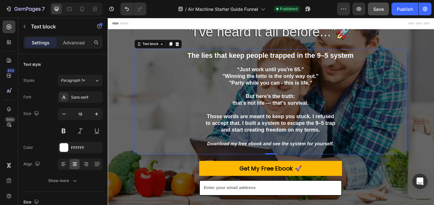
click at [421, 155] on p "Rich Text Editor. Editing area: main" at bounding box center [299, 158] width 318 height 8
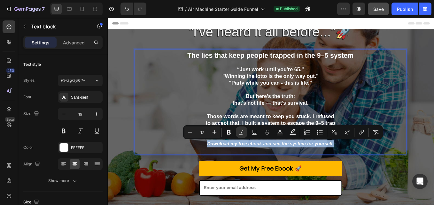
drag, startPoint x: 223, startPoint y: 166, endPoint x: 373, endPoint y: 168, distance: 150.3
click at [373, 168] on p "Download my free ebook and see the system for yourself." at bounding box center [299, 170] width 318 height 16
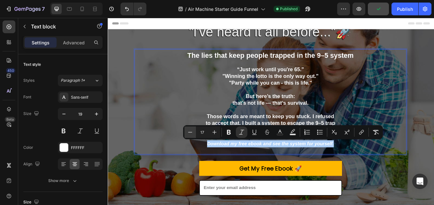
click at [190, 134] on icon "Editor contextual toolbar" at bounding box center [190, 132] width 6 height 6
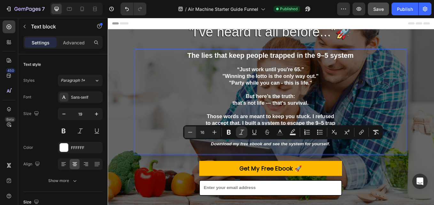
click at [190, 133] on icon "Editor contextual toolbar" at bounding box center [190, 132] width 6 height 6
type input "15"
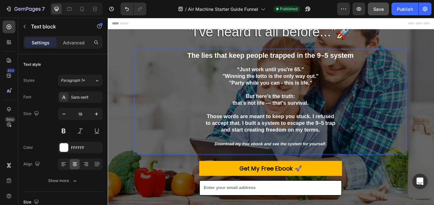
click at [190, 113] on p "But here’s the truth:" at bounding box center [299, 110] width 318 height 8
drag, startPoint x: 274, startPoint y: 165, endPoint x: 278, endPoint y: 166, distance: 4.0
click at [195, 137] on p "Those words are meant to keep you stuck. I refused" at bounding box center [299, 134] width 318 height 8
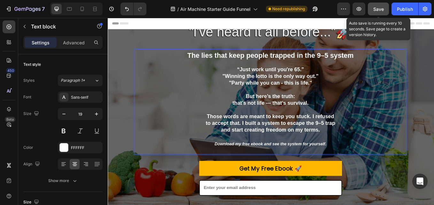
click at [380, 10] on span "Save" at bounding box center [378, 8] width 11 height 5
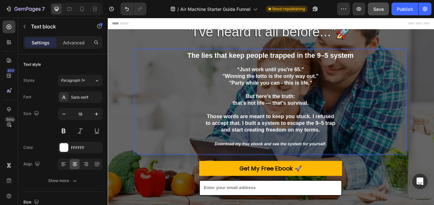
click at [261, 128] on p "Rich Text Editor. Editing area: main" at bounding box center [299, 126] width 318 height 8
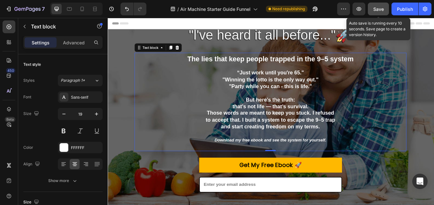
click at [374, 4] on button "Save" at bounding box center [378, 9] width 21 height 13
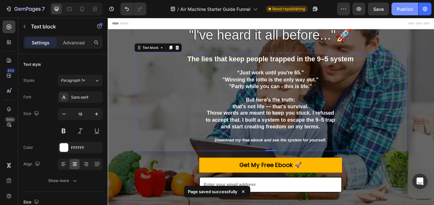
click at [408, 9] on div "Publish" at bounding box center [405, 9] width 16 height 7
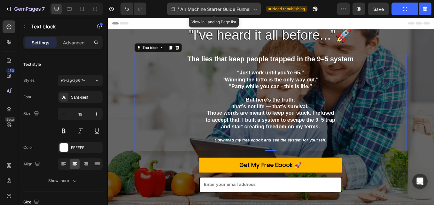
click at [257, 12] on icon at bounding box center [255, 9] width 6 height 6
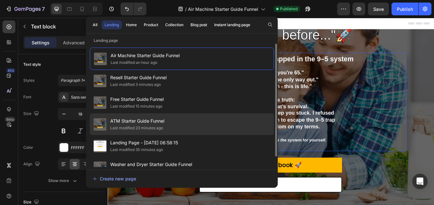
click at [144, 122] on span "ATM Starter Guide Funnel" at bounding box center [137, 121] width 54 height 8
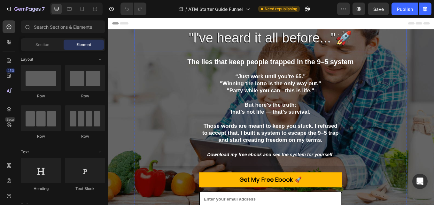
click at [246, 37] on span ""l've heard it all before..."🚀" at bounding box center [299, 41] width 192 height 17
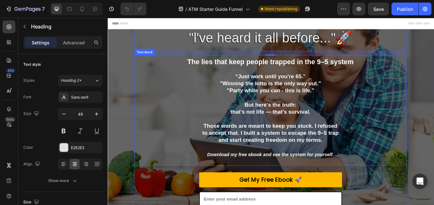
click at [274, 135] on p at bounding box center [299, 136] width 318 height 8
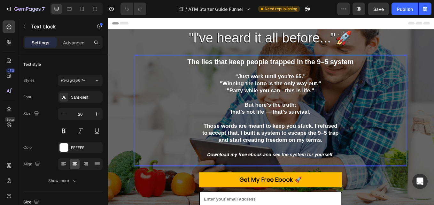
click at [216, 141] on p "Those words are meant to keep you stuck. I refused" at bounding box center [299, 145] width 318 height 8
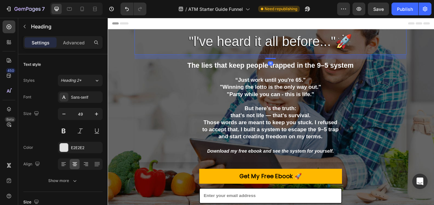
click at [203, 40] on span ""l've heard it all before..."🚀" at bounding box center [299, 45] width 192 height 17
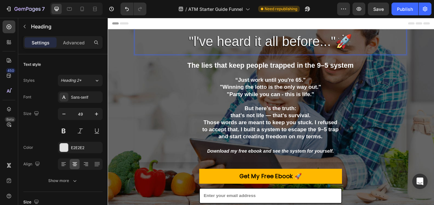
click at [195, 42] on p "⁠⁠⁠⁠⁠⁠⁠ "l've heard it all before..."🚀" at bounding box center [299, 35] width 310 height 41
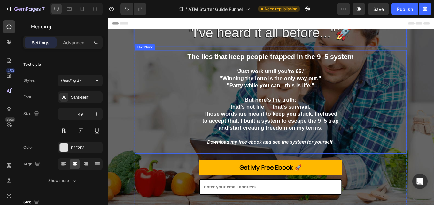
click at [170, 131] on p "Those words are meant to keep you stuck. I refused" at bounding box center [299, 130] width 318 height 8
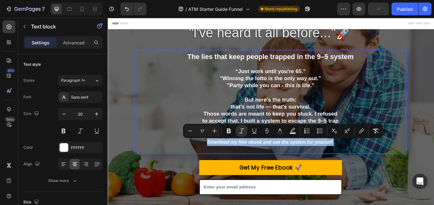
drag, startPoint x: 221, startPoint y: 164, endPoint x: 375, endPoint y: 166, distance: 154.1
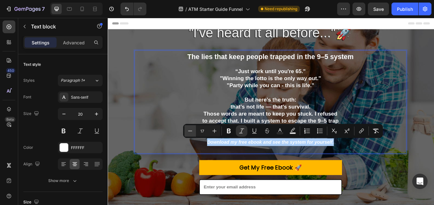
click at [190, 131] on icon "Editor contextual toolbar" at bounding box center [190, 131] width 6 height 6
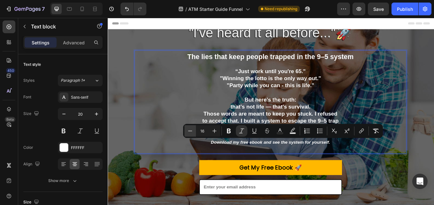
click at [190, 131] on icon "Editor contextual toolbar" at bounding box center [190, 131] width 6 height 6
click at [214, 134] on icon "Editor contextual toolbar" at bounding box center [214, 131] width 6 height 6
click at [191, 133] on icon "Editor contextual toolbar" at bounding box center [190, 131] width 6 height 6
type input "15"
click at [169, 108] on p "Rich Text Editor. Editing area: main" at bounding box center [299, 105] width 318 height 8
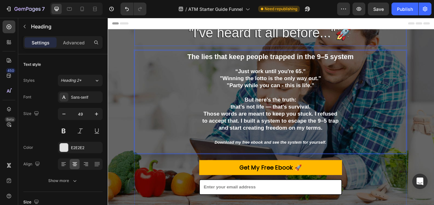
click at [197, 44] on p "⁠⁠⁠⁠⁠⁠⁠ "l've heard it all before..."🚀" at bounding box center [299, 35] width 310 height 20
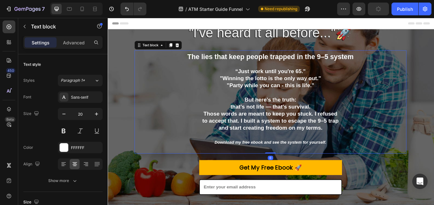
click at [434, 137] on p "to accept that. I built a system to escape the 9–5 trap" at bounding box center [299, 139] width 318 height 8
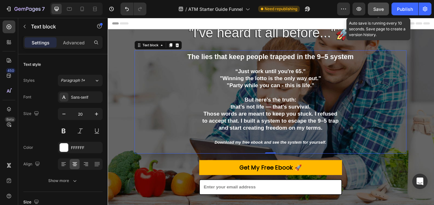
drag, startPoint x: 375, startPoint y: 6, endPoint x: 386, endPoint y: 8, distance: 11.0
click at [376, 6] on span "Save" at bounding box center [378, 8] width 11 height 5
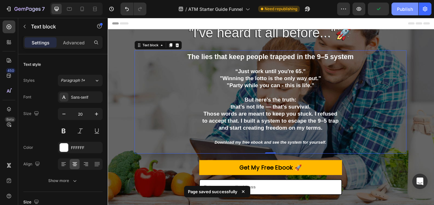
click at [406, 10] on div "Publish" at bounding box center [405, 9] width 16 height 7
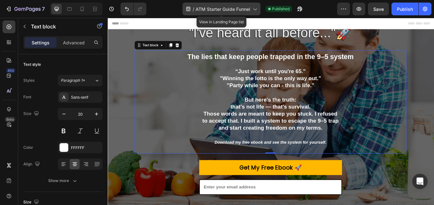
click at [255, 11] on icon at bounding box center [255, 9] width 6 height 6
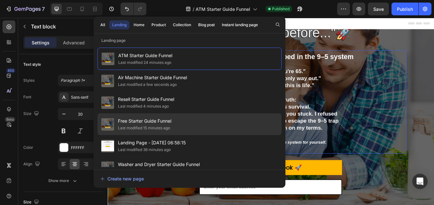
click at [153, 121] on span "Free Starter Guide Funnel" at bounding box center [144, 121] width 53 height 8
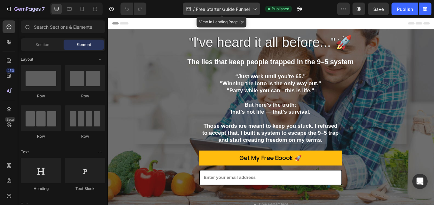
click at [254, 9] on icon at bounding box center [254, 9] width 6 height 6
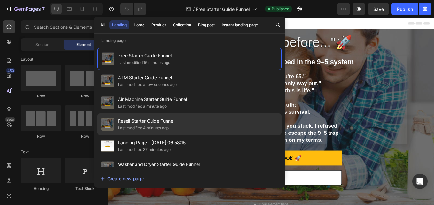
click at [148, 122] on span "Resell Starter Guide Funnel" at bounding box center [146, 121] width 56 height 8
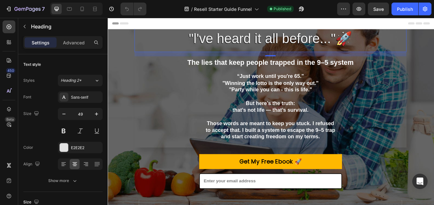
click at [270, 42] on span ""l've heard it all before..."🚀" at bounding box center [299, 42] width 192 height 17
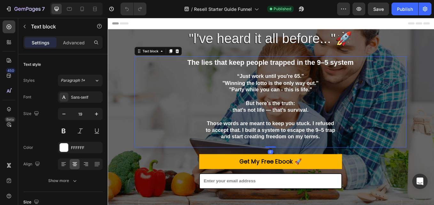
click at [198, 149] on p "to accept that. I built a system to escape the 9–5 trap" at bounding box center [299, 150] width 318 height 8
click at [233, 132] on p "Rich Text Editor. Editing area: main" at bounding box center [299, 134] width 318 height 8
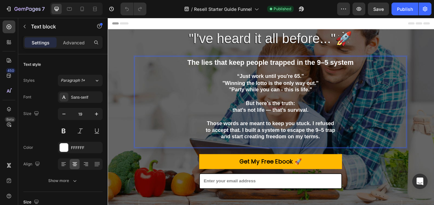
click at [219, 142] on p "Those words are meant to keep you stuck. I refused" at bounding box center [299, 142] width 318 height 8
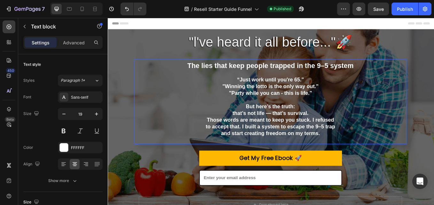
click at [412, 117] on p "Rich Text Editor. Editing area: main" at bounding box center [299, 115] width 318 height 8
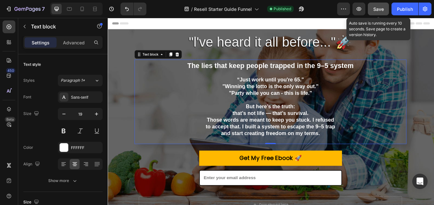
click at [381, 12] on div "Save" at bounding box center [378, 9] width 11 height 7
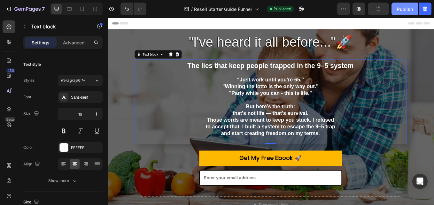
click at [402, 9] on div "Publish" at bounding box center [405, 9] width 16 height 7
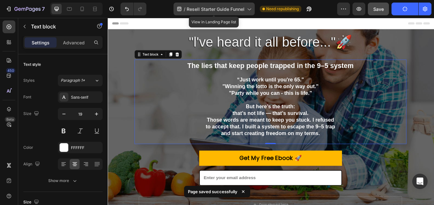
click at [251, 9] on icon at bounding box center [249, 10] width 4 height 2
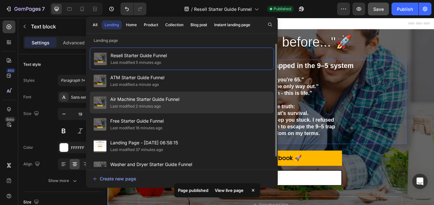
click at [121, 108] on div "Last modified 2 minutes ago" at bounding box center [135, 106] width 51 height 6
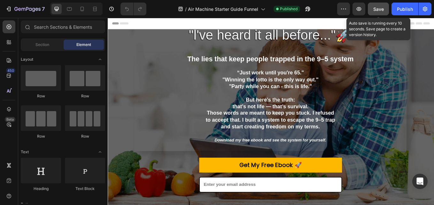
click at [378, 9] on span "Save" at bounding box center [378, 8] width 11 height 5
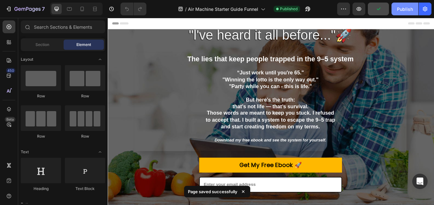
click at [411, 8] on div "Publish" at bounding box center [405, 9] width 16 height 7
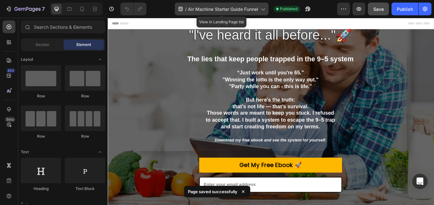
click at [262, 9] on icon at bounding box center [263, 10] width 4 height 2
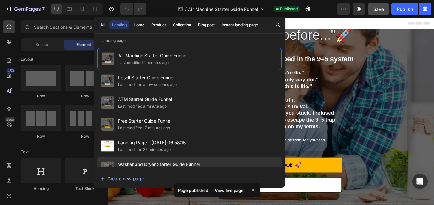
click at [133, 163] on span "Washer and Dryer Starter Guide Funnel" at bounding box center [159, 165] width 82 height 8
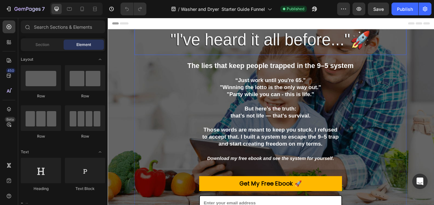
click at [235, 38] on span ""l've heard it all before..."🚀" at bounding box center [298, 43] width 235 height 21
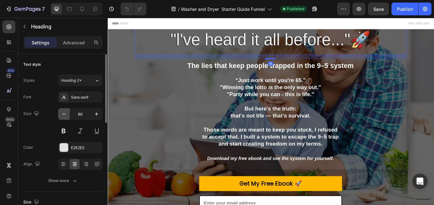
click at [63, 116] on icon "button" at bounding box center [64, 114] width 6 height 6
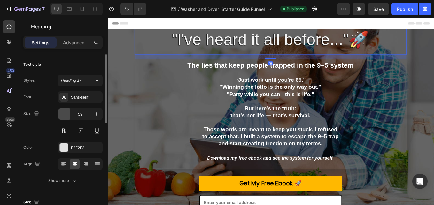
click at [63, 116] on icon "button" at bounding box center [64, 114] width 6 height 6
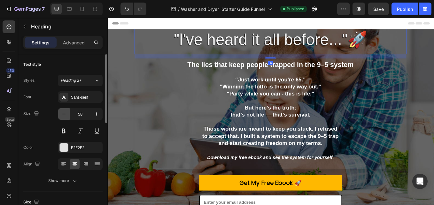
click at [63, 116] on icon "button" at bounding box center [64, 114] width 6 height 6
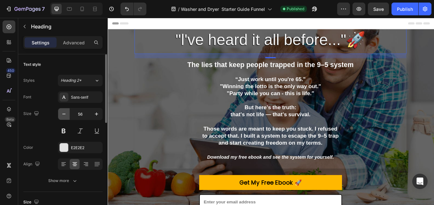
click at [63, 116] on icon "button" at bounding box center [64, 114] width 6 height 6
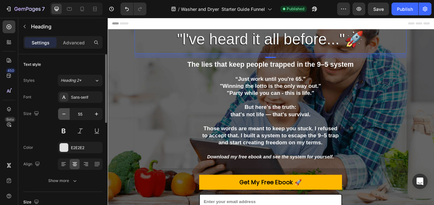
click at [63, 116] on icon "button" at bounding box center [64, 114] width 6 height 6
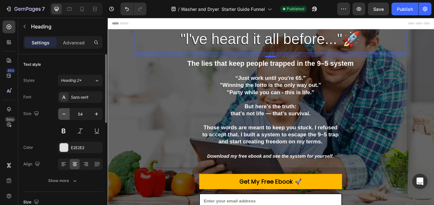
click at [63, 116] on icon "button" at bounding box center [64, 114] width 6 height 6
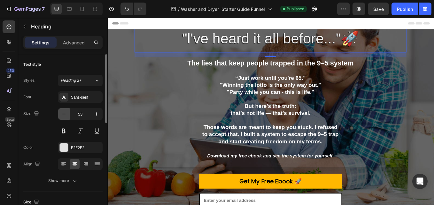
click at [63, 116] on icon "button" at bounding box center [64, 114] width 6 height 6
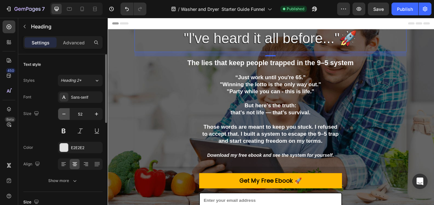
click at [63, 116] on icon "button" at bounding box center [64, 114] width 6 height 6
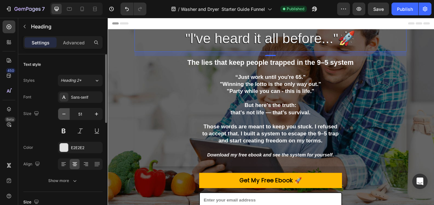
click at [63, 116] on icon "button" at bounding box center [64, 114] width 6 height 6
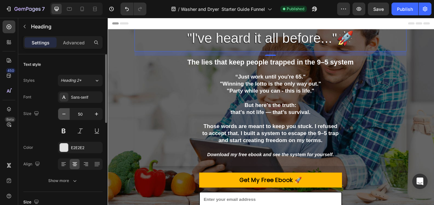
click at [63, 116] on icon "button" at bounding box center [64, 114] width 6 height 6
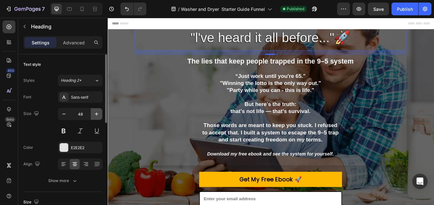
click at [98, 116] on icon "button" at bounding box center [96, 114] width 6 height 6
type input "49"
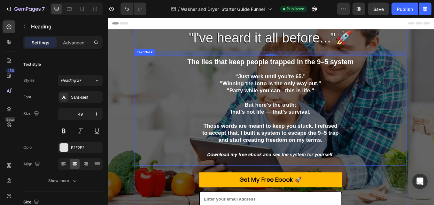
click at [249, 136] on p at bounding box center [299, 136] width 318 height 8
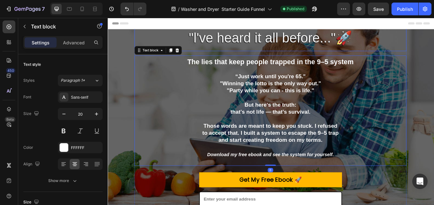
click at [188, 42] on h2 ""l've heard it all before..."🚀" at bounding box center [299, 22] width 320 height 68
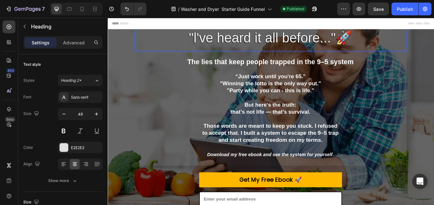
click at [203, 40] on span ""l've heard it all before..."🚀" at bounding box center [299, 41] width 192 height 17
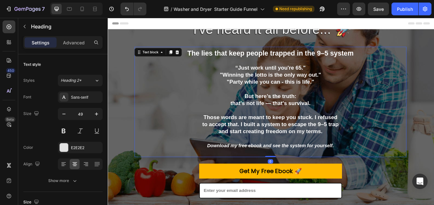
click at [217, 136] on p "Those words are meant to keep you stuck. I refused" at bounding box center [299, 134] width 318 height 8
click at [217, 133] on p "Those words are meant to keep you stuck. I refused" at bounding box center [299, 134] width 318 height 8
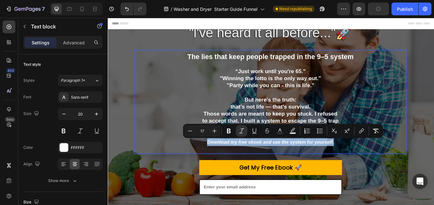
drag, startPoint x: 221, startPoint y: 162, endPoint x: 379, endPoint y: 165, distance: 157.7
click at [379, 165] on p "Download my free ebook and see the system for yourself." at bounding box center [299, 168] width 318 height 17
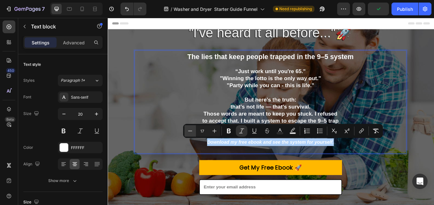
click at [190, 131] on icon "Editor contextual toolbar" at bounding box center [190, 131] width 6 height 6
type input "16"
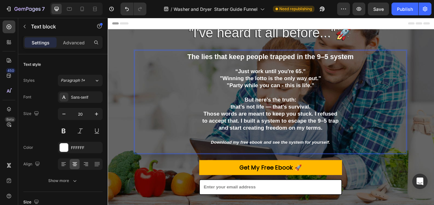
click at [178, 92] on p ""Winning the lotto is the only way out."" at bounding box center [299, 89] width 318 height 8
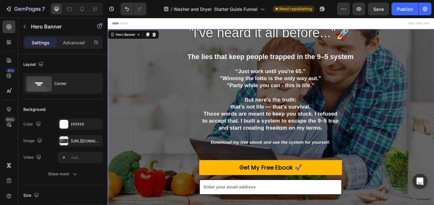
click at [126, 65] on div "⁠⁠⁠⁠⁠⁠⁠ "l've heard it all before..."🚀 Heading The lies that keep people trappe…" at bounding box center [298, 144] width 367 height 283
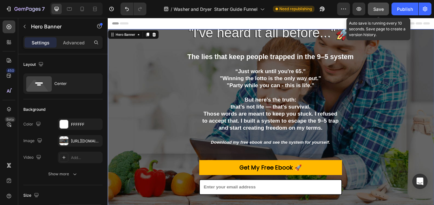
click at [381, 9] on span "Save" at bounding box center [378, 8] width 11 height 5
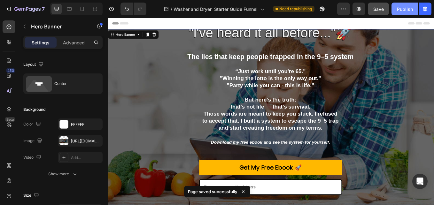
click at [400, 6] on div "Publish" at bounding box center [405, 9] width 16 height 7
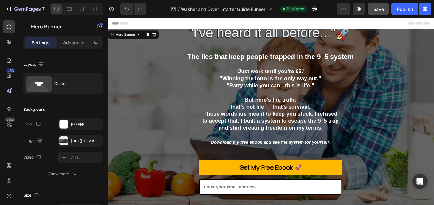
click at [126, 103] on div "⁠⁠⁠⁠⁠⁠⁠ "l've heard it all before..."🚀 Heading The lies that keep people trappe…" at bounding box center [298, 144] width 367 height 283
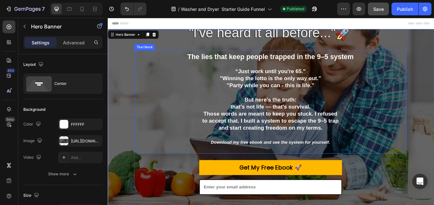
click at [270, 64] on span "The lies that keep people trapped in the 9–5 system" at bounding box center [298, 63] width 195 height 9
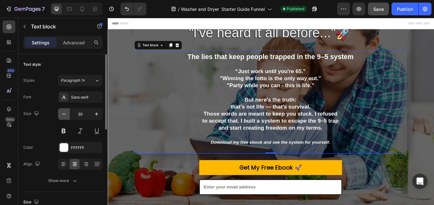
click at [63, 116] on icon "button" at bounding box center [64, 114] width 6 height 6
type input "19"
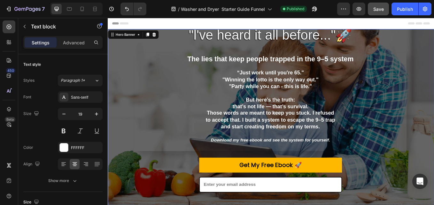
click at [434, 48] on div "⁠⁠⁠⁠⁠⁠⁠ "l've heard it all before..."🚀 Heading The lies that keep people trappe…" at bounding box center [298, 144] width 367 height 277
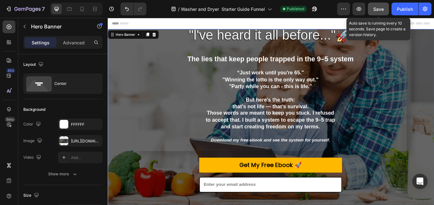
click at [379, 6] on span "Save" at bounding box center [378, 8] width 11 height 5
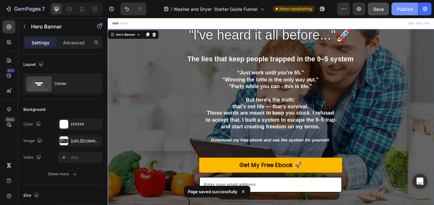
click at [409, 12] on div "Publish" at bounding box center [405, 9] width 16 height 7
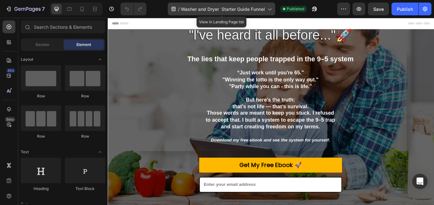
click at [273, 9] on icon at bounding box center [269, 9] width 6 height 6
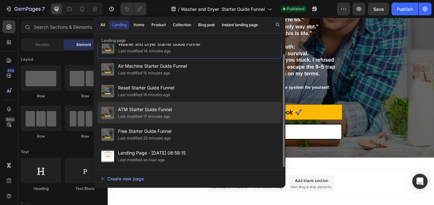
scroll to position [64, 0]
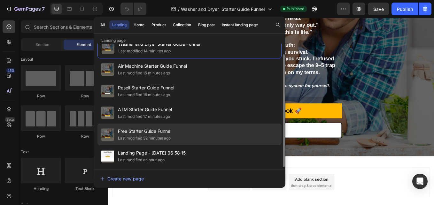
click at [157, 134] on span "Free Starter Guide Funnel" at bounding box center [144, 132] width 53 height 8
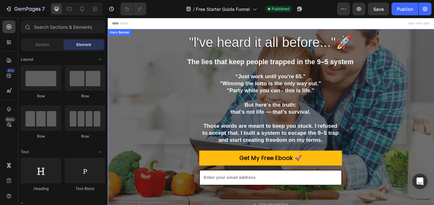
click at [128, 48] on div ""l've heard it all before..."🚀 Heading The lies that keep people trapped in the…" at bounding box center [298, 144] width 367 height 260
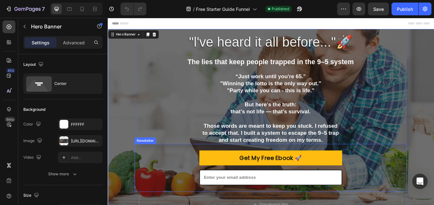
scroll to position [64, 0]
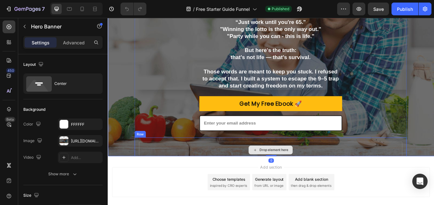
click at [184, 174] on div "Drop element here" at bounding box center [299, 173] width 310 height 19
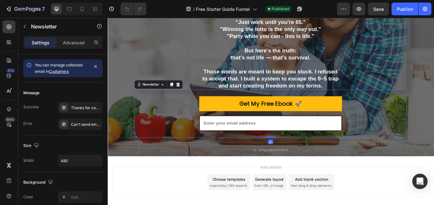
click at [196, 114] on div "Get My Free Ebook 🚀 Submit Button Email Field Row Newsletter 0" at bounding box center [299, 130] width 320 height 56
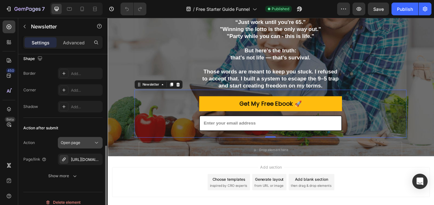
scroll to position [167, 0]
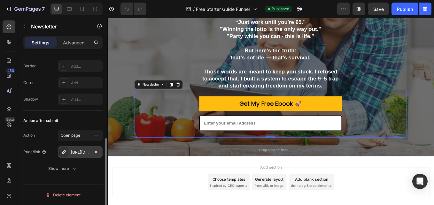
click at [84, 151] on div "[URL][DOMAIN_NAME]" at bounding box center [80, 153] width 19 height 6
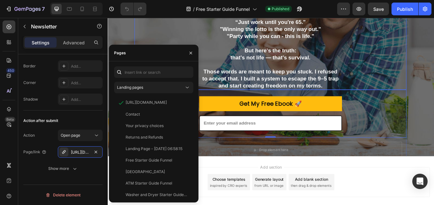
click at [169, 27] on p ""Winning the lotto is the only way out."" at bounding box center [299, 31] width 318 height 8
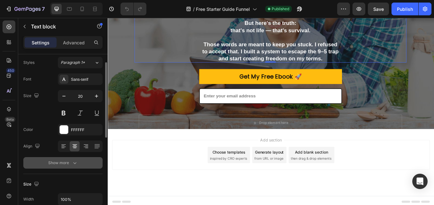
scroll to position [0, 0]
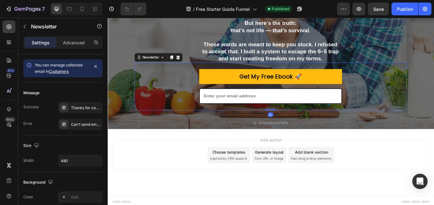
click at [164, 95] on div "Get My Free Ebook 🚀 Submit Button Email Field Row Newsletter 0" at bounding box center [299, 98] width 320 height 56
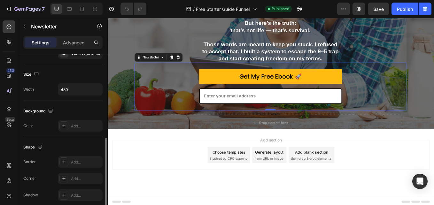
scroll to position [167, 0]
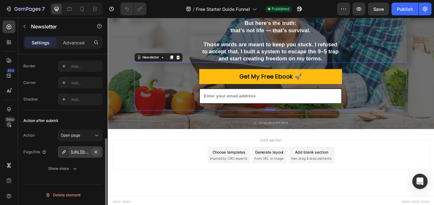
click at [96, 152] on icon "button" at bounding box center [95, 152] width 5 height 5
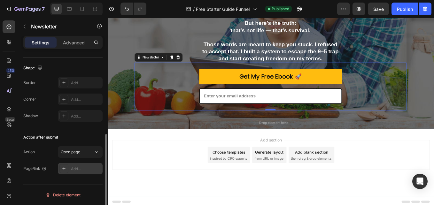
click at [88, 171] on div "Add..." at bounding box center [86, 169] width 30 height 6
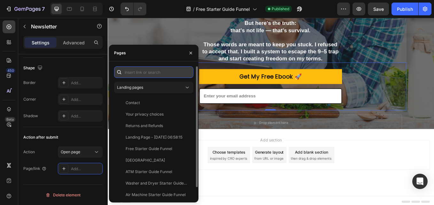
paste input "[URL][DOMAIN_NAME]"
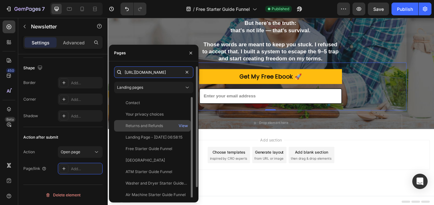
scroll to position [0, 83]
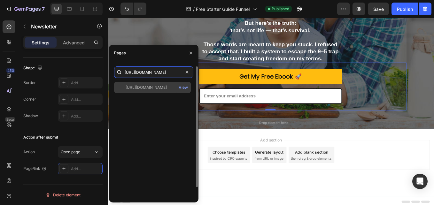
type input "[URL][DOMAIN_NAME]"
click at [163, 90] on div "[URL][DOMAIN_NAME]" at bounding box center [146, 88] width 41 height 6
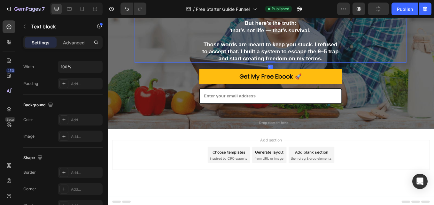
click at [165, 26] on p "But here’s the truth:" at bounding box center [299, 24] width 318 height 8
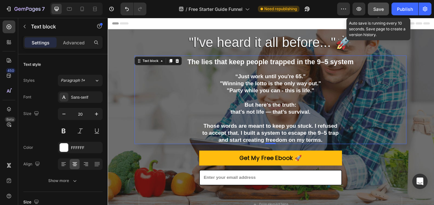
click at [382, 10] on span "Save" at bounding box center [378, 8] width 11 height 5
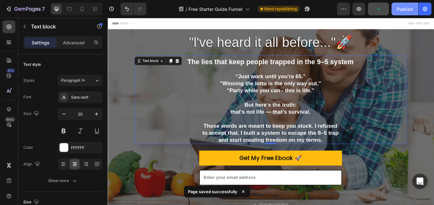
click at [406, 10] on div "Publish" at bounding box center [405, 9] width 16 height 7
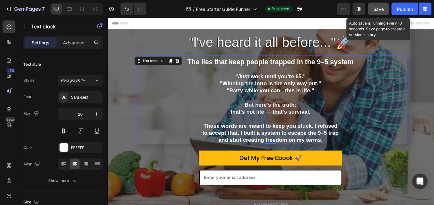
click at [384, 8] on button "Save" at bounding box center [378, 9] width 21 height 13
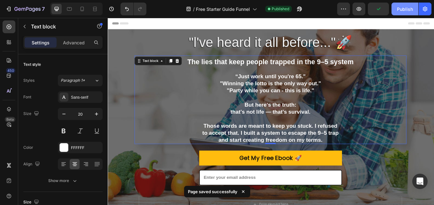
click at [408, 10] on div "Publish" at bounding box center [405, 9] width 16 height 7
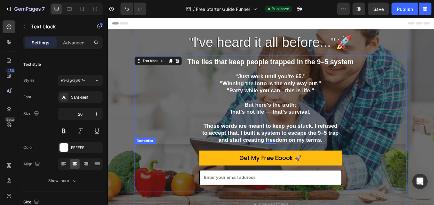
click at [160, 205] on div "Get My Free Ebook 🚀 Submit Button Email Field Row Newsletter" at bounding box center [299, 194] width 320 height 56
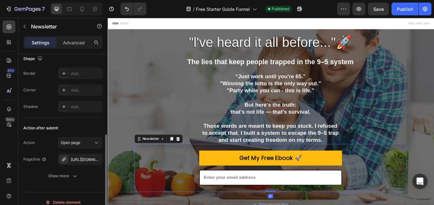
scroll to position [167, 0]
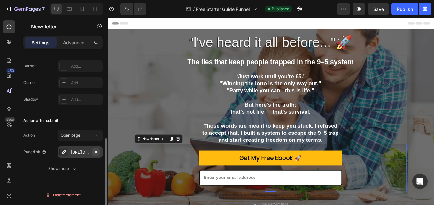
click at [93, 152] on icon "button" at bounding box center [95, 152] width 5 height 5
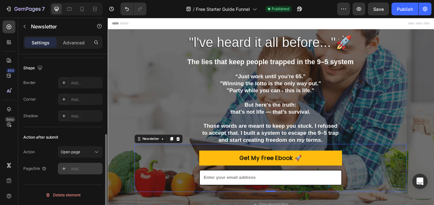
click at [74, 165] on div "Add..." at bounding box center [80, 169] width 45 height 12
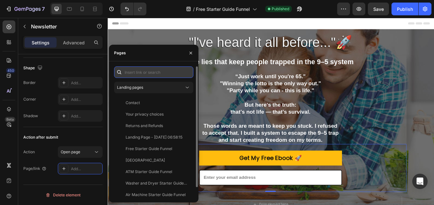
paste input "[URL][DOMAIN_NAME]"
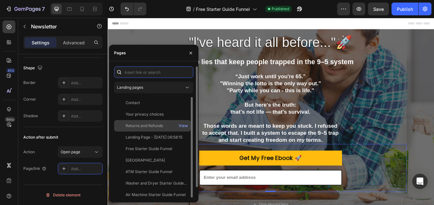
type input "[URL][DOMAIN_NAME]"
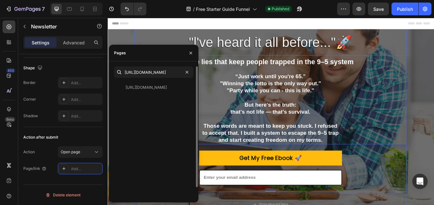
click at [189, 40] on h2 ""l've heard it all before..."🚀" at bounding box center [299, 38] width 320 height 48
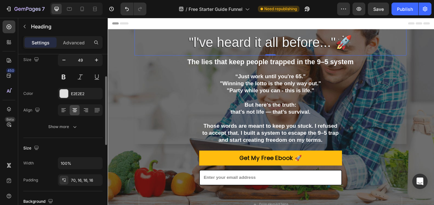
scroll to position [0, 0]
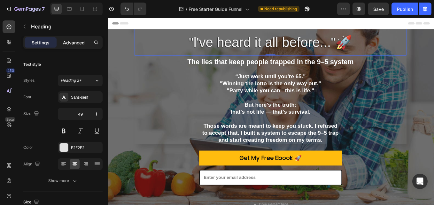
click at [78, 43] on p "Advanced" at bounding box center [74, 42] width 22 height 7
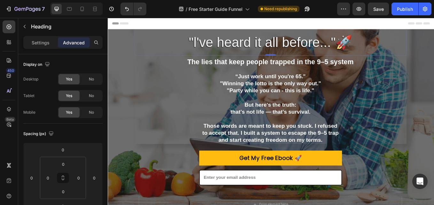
drag, startPoint x: 43, startPoint y: 42, endPoint x: 51, endPoint y: 49, distance: 10.4
click at [43, 42] on p "Settings" at bounding box center [41, 42] width 18 height 7
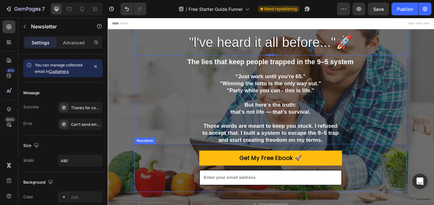
click at [180, 205] on div "Get My Free Ebook 🚀 Submit Button Email Field Row Newsletter" at bounding box center [299, 194] width 320 height 56
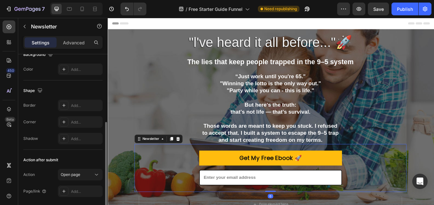
scroll to position [151, 0]
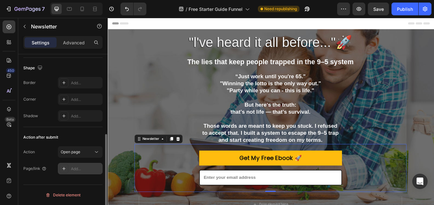
drag, startPoint x: 82, startPoint y: 166, endPoint x: 76, endPoint y: 170, distance: 7.0
click at [76, 170] on div "Add..." at bounding box center [86, 169] width 30 height 6
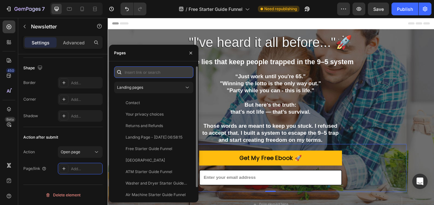
paste input "https://lumzwayapparel.com/products/free-starter-guides-list-%E2%9C%85"
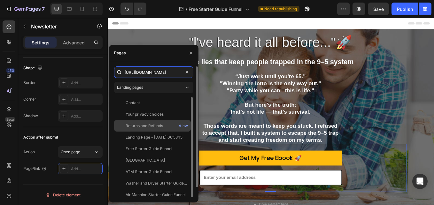
scroll to position [0, 84]
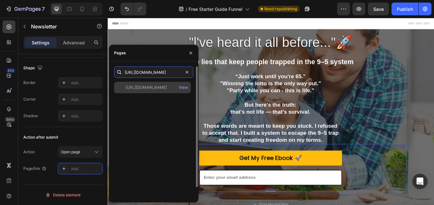
type input "https://lumzwayapparel.com/products/free-starter-guides-list-%E2%9C%85"
click at [166, 89] on div "https://lumzwayapparel.com/products/free-starter-guides-list-%E2%9C%85" at bounding box center [146, 88] width 41 height 6
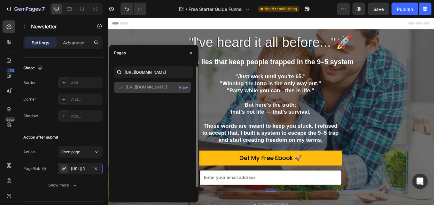
click at [140, 84] on div "https://lumzwayapparel.com/products/free-starter-guides-list-%E2%9C%85" at bounding box center [146, 87] width 41 height 6
click at [186, 86] on div "View" at bounding box center [183, 88] width 9 height 6
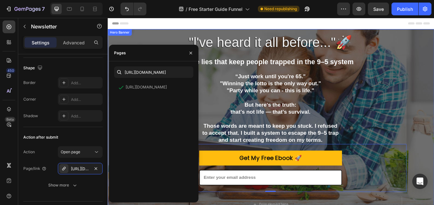
click at [434, 52] on div ""l've heard it all before..."🚀 Heading The lies that keep people trapped in the…" at bounding box center [298, 144] width 367 height 260
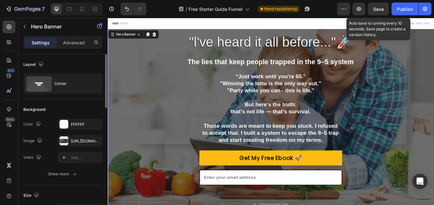
click at [376, 6] on span "Save" at bounding box center [378, 8] width 11 height 5
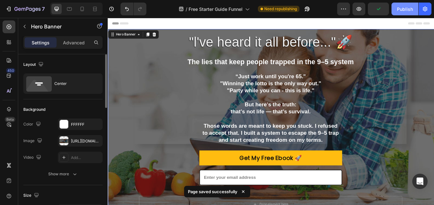
click at [399, 4] on button "Publish" at bounding box center [405, 9] width 27 height 13
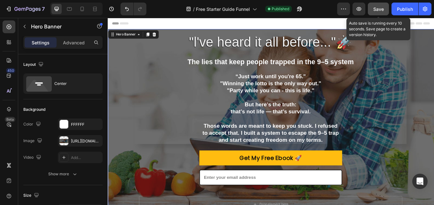
click at [388, 9] on button "Save" at bounding box center [378, 9] width 21 height 13
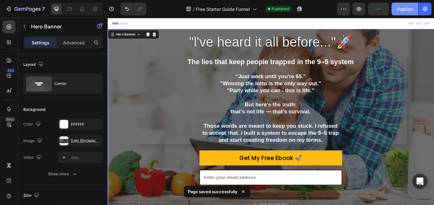
click at [403, 6] on div "Publish" at bounding box center [405, 9] width 16 height 7
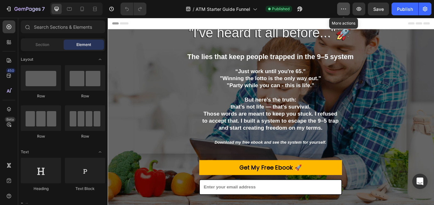
click at [346, 10] on icon "button" at bounding box center [344, 9] width 6 height 6
click at [326, 10] on div "/ ATM Starter Guide Funnel Published" at bounding box center [245, 9] width 186 height 13
